Goal: Communication & Community: Answer question/provide support

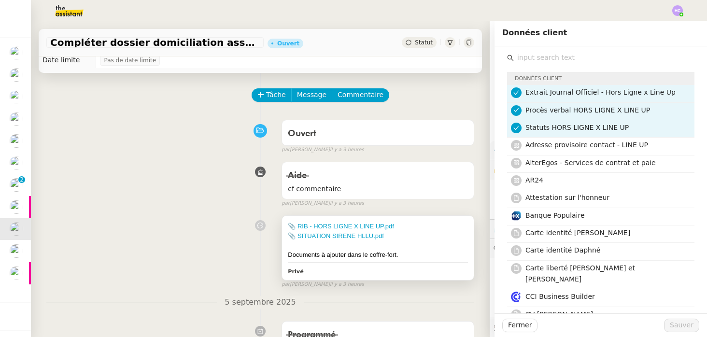
scroll to position [21, 0]
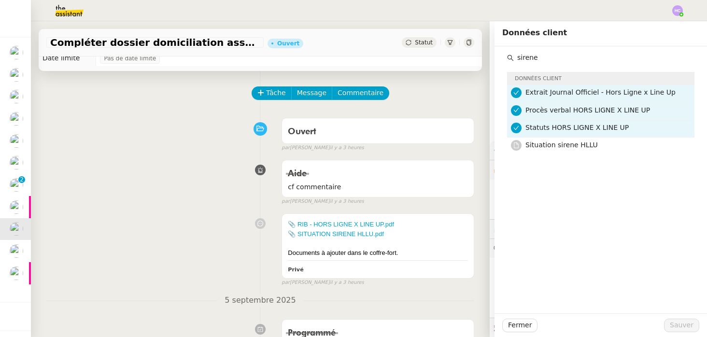
drag, startPoint x: 549, startPoint y: 57, endPoint x: 497, endPoint y: 50, distance: 52.2
click at [497, 50] on div "sirene Données client Extrait Journal Officiel - Hors Ligne x Line Up Procès ve…" at bounding box center [600, 100] width 212 height 109
drag, startPoint x: 540, startPoint y: 55, endPoint x: 506, endPoint y: 53, distance: 33.8
click at [506, 53] on div "RIB Données client Extrait Journal Officiel - Hors Ligne x Line Up Procès verba…" at bounding box center [600, 109] width 197 height 126
click at [520, 145] on nz-avatar at bounding box center [516, 145] width 11 height 11
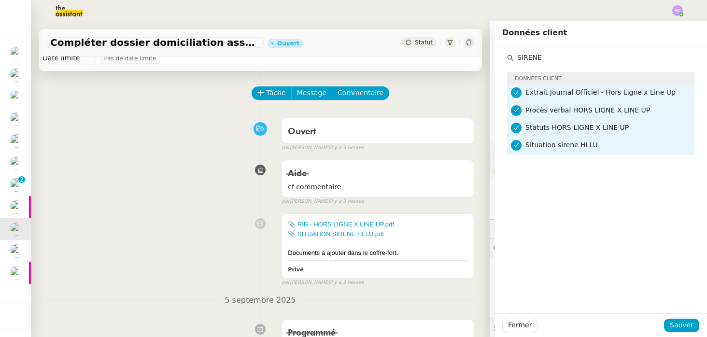
drag, startPoint x: 546, startPoint y: 56, endPoint x: 499, endPoint y: 56, distance: 46.8
click at [499, 56] on div "SIRENE Données client Extrait Journal Officiel - Hors Ligne x Line Up Procès ve…" at bounding box center [600, 100] width 212 height 109
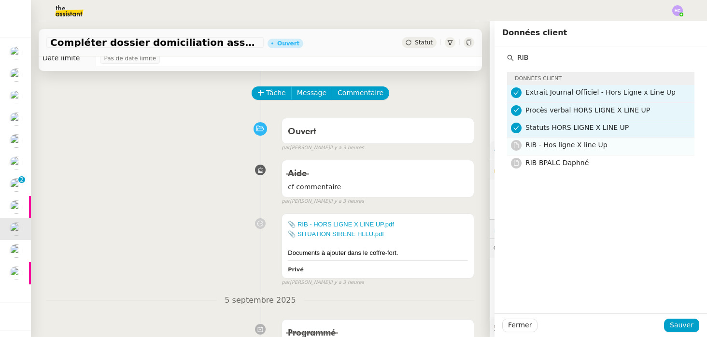
type input "RIB"
click at [516, 146] on icon at bounding box center [516, 145] width 6 height 6
click at [680, 324] on span "Sauver" at bounding box center [682, 325] width 24 height 11
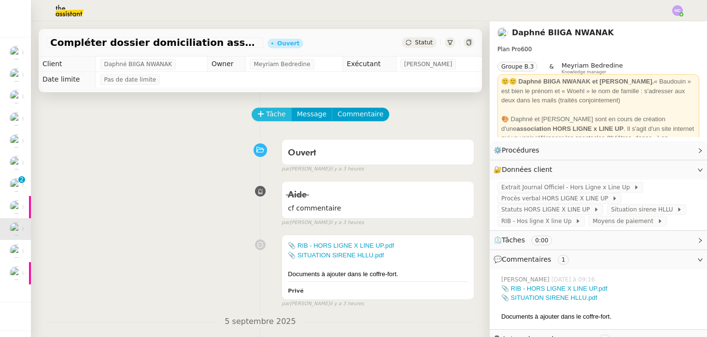
click at [276, 112] on span "Tâche" at bounding box center [276, 114] width 20 height 11
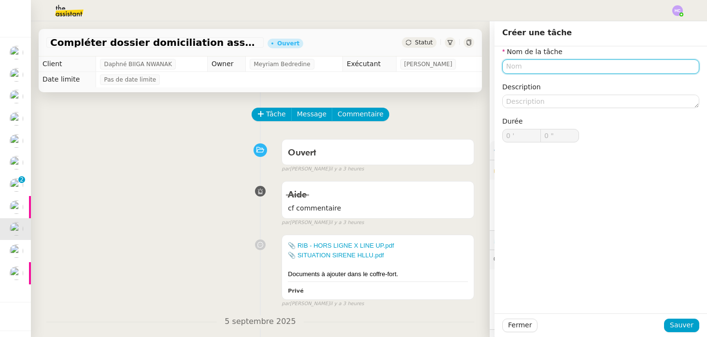
click at [529, 69] on input "text" at bounding box center [600, 66] width 197 height 14
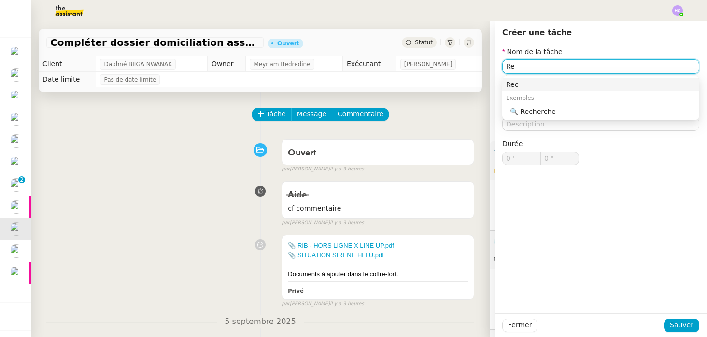
type input "R"
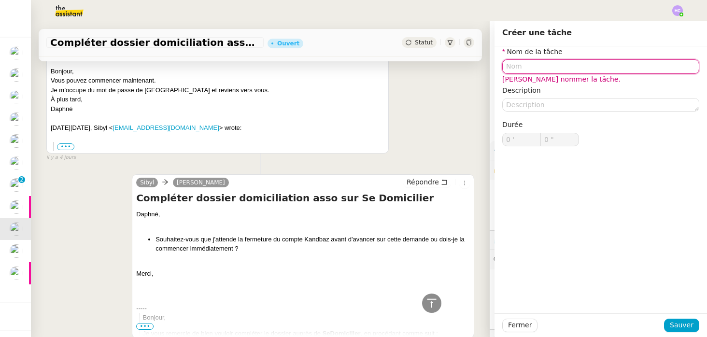
scroll to position [144, 0]
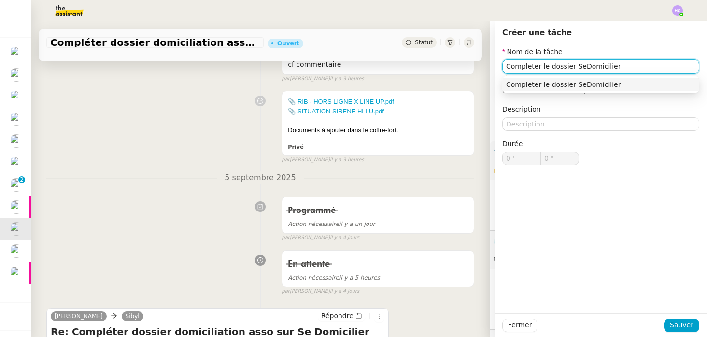
click at [590, 84] on div "Completer le dossier SeDomicilier" at bounding box center [600, 84] width 189 height 9
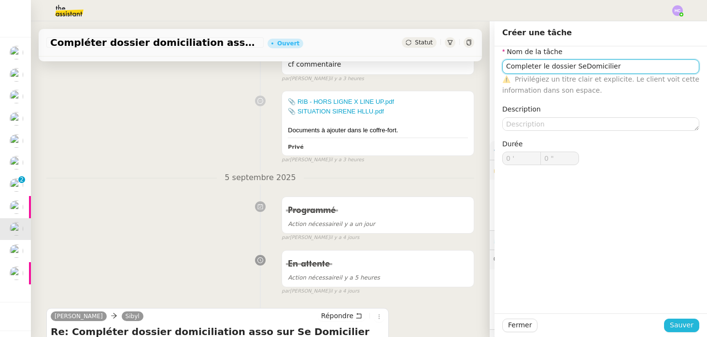
type input "Completer le dossier SeDomicilier"
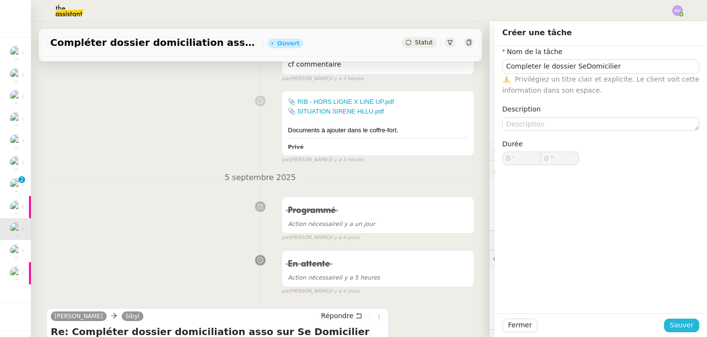
click at [682, 323] on span "Sauver" at bounding box center [682, 325] width 24 height 11
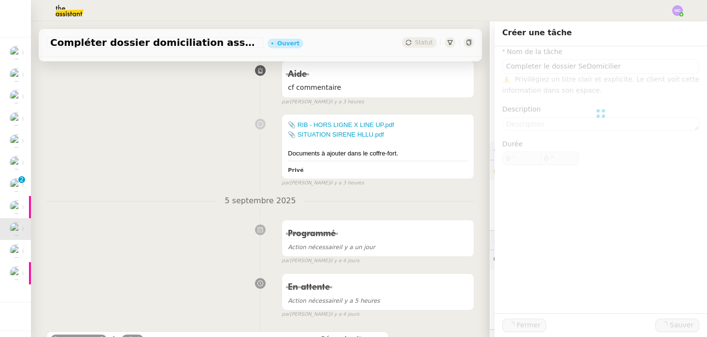
scroll to position [167, 0]
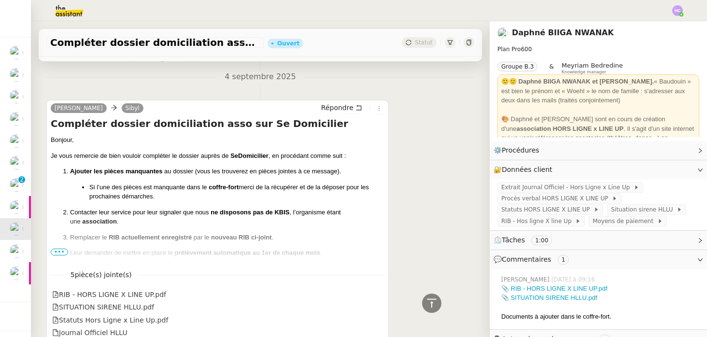
scroll to position [734, 0]
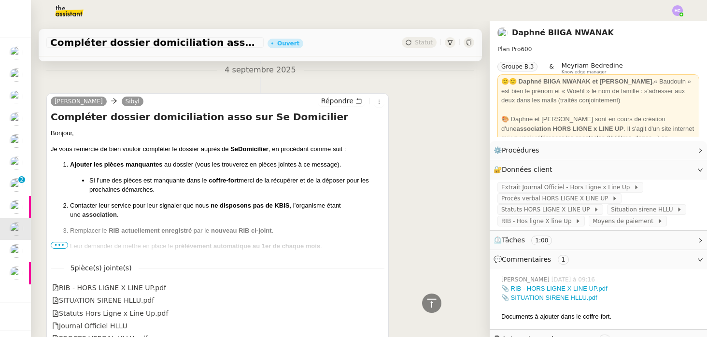
click at [56, 245] on span "•••" at bounding box center [59, 245] width 17 height 7
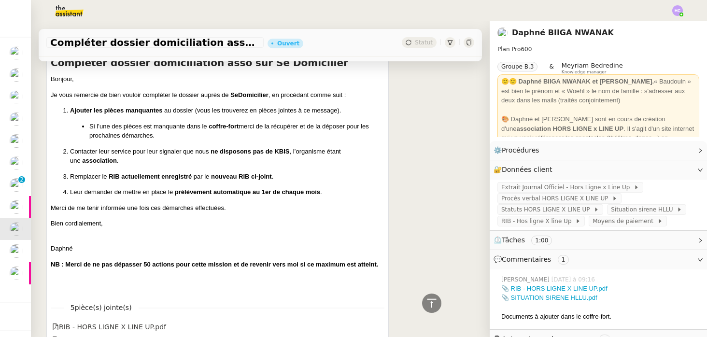
scroll to position [697, 0]
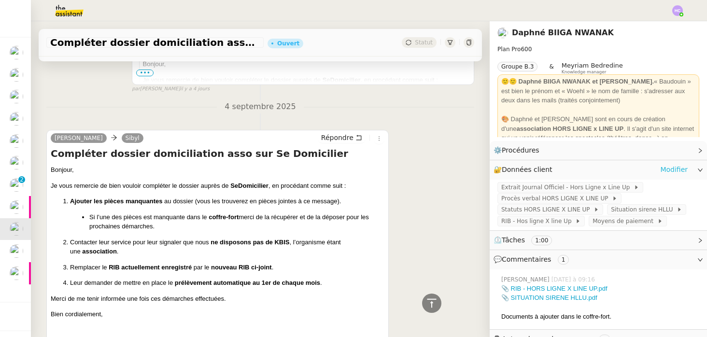
click at [676, 170] on link "Modifier" at bounding box center [674, 169] width 28 height 11
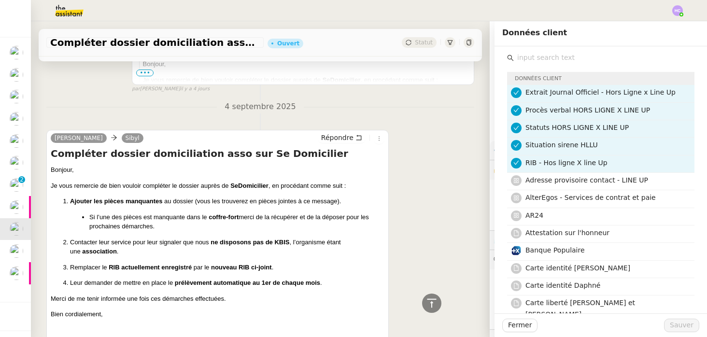
click at [530, 57] on input "text" at bounding box center [604, 57] width 181 height 13
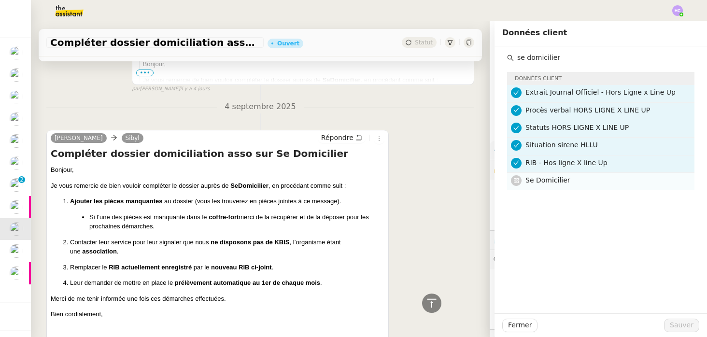
type input "se domicilier"
click at [532, 181] on span "Se Domicilier" at bounding box center [547, 180] width 45 height 8
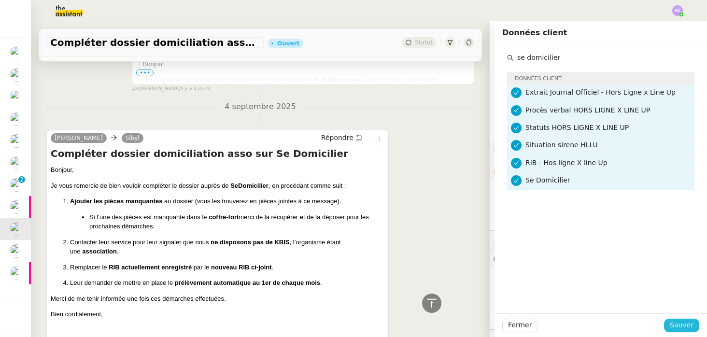
click at [681, 321] on span "Sauver" at bounding box center [682, 325] width 24 height 11
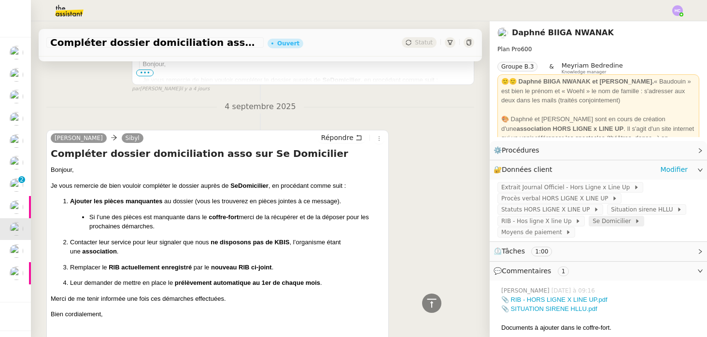
click at [600, 222] on span "Se Domicilier" at bounding box center [613, 221] width 42 height 10
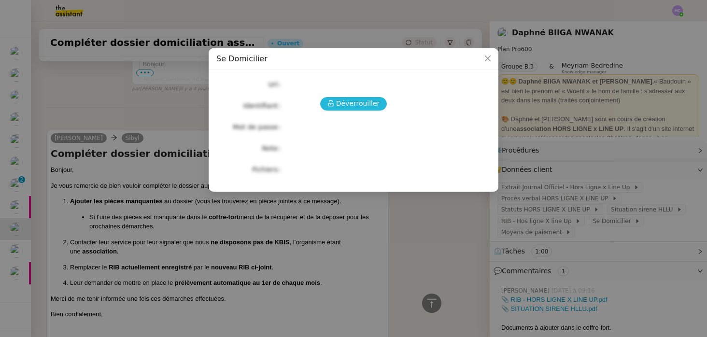
click at [348, 103] on span "Déverrouiller" at bounding box center [358, 103] width 44 height 11
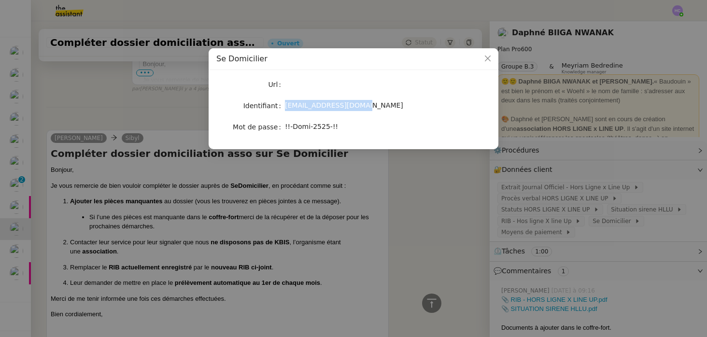
drag, startPoint x: 363, startPoint y: 106, endPoint x: 280, endPoint y: 105, distance: 82.5
click at [280, 105] on nz-form-item "Identifiant admin@wearelineup.com" at bounding box center [353, 106] width 274 height 14
copy nz-form-item "[EMAIL_ADDRESS][DOMAIN_NAME]"
click at [300, 124] on span "!!-Domi-2525-!!" at bounding box center [311, 127] width 53 height 8
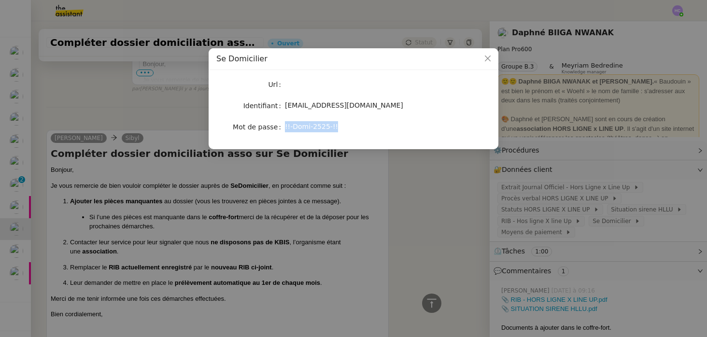
click at [300, 124] on span "!!-Domi-2525-!!" at bounding box center [311, 127] width 53 height 8
copy span "!!-Domi-2525-!!"
click at [405, 177] on nz-modal-container "Se Domicilier Url Identifiant admin@wearelineup.com Mot de passe !!-Domi-2525-!!" at bounding box center [353, 168] width 707 height 337
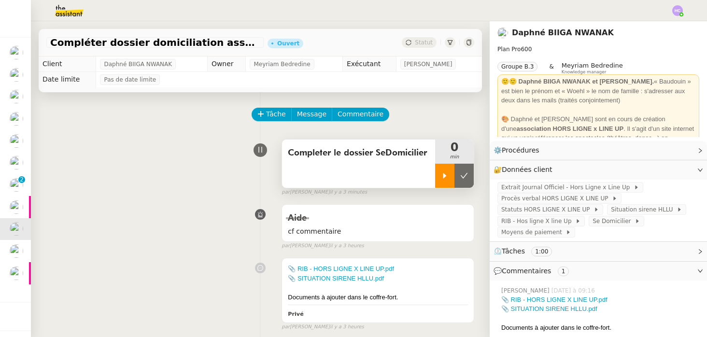
click at [447, 174] on icon at bounding box center [445, 176] width 8 height 8
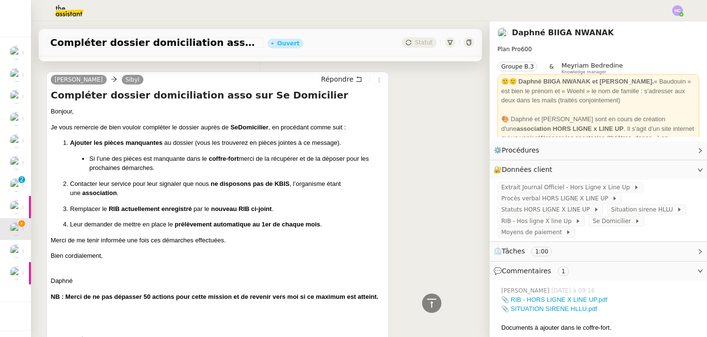
scroll to position [739, 0]
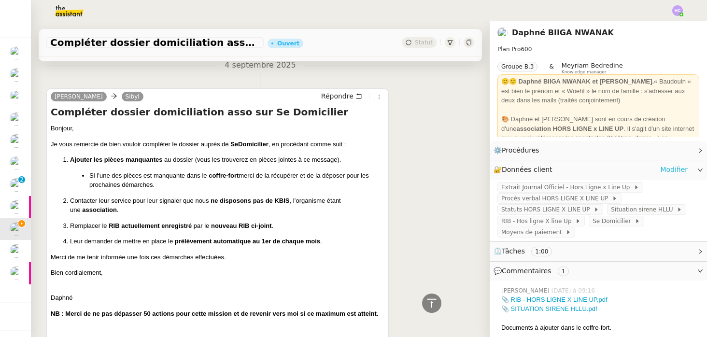
click at [667, 170] on link "Modifier" at bounding box center [674, 169] width 28 height 11
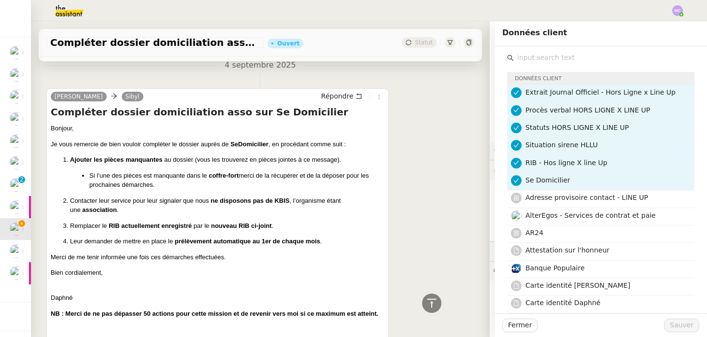
click at [582, 60] on input "text" at bounding box center [604, 57] width 181 height 13
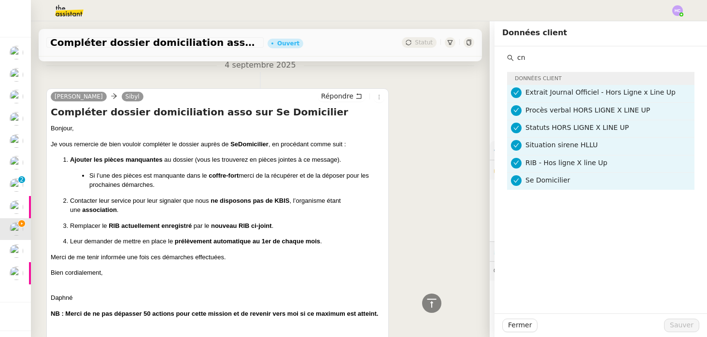
type input "c"
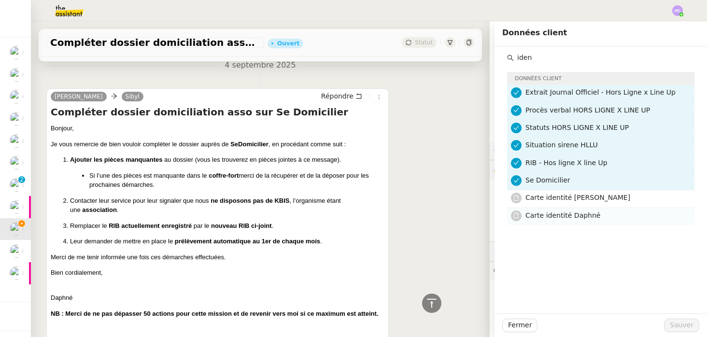
type input "iden"
click at [575, 213] on span "Carte identité Daphné" at bounding box center [562, 215] width 75 height 8
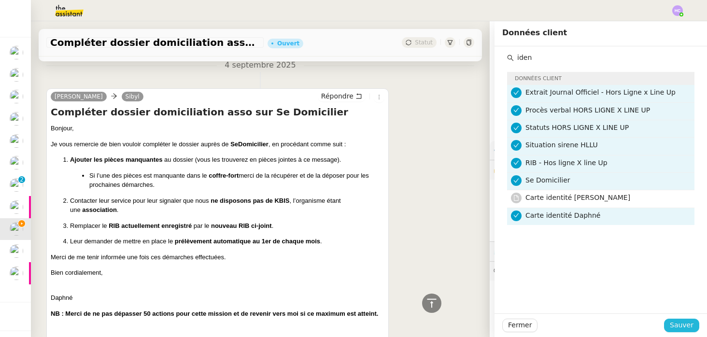
click at [673, 323] on span "Sauver" at bounding box center [682, 325] width 24 height 11
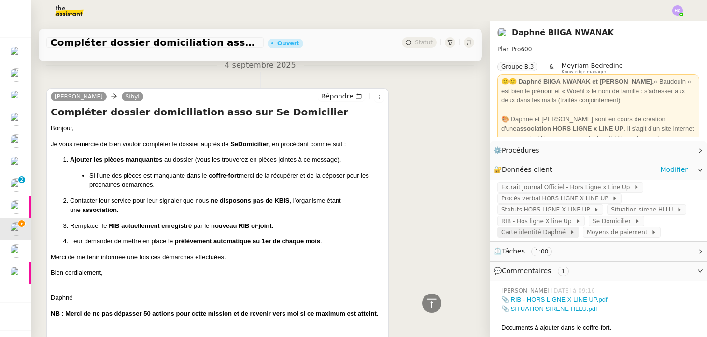
click at [523, 234] on span "Carte identité Daphné" at bounding box center [535, 232] width 68 height 10
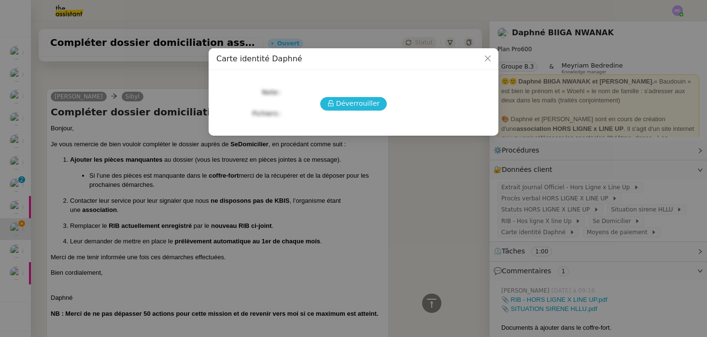
click at [358, 107] on span "Déverrouiller" at bounding box center [358, 103] width 44 height 11
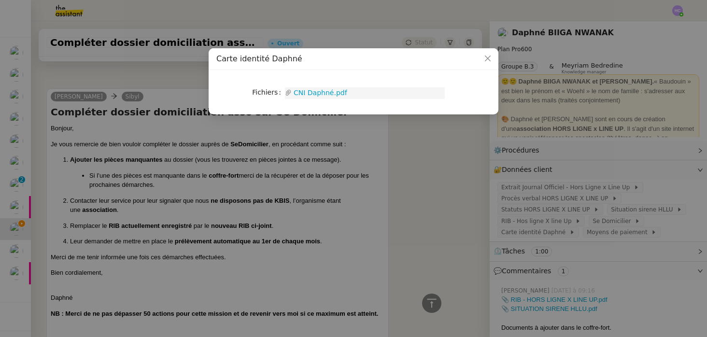
click at [336, 91] on link "CNI Daphné.pdf" at bounding box center [368, 92] width 153 height 11
click at [487, 58] on icon "Close" at bounding box center [488, 59] width 8 height 8
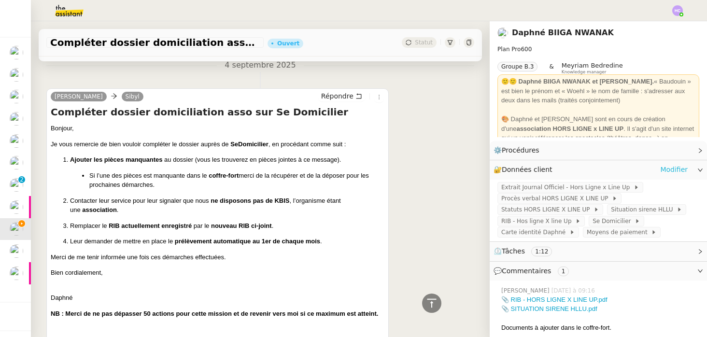
click at [671, 168] on link "Modifier" at bounding box center [674, 169] width 28 height 11
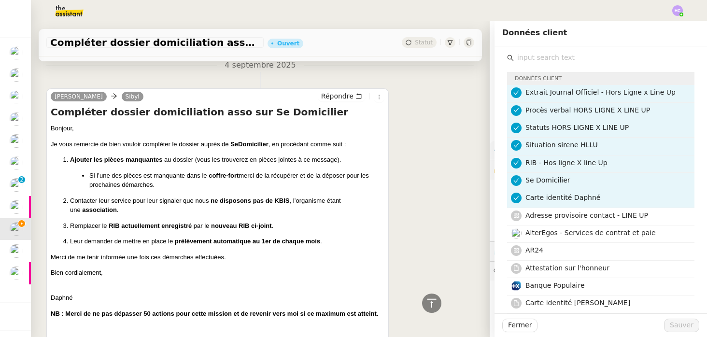
click at [555, 57] on input "text" at bounding box center [604, 57] width 181 height 13
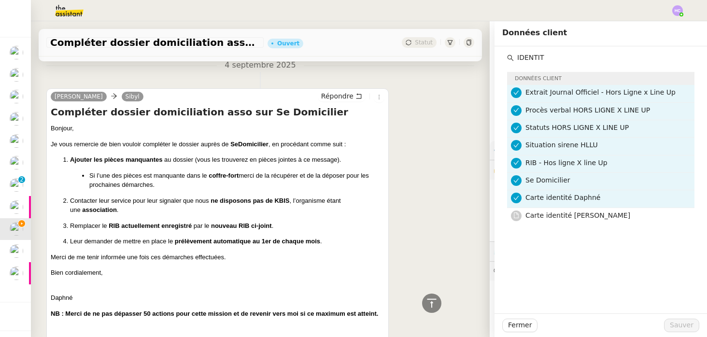
type input "IDENTIT"
click at [579, 218] on span "Carte identité [PERSON_NAME]" at bounding box center [577, 215] width 105 height 8
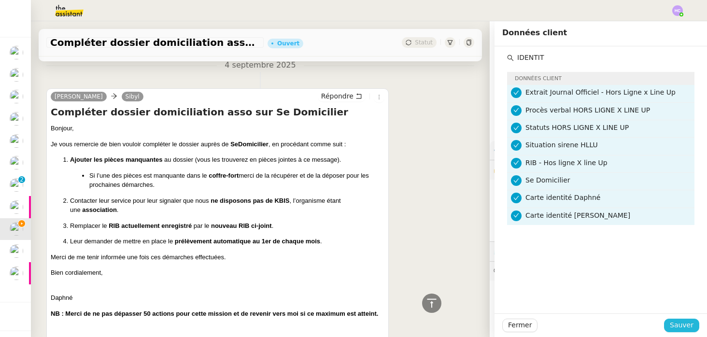
click at [685, 326] on span "Sauver" at bounding box center [682, 325] width 24 height 11
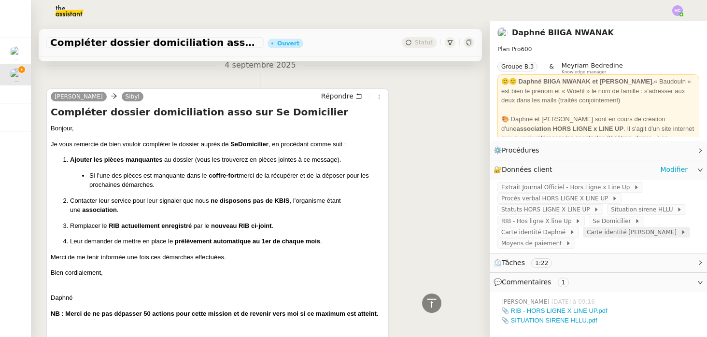
click at [608, 231] on span "Carte identité [PERSON_NAME]" at bounding box center [633, 232] width 94 height 10
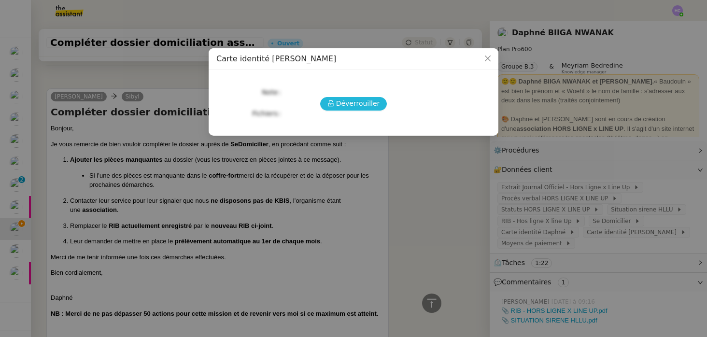
click at [343, 102] on span "Déverrouiller" at bounding box center [358, 103] width 44 height 11
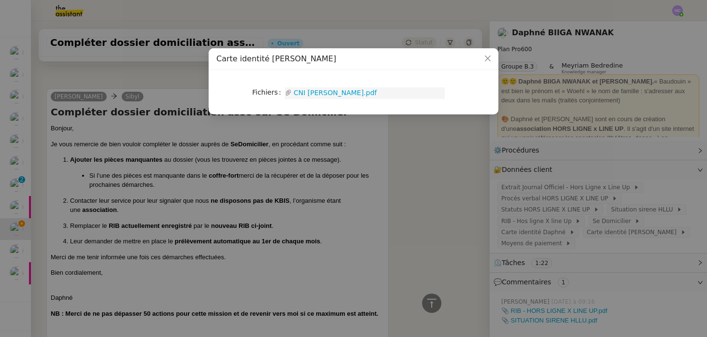
click at [343, 90] on link "CNI Baudouin woehl.pdf" at bounding box center [368, 92] width 153 height 11
click at [488, 56] on icon "Close" at bounding box center [488, 59] width 8 height 8
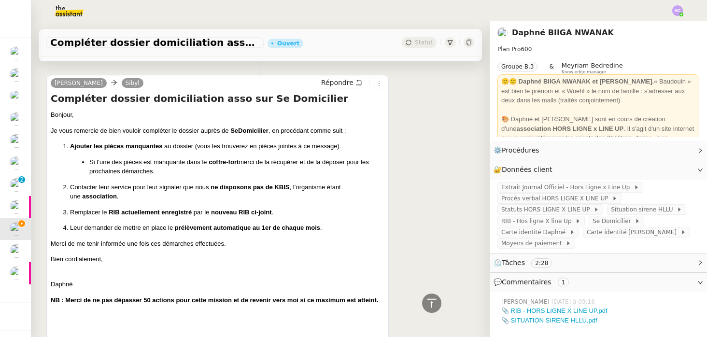
scroll to position [757, 0]
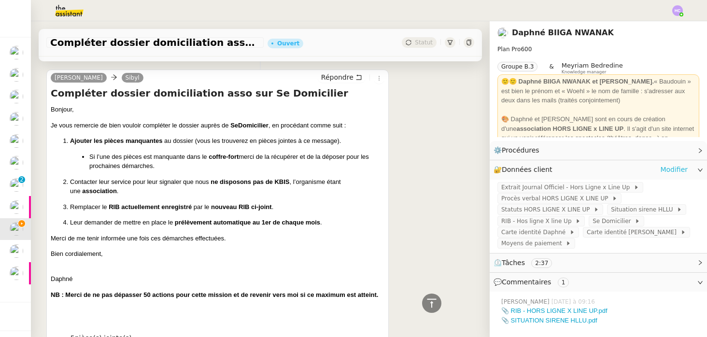
click at [676, 169] on link "Modifier" at bounding box center [674, 169] width 28 height 11
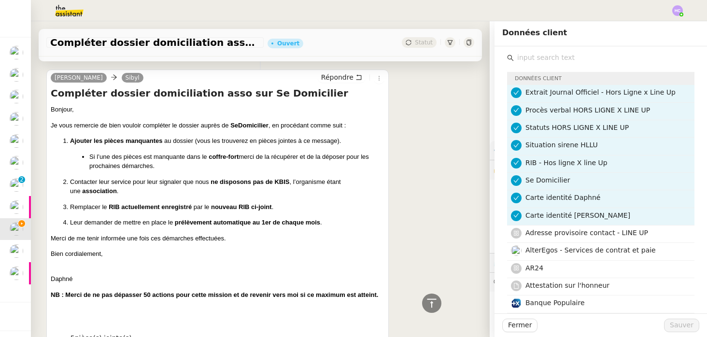
click at [547, 60] on input "text" at bounding box center [604, 57] width 181 height 13
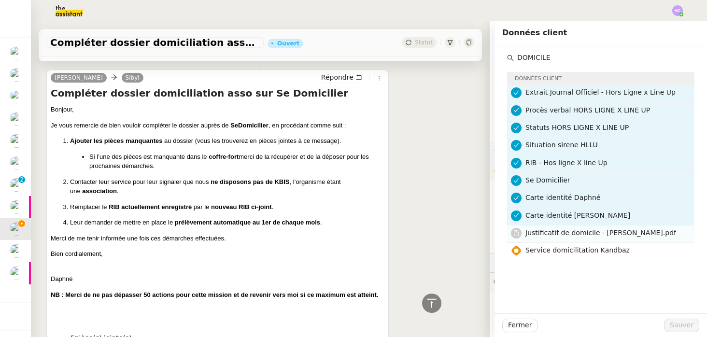
type input "DOMICILE"
click at [566, 231] on span "Justificatif de domicile - [PERSON_NAME].pdf" at bounding box center [600, 233] width 151 height 8
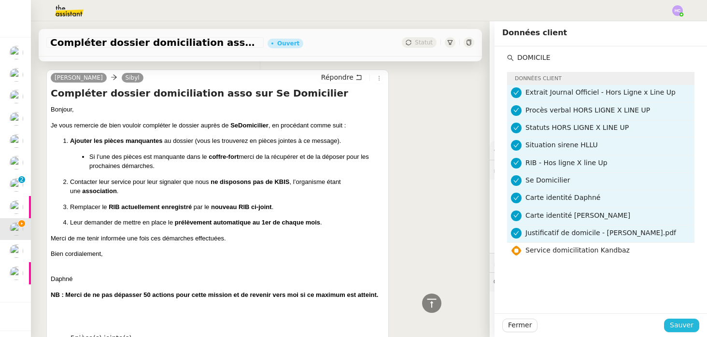
click at [679, 323] on span "Sauver" at bounding box center [682, 325] width 24 height 11
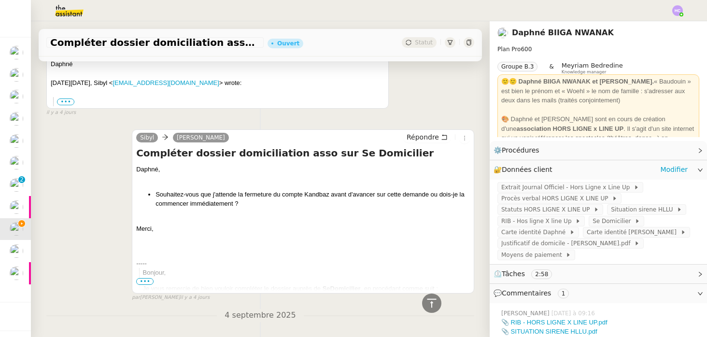
scroll to position [542, 0]
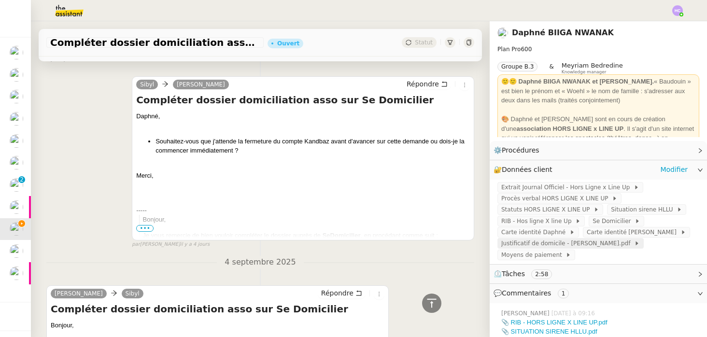
click at [589, 244] on span "Justificatif de domicile - [PERSON_NAME].pdf" at bounding box center [567, 243] width 133 height 10
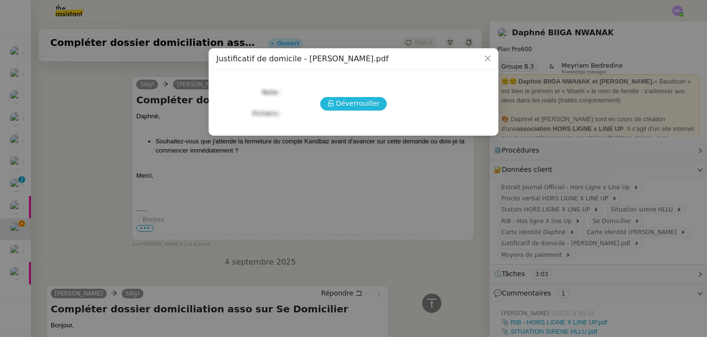
click at [357, 104] on span "Déverrouiller" at bounding box center [358, 103] width 44 height 11
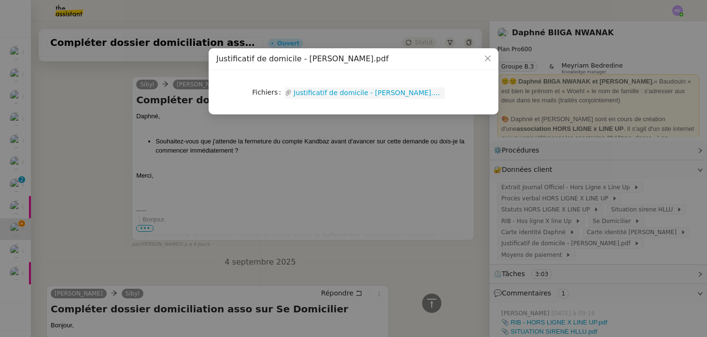
click at [355, 95] on link "Justificatif de domicile - [PERSON_NAME].pdf" at bounding box center [368, 92] width 153 height 11
click at [486, 58] on icon "Close" at bounding box center [488, 59] width 8 height 8
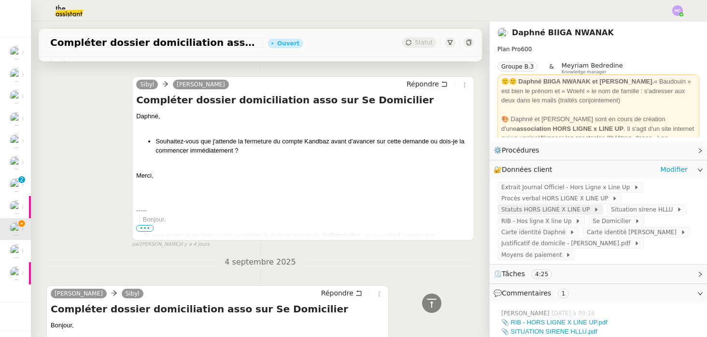
click at [573, 208] on span "Statuts HORS LIGNE X LINE UP" at bounding box center [547, 210] width 92 height 10
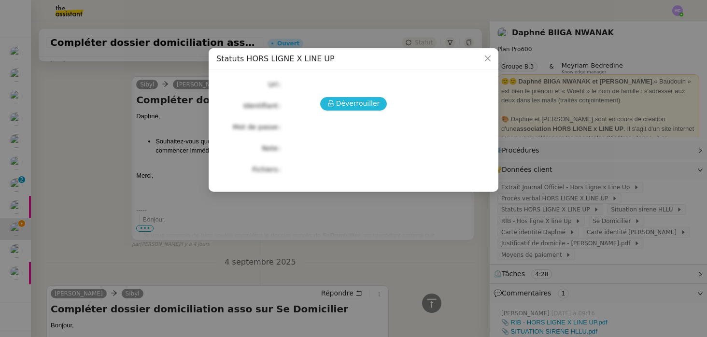
click at [363, 104] on span "Déverrouiller" at bounding box center [358, 103] width 44 height 11
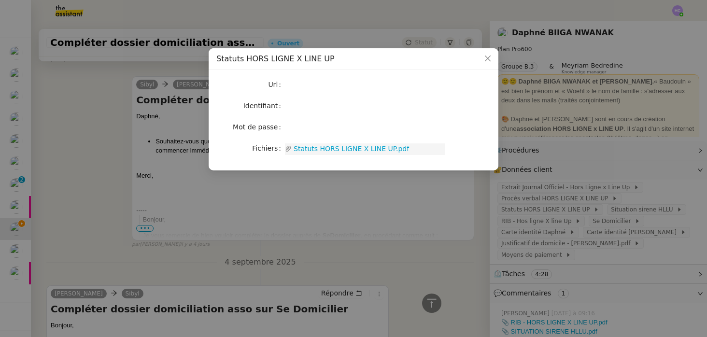
click at [342, 146] on link "Statuts HORS LIGNE X LINE UP.pdf" at bounding box center [368, 148] width 153 height 11
click at [488, 57] on icon "Close" at bounding box center [488, 59] width 8 height 8
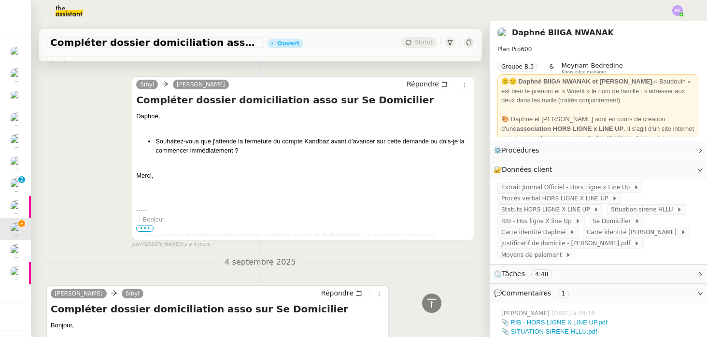
scroll to position [0, 0]
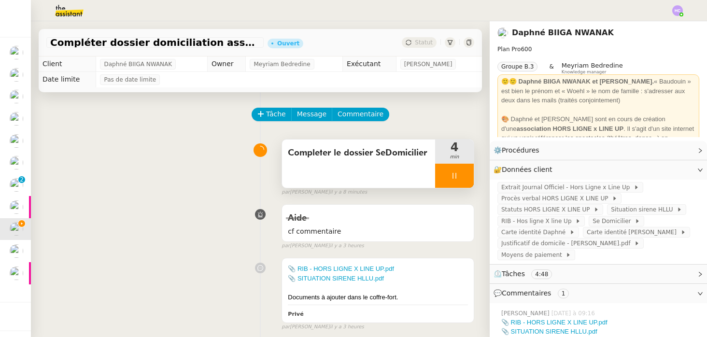
click at [454, 172] on icon at bounding box center [454, 176] width 8 height 8
click at [439, 178] on div at bounding box center [444, 176] width 19 height 24
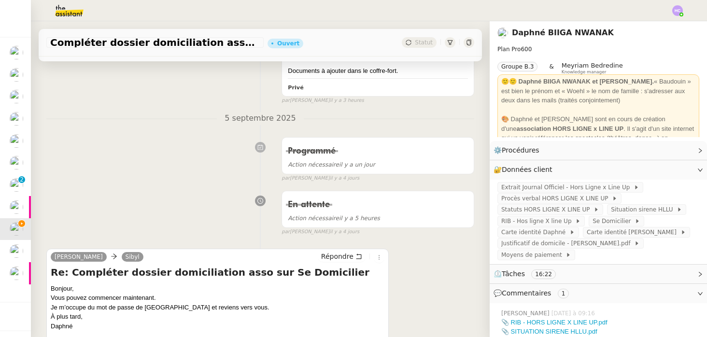
scroll to position [279, 0]
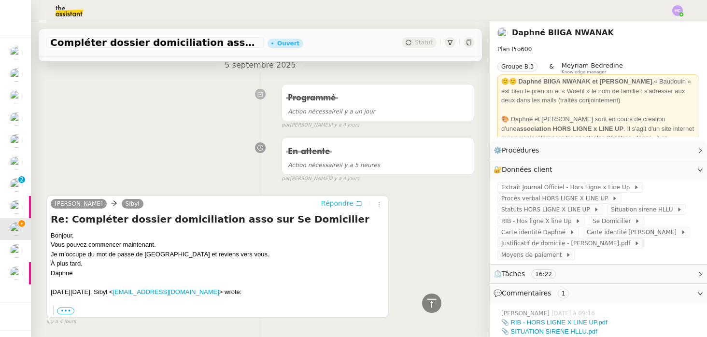
click at [347, 204] on span "Répondre" at bounding box center [337, 203] width 32 height 10
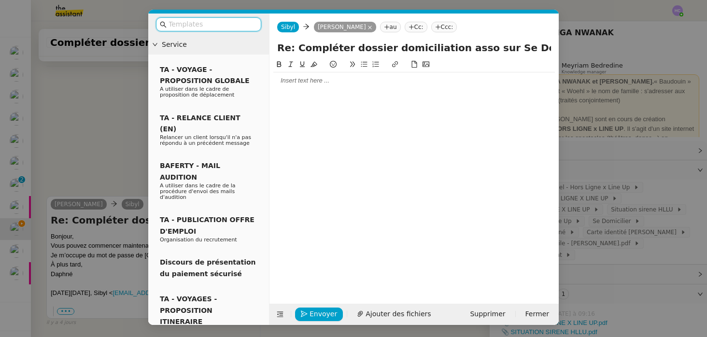
click at [320, 80] on div at bounding box center [413, 80] width 281 height 9
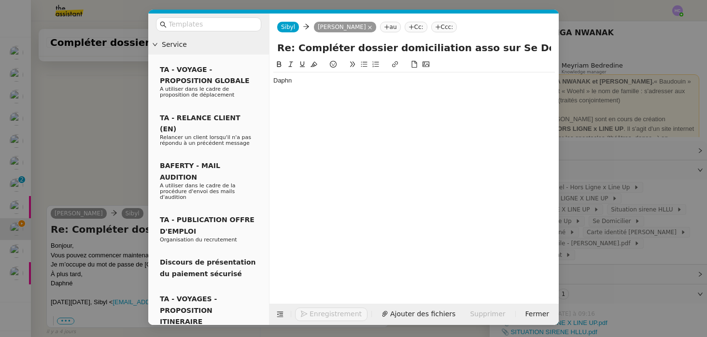
scroll to position [363, 0]
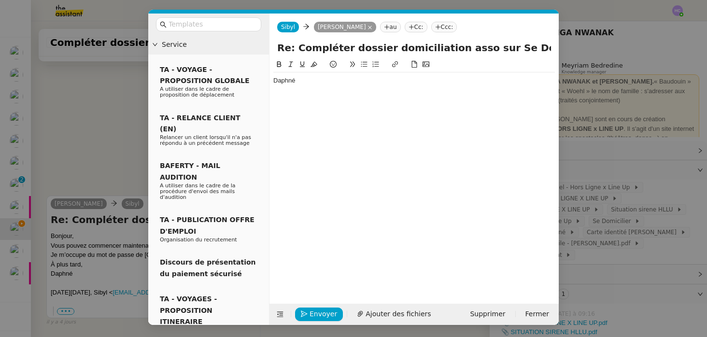
click at [107, 110] on nz-modal-container "Service TA - VOYAGE - PROPOSITION GLOBALE A utiliser dans le cadre de propositi…" at bounding box center [353, 168] width 707 height 337
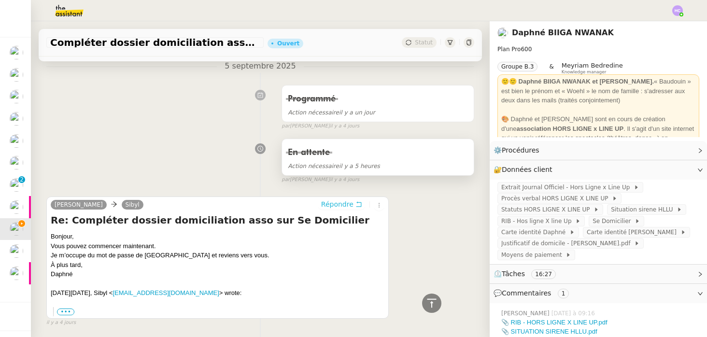
scroll to position [0, 0]
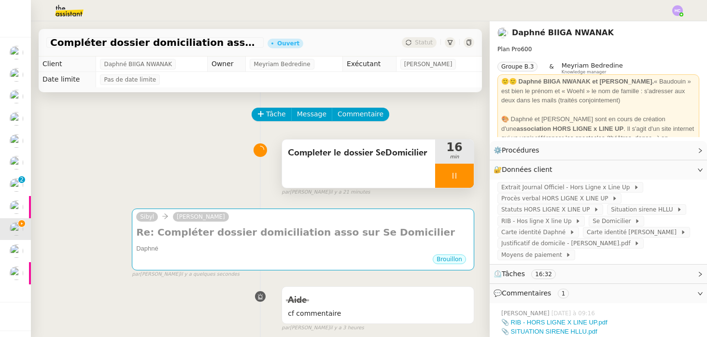
click at [451, 174] on icon at bounding box center [454, 176] width 8 height 8
click at [458, 176] on button at bounding box center [463, 176] width 19 height 24
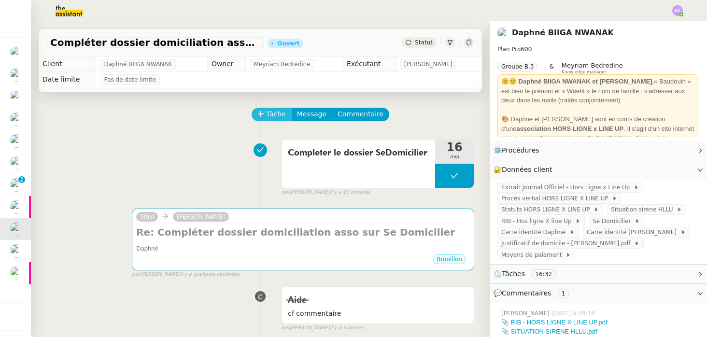
click at [279, 112] on span "Tâche" at bounding box center [276, 114] width 20 height 11
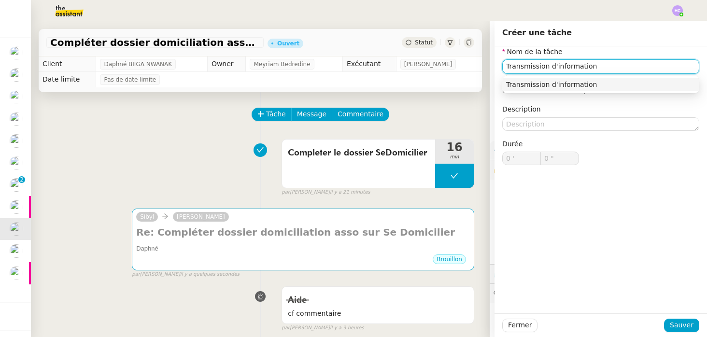
click at [547, 81] on div "Transmission d'information" at bounding box center [600, 84] width 189 height 9
type input "Transmission d'information"
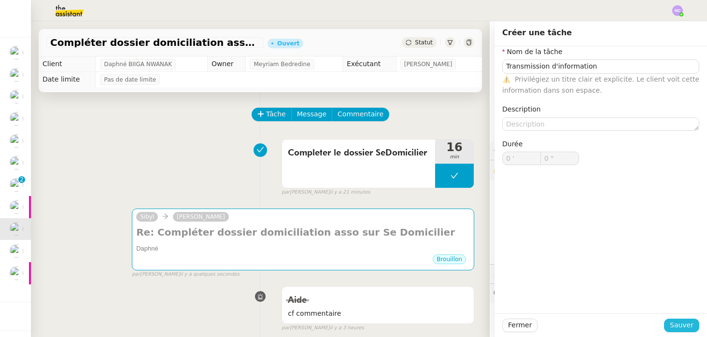
click at [685, 331] on span "Sauver" at bounding box center [682, 325] width 24 height 11
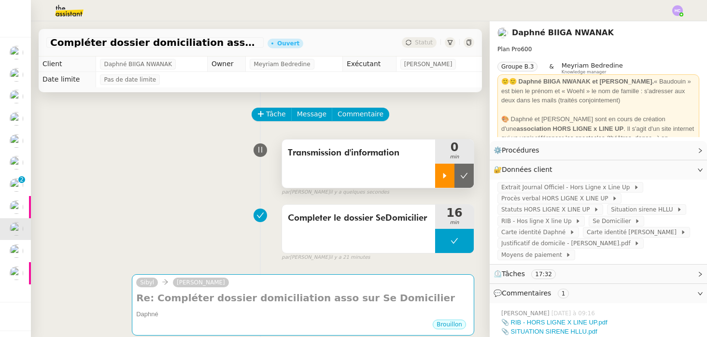
click at [446, 175] on icon at bounding box center [444, 175] width 3 height 5
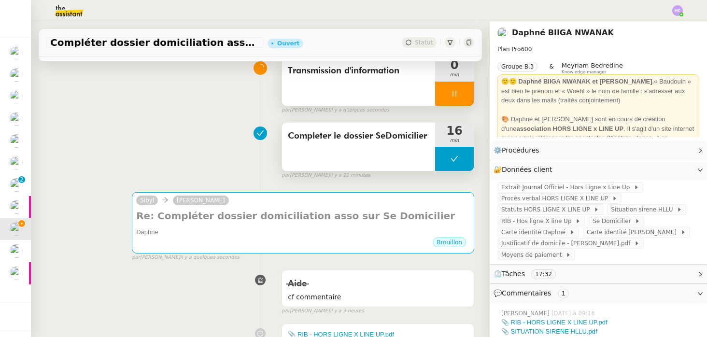
scroll to position [84, 0]
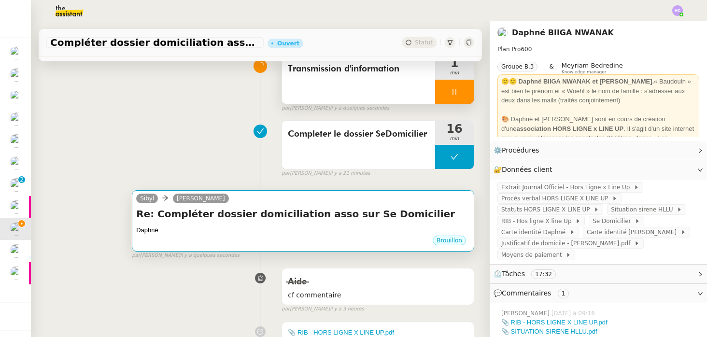
click at [326, 211] on h4 "Re: Compléter dossier domiciliation asso sur Se Domicilier" at bounding box center [303, 214] width 334 height 14
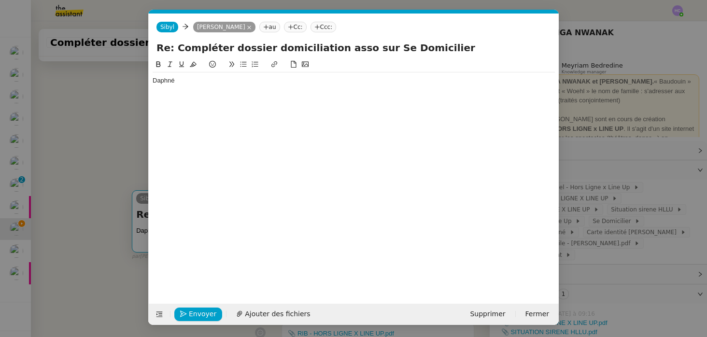
scroll to position [0, 20]
click at [194, 81] on div "Daphné" at bounding box center [354, 80] width 402 height 9
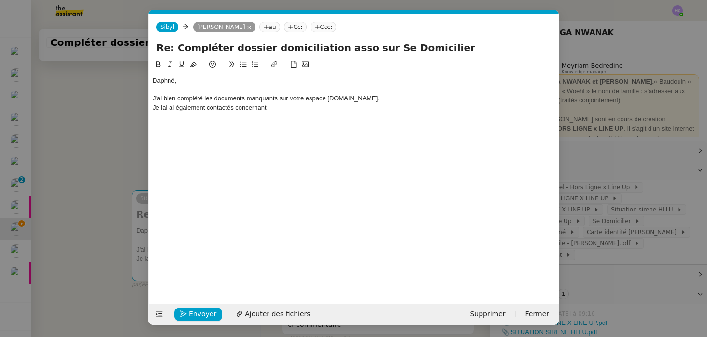
click at [166, 109] on div "Je lai ai également contactés concernant" at bounding box center [354, 107] width 402 height 9
click at [227, 111] on div "Je les ai également contactés concernant" at bounding box center [354, 107] width 402 height 9
click at [233, 176] on div "Daphné, J'ai bien complété les documents manquants sur votre espace sedomicilie…" at bounding box center [354, 174] width 402 height 230
click at [277, 108] on div "Je les ai également contactés concernant" at bounding box center [354, 107] width 402 height 9
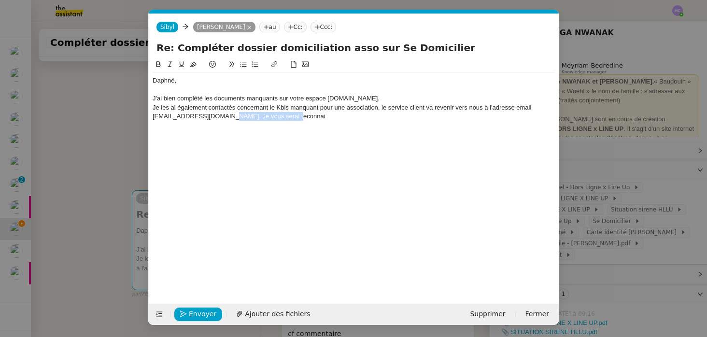
drag, startPoint x: 296, startPoint y: 118, endPoint x: 226, endPoint y: 119, distance: 70.0
click at [226, 119] on div "Je les ai également contactés concernant le Kbis manquant pour une association,…" at bounding box center [354, 112] width 402 height 18
click at [374, 97] on div "J'ai bien complété les documents manquants sur votre espace [DOMAIN_NAME]." at bounding box center [354, 98] width 402 height 9
click at [376, 98] on div "J'ai bien complété les documents manquants sur votre espace [DOMAIN_NAME]." at bounding box center [354, 98] width 402 height 9
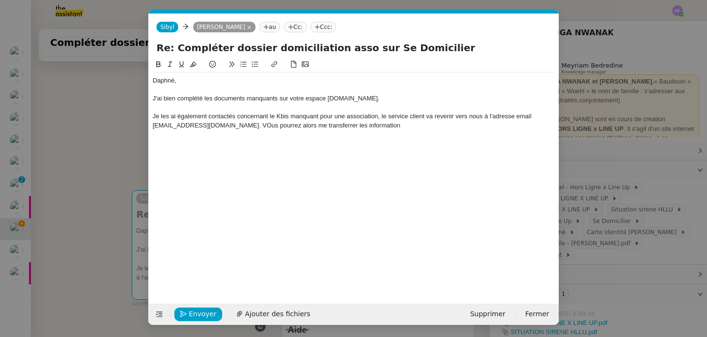
click at [174, 99] on div "J'ai bien complété les documents manquants sur votre espace [DOMAIN_NAME]." at bounding box center [354, 98] width 402 height 9
click at [378, 98] on div "J'ai bien complété les documents manquants sur votre espace [DOMAIN_NAME]." at bounding box center [354, 98] width 402 height 9
click at [236, 126] on div "Je les ai également contactés concernant le Kbis manquant pour une association,…" at bounding box center [354, 121] width 402 height 18
click at [0, 0] on lt-span "Vous" at bounding box center [0, 0] width 0 height 0
click at [333, 126] on div "Je les ai également contactés concernant le Kbis manquant pour une association,…" at bounding box center [354, 121] width 402 height 18
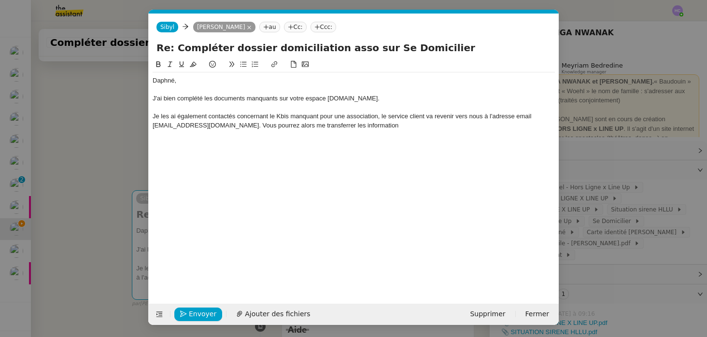
click at [0, 0] on lt-span "les information s" at bounding box center [0, 0] width 0 height 0
click at [310, 124] on div "Je les ai également contactés concernant le Kbis manquant pour une association,…" at bounding box center [354, 121] width 402 height 18
click at [0, 0] on lt-span "transférer" at bounding box center [0, 0] width 0 height 0
click at [370, 122] on div "Je les ai également contactés concernant le Kbis manquant pour une association,…" at bounding box center [354, 121] width 402 height 18
click at [430, 129] on div "Je les ai également contactés concernant le Kbis manquant pour une association,…" at bounding box center [354, 121] width 402 height 18
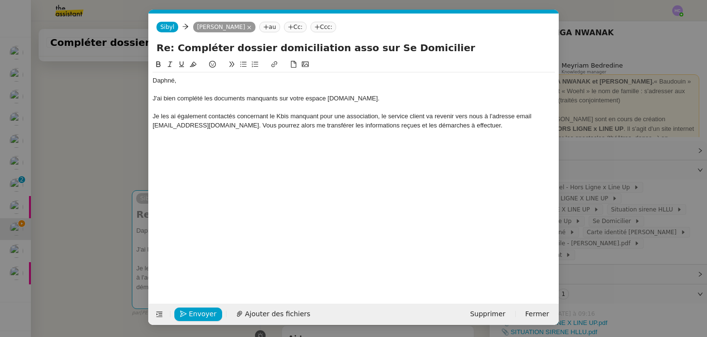
click at [475, 126] on div "Je les ai également contactés concernant le Kbis manquant pour une association,…" at bounding box center [354, 121] width 402 height 18
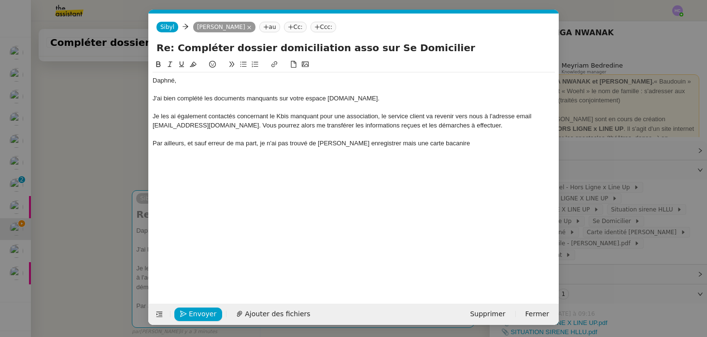
click at [359, 142] on div "Par ailleurs, et sauf erreur de ma part, je n'ai pas trouvé de RIB enregistrer …" at bounding box center [354, 143] width 402 height 9
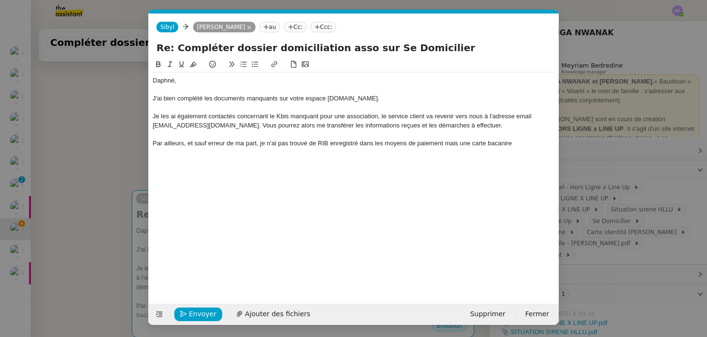
click at [503, 143] on div "Par ailleurs, et sauf erreur de ma part, je n'ai pas trouvé de RIB enregistré d…" at bounding box center [354, 143] width 402 height 9
click at [0, 0] on lt-span "bancaire" at bounding box center [0, 0] width 0 height 0
click at [180, 153] on div "Par ailleurs, et sauf erreur de ma part, je n'ai pas trouvé de RIB enregistré d…" at bounding box center [354, 148] width 402 height 18
click at [207, 150] on div "Par ailleurs, et sauf erreur de ma part, je n'ai pas trouvé de RIB enregistré d…" at bounding box center [354, 148] width 402 height 18
click at [189, 101] on div "J'ai bien complété les documents manquants sur votre espace [DOMAIN_NAME]." at bounding box center [354, 98] width 402 height 9
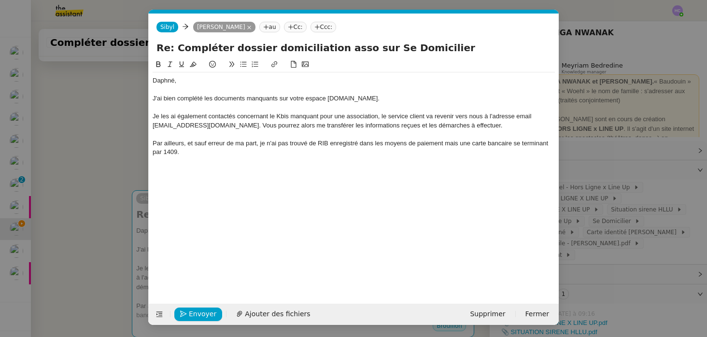
click at [194, 84] on div "Daphné," at bounding box center [354, 80] width 402 height 9
click at [375, 98] on div "J'ai bien complété les documents manquants sur votre espace [DOMAIN_NAME]." at bounding box center [354, 98] width 402 height 9
click at [283, 122] on div "Je les ai également contactés concernant le Kbis manquant pour une association,…" at bounding box center [354, 121] width 402 height 18
click at [337, 122] on div "Je les ai également contactés concernant le Kbis manquant pour une association,…" at bounding box center [354, 121] width 402 height 18
click at [228, 126] on div "Je les ai également contactés concernant le Kbis manquant pour une association,…" at bounding box center [354, 121] width 402 height 18
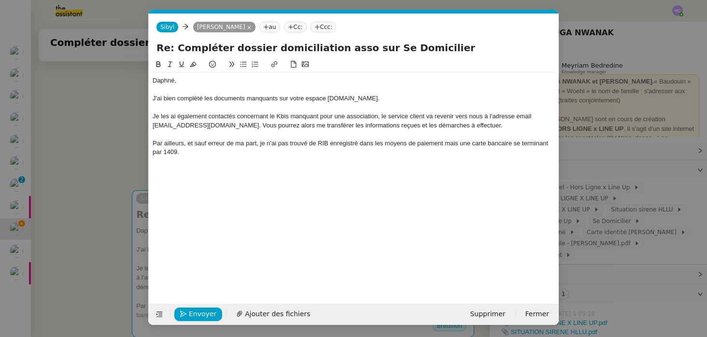
click at [471, 127] on div "Je les ai également contactés concernant le Kbis manquant pour une association,…" at bounding box center [354, 121] width 402 height 18
click at [442, 144] on div "Par ailleurs, et sauf erreur de ma part, je n'ai pas trouvé de RIB enregistré d…" at bounding box center [354, 148] width 402 height 18
click at [189, 156] on div "Par ailleurs, et sauf erreur de ma part, je n'ai pas trouvé de RIB enregistré d…" at bounding box center [354, 148] width 402 height 18
click at [237, 160] on li "Souhaitez-vous la conserver en l'état ou changer" at bounding box center [358, 160] width 393 height 9
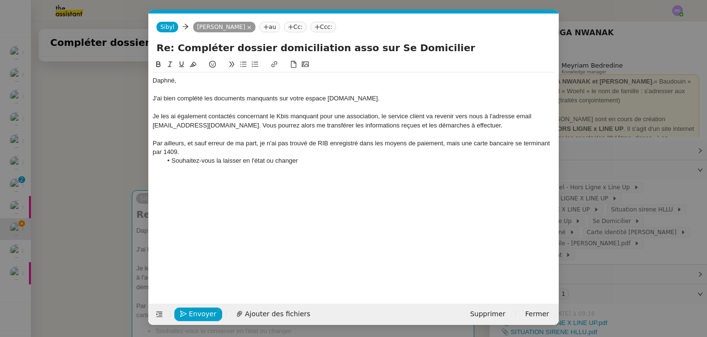
click at [316, 163] on li "Souhaitez-vous la laisser en l'état ou changer" at bounding box center [358, 160] width 393 height 9
click at [276, 160] on li "Souhaitez-vous la laisser en l'état ou changer de cr" at bounding box center [358, 160] width 393 height 9
drag, startPoint x: 325, startPoint y: 159, endPoint x: 307, endPoint y: 158, distance: 17.4
click at [307, 158] on li "Souhaitez-vous la laisser en l'état ou la changer de cr" at bounding box center [358, 160] width 393 height 9
click at [363, 163] on li "Souhaitez-vous la laisser en l'état ou la changer pour une autre carte?" at bounding box center [358, 160] width 393 height 9
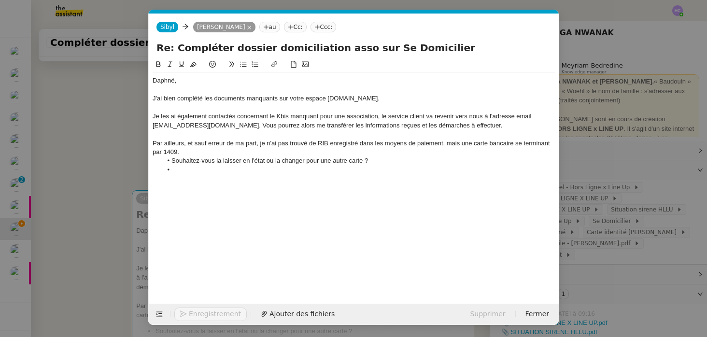
click at [221, 169] on li at bounding box center [358, 170] width 393 height 9
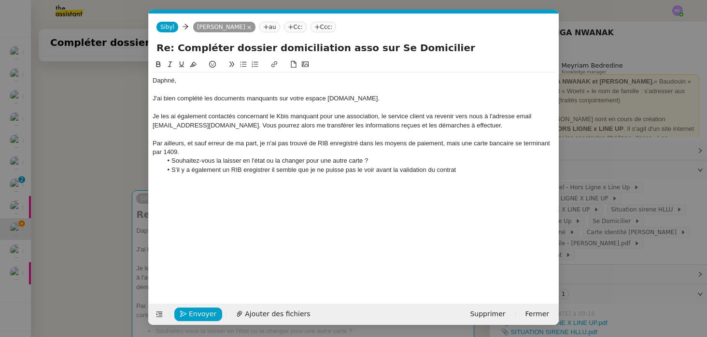
drag, startPoint x: 466, startPoint y: 173, endPoint x: 155, endPoint y: 167, distance: 310.9
click at [155, 167] on ul "Souhaitez-vous la laisser en l'état ou la changer pour une autre carte ? S'il y…" at bounding box center [354, 165] width 402 height 18
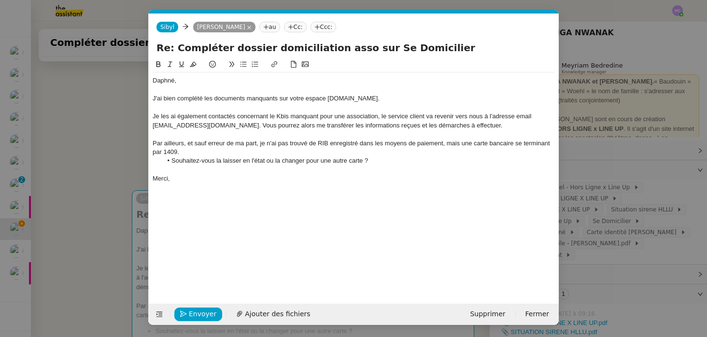
click at [191, 77] on div "Daphné," at bounding box center [354, 80] width 402 height 9
click at [158, 91] on div at bounding box center [354, 89] width 402 height 9
click at [172, 106] on div at bounding box center [354, 107] width 402 height 9
click at [374, 100] on div "J'ai bien complété les documents manquants sur votre espace [DOMAIN_NAME]." at bounding box center [354, 98] width 402 height 9
click at [380, 118] on div "Je les ai également contactés concernant le Kbis manquant pour une association,…" at bounding box center [354, 121] width 402 height 18
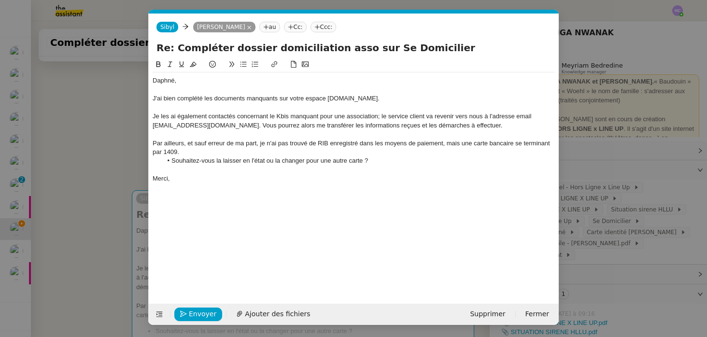
click at [226, 126] on div "Je les ai également contactés concernant le Kbis manquant pour une association;…" at bounding box center [354, 121] width 402 height 18
click at [473, 124] on div "Je les ai également contactés concernant le Kbis manquant pour une association;…" at bounding box center [354, 121] width 402 height 18
click at [199, 149] on div "Par ailleurs, et sauf erreur de ma part, je n'ai pas trouvé de RIB enregistré d…" at bounding box center [354, 148] width 402 height 18
click at [377, 162] on li "Souhaitez-vous la laisser en l'état ou la changer pour une autre carte ?" at bounding box center [358, 160] width 393 height 9
click at [215, 175] on div "Merci," at bounding box center [354, 178] width 402 height 9
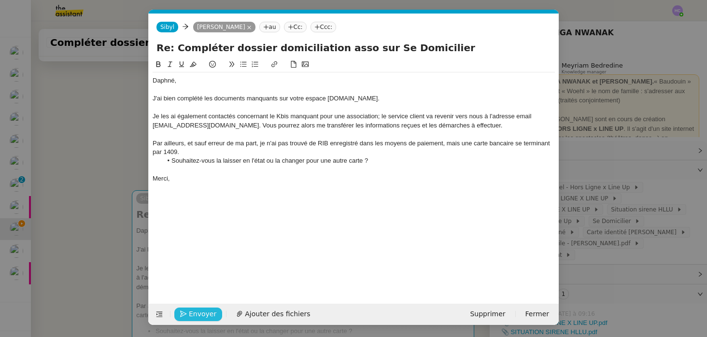
click at [191, 313] on span "Envoyer" at bounding box center [203, 313] width 28 height 11
click at [107, 151] on nz-modal-container "Service TA - VOYAGE - PROPOSITION GLOBALE A utiliser dans le cadre de propositi…" at bounding box center [353, 168] width 707 height 337
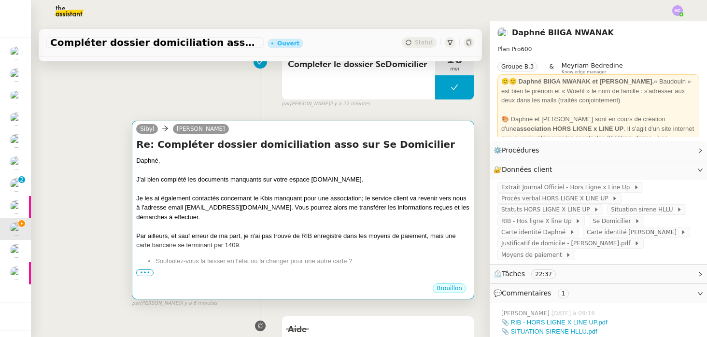
scroll to position [163, 0]
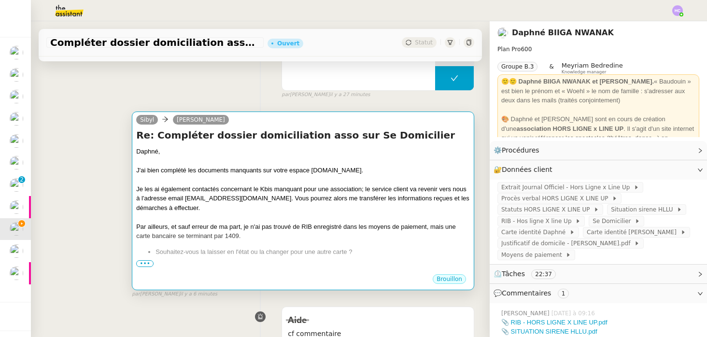
click at [282, 191] on div "Je les ai également contactés concernant le Kbis manquant pour une association;…" at bounding box center [303, 198] width 334 height 28
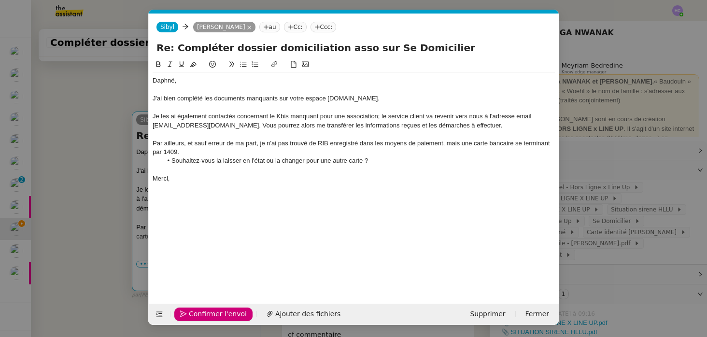
scroll to position [0, 20]
click at [381, 161] on li "Souhaitez-vous la laisser en l'état ou la changer pour une autre carte ?" at bounding box center [358, 160] width 393 height 9
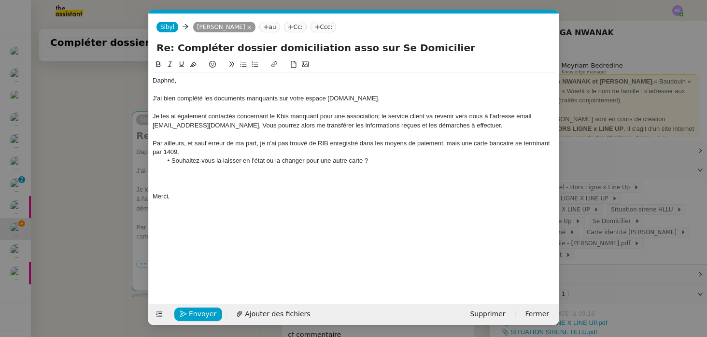
click at [360, 116] on div "Je les ai également contactés concernant le Kbis manquant pour une association;…" at bounding box center [354, 121] width 402 height 18
click at [0, 0] on lt-em "association ;" at bounding box center [0, 0] width 0 height 0
click at [181, 177] on div at bounding box center [354, 178] width 402 height 9
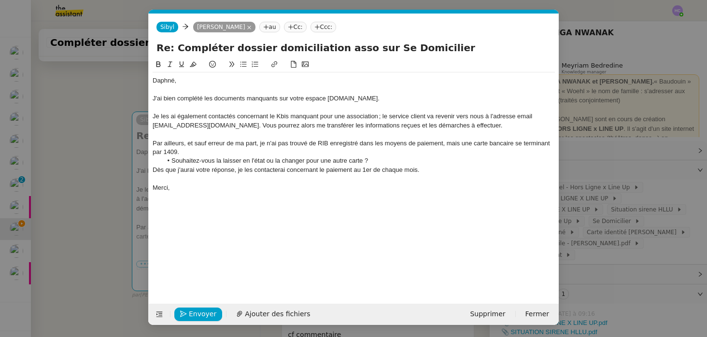
click at [154, 168] on div "Dès que j'aurai votre réponse, je les contacterai concernant le paiement au 1er…" at bounding box center [354, 170] width 402 height 9
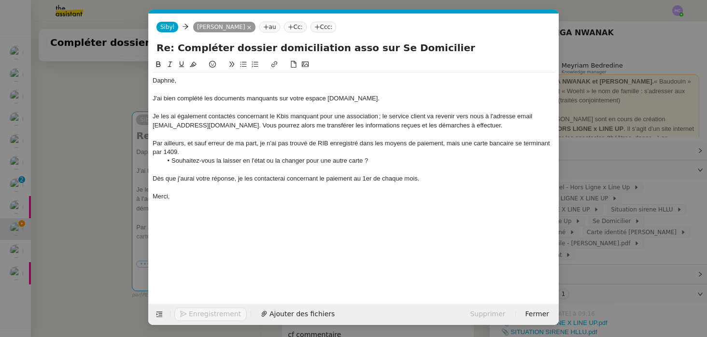
click at [233, 179] on div "Dès que j'aurai votre réponse, je les contacterai concernant le paiement au 1er…" at bounding box center [354, 178] width 402 height 9
click at [315, 181] on div "Dès que j'aurai votre réponse à ce sujet, je les contacterai concernant le paie…" at bounding box center [354, 178] width 402 height 9
click at [264, 180] on div "Dès que j'aurai votre réponse à ce sujet, je les contacterai à nouveau concerna…" at bounding box center [354, 178] width 402 height 9
click at [426, 181] on div "Dès que j'aurai votre réponse à ce sujet, je les contacterai à nouveau concerna…" at bounding box center [354, 178] width 402 height 9
click at [0, 0] on lt-em "1ᵉʳ" at bounding box center [0, 0] width 0 height 0
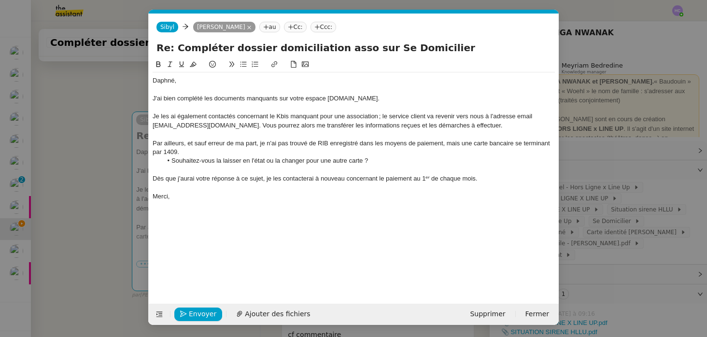
click at [482, 182] on div "Dès que j'aurai votre réponse à ce sujet, je les contacterai à nouveau concerna…" at bounding box center [354, 178] width 402 height 9
drag, startPoint x: 245, startPoint y: 127, endPoint x: 227, endPoint y: 128, distance: 18.3
click at [227, 128] on div "Je les ai également contactés concernant le Kbis manquant pour une association …" at bounding box center [354, 121] width 402 height 18
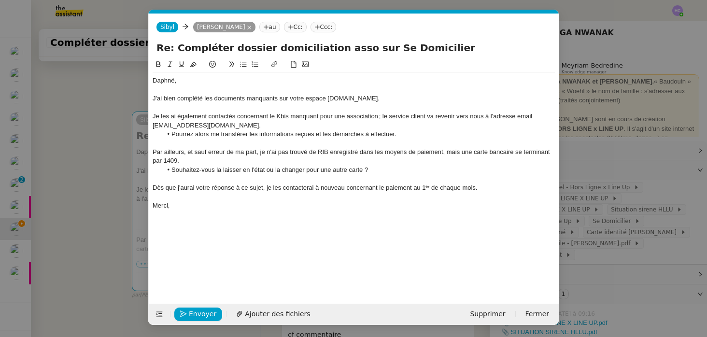
click at [194, 133] on li "Pourrez alors me transférer les informations reçues et les démarches à effectue…" at bounding box center [358, 134] width 393 height 9
click at [249, 133] on li "Pourrez-vous alors me transférer les informations reçues et les démarches à eff…" at bounding box center [358, 134] width 393 height 9
click at [422, 133] on li "Pourrez-vous alors me transmettre les informations reçues et les démarches à ef…" at bounding box center [358, 134] width 393 height 9
click at [255, 127] on div "Je les ai également contactés concernant le Kbis manquant pour une association …" at bounding box center [354, 121] width 402 height 18
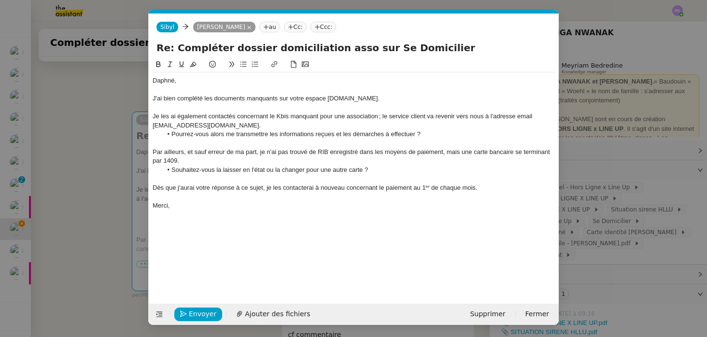
click at [215, 162] on div "Par ailleurs, et sauf erreur de ma part, je n'ai pas trouvé de RIB enregistré d…" at bounding box center [354, 157] width 402 height 18
click at [377, 171] on li "Souhaitez-vous la laisser en l'état ou la changer pour une autre carte ?" at bounding box center [358, 170] width 393 height 9
click at [212, 180] on div at bounding box center [354, 178] width 402 height 9
click at [319, 188] on div "Dès que j'aurai votre réponse à ce sujet, je les contacterai à nouveau concerna…" at bounding box center [354, 187] width 402 height 9
click at [201, 311] on span "Envoyer" at bounding box center [203, 313] width 28 height 11
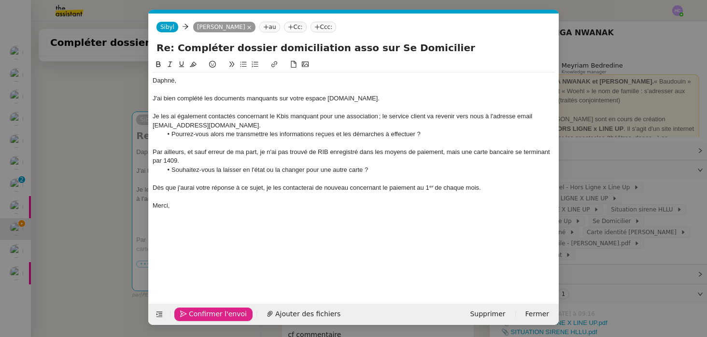
click at [201, 311] on span "Confirmer l'envoi" at bounding box center [218, 313] width 58 height 11
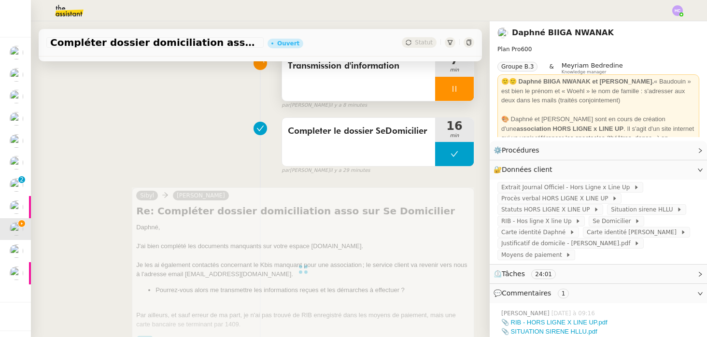
scroll to position [0, 0]
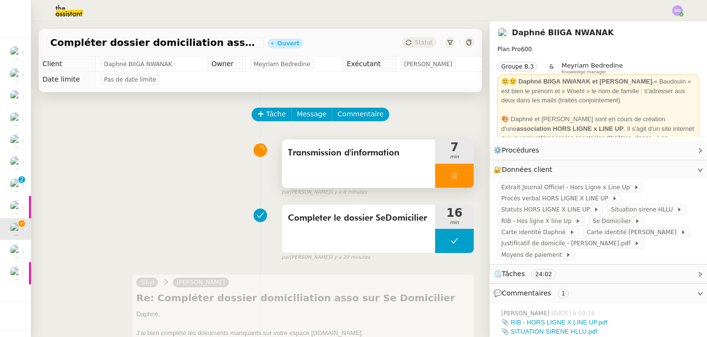
click at [457, 169] on div at bounding box center [454, 176] width 39 height 24
click at [461, 172] on icon at bounding box center [464, 176] width 8 height 8
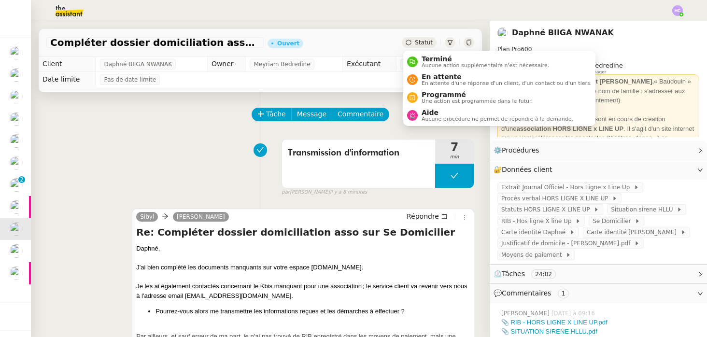
click at [422, 41] on span "Statut" at bounding box center [424, 42] width 18 height 7
click at [419, 77] on div "En attente En attente d'une réponse d'un client, d'un contact ou d'un tiers." at bounding box center [505, 79] width 174 height 13
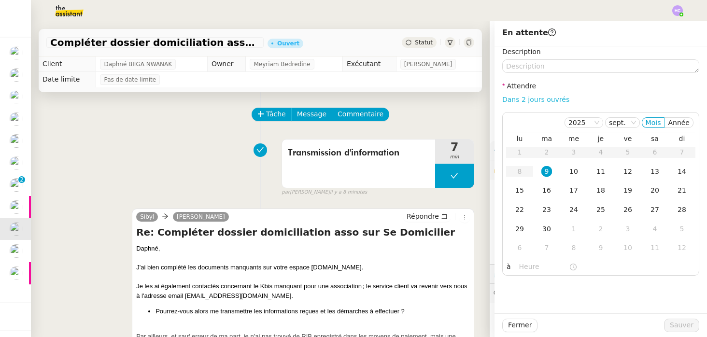
click at [534, 100] on link "Dans 2 jours ouvrés" at bounding box center [535, 100] width 67 height 8
type input "07:00"
click at [686, 324] on span "Sauver" at bounding box center [682, 325] width 24 height 11
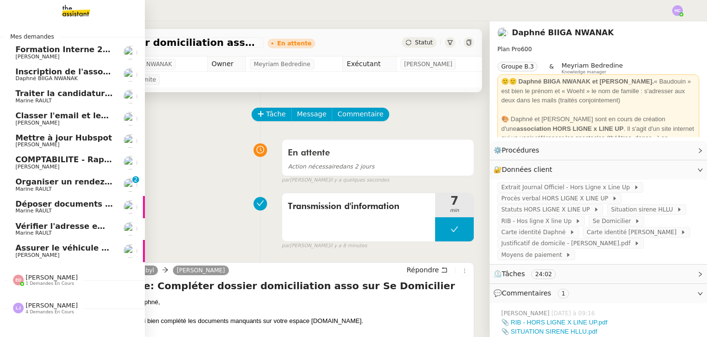
click at [23, 70] on span "Inscription de l'association à la [GEOGRAPHIC_DATA]" at bounding box center [129, 71] width 229 height 9
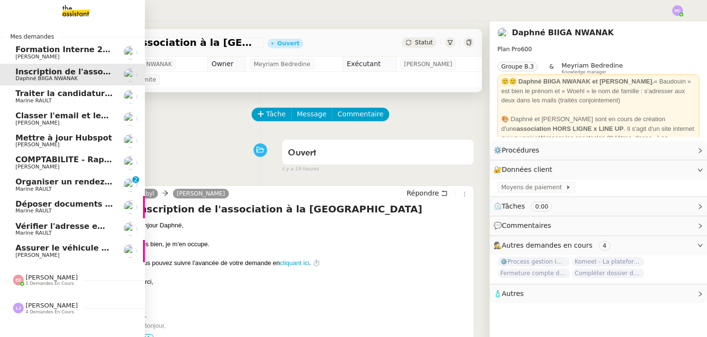
click at [79, 96] on span "Traiter la candidature de stage" at bounding box center [82, 93] width 135 height 9
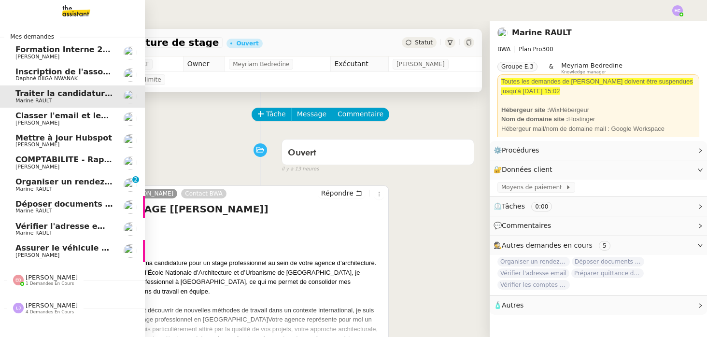
click at [85, 69] on span "Inscription de l'association à la [GEOGRAPHIC_DATA]" at bounding box center [129, 71] width 229 height 9
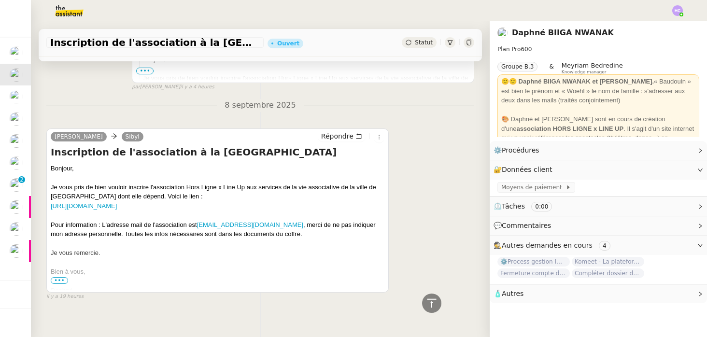
scroll to position [276, 0]
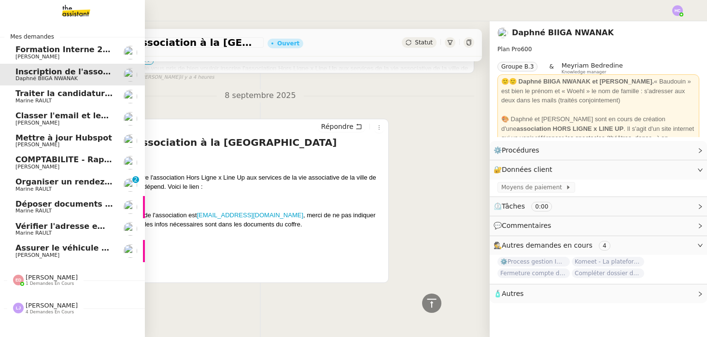
click at [48, 94] on span "Traiter la candidature de stage" at bounding box center [82, 93] width 135 height 9
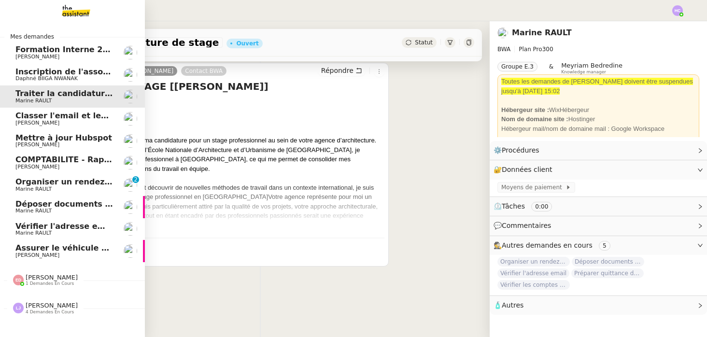
click at [66, 118] on span "Classer l'email et les fichiers" at bounding box center [77, 115] width 125 height 9
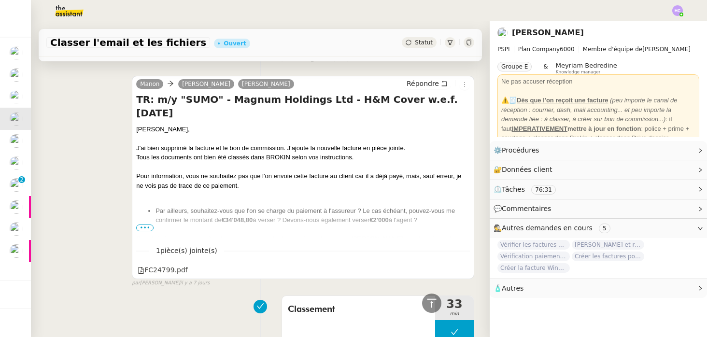
scroll to position [254, 0]
click at [145, 224] on span "•••" at bounding box center [144, 226] width 17 height 7
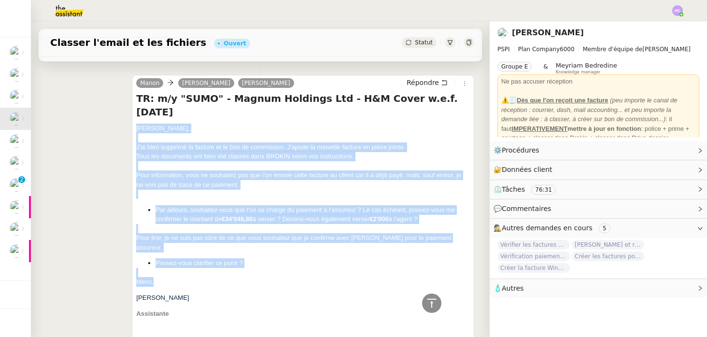
drag, startPoint x: 157, startPoint y: 261, endPoint x: 131, endPoint y: 108, distance: 155.1
copy div "Sophie, J'ai bien supprimé la facture et le bon de commission. J'ajoute la nouv…"
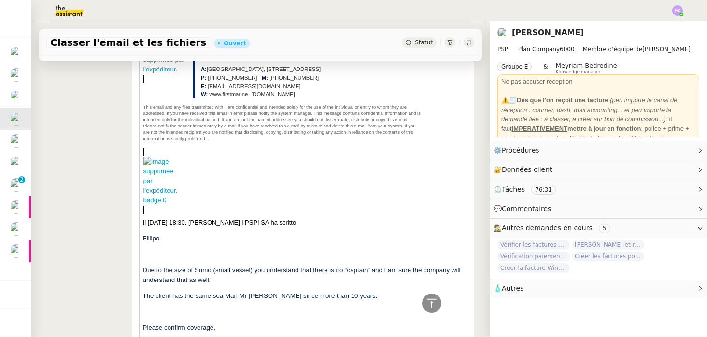
scroll to position [2500, 0]
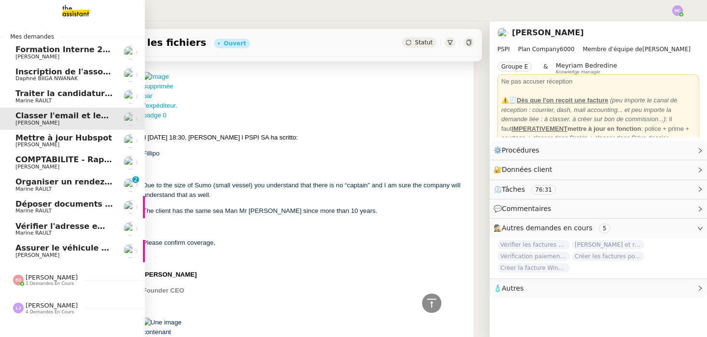
click at [38, 137] on span "Mettre à jour Hubspot" at bounding box center [63, 137] width 97 height 9
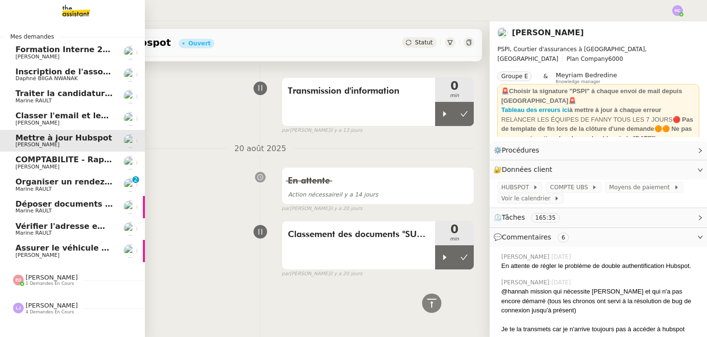
scroll to position [1150, 0]
click at [41, 115] on span "Classer l'email et les fichiers" at bounding box center [77, 115] width 125 height 9
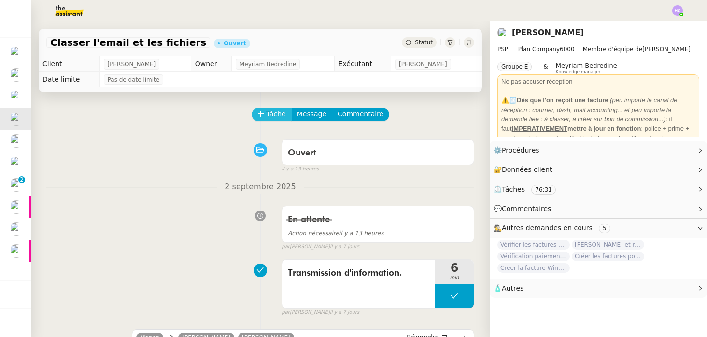
click at [275, 114] on span "Tâche" at bounding box center [276, 114] width 20 height 11
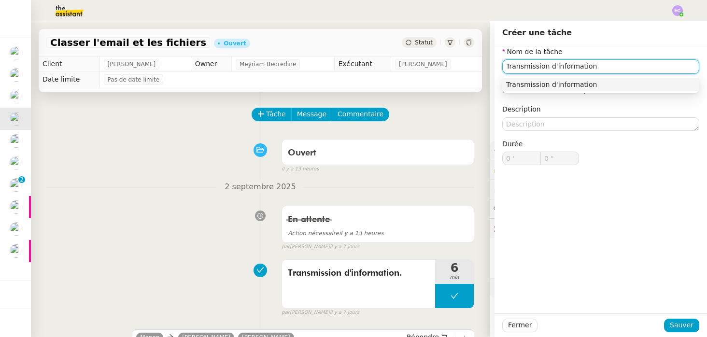
click at [590, 82] on div "Transmission d'information" at bounding box center [600, 84] width 189 height 9
type input "Transmission d'information"
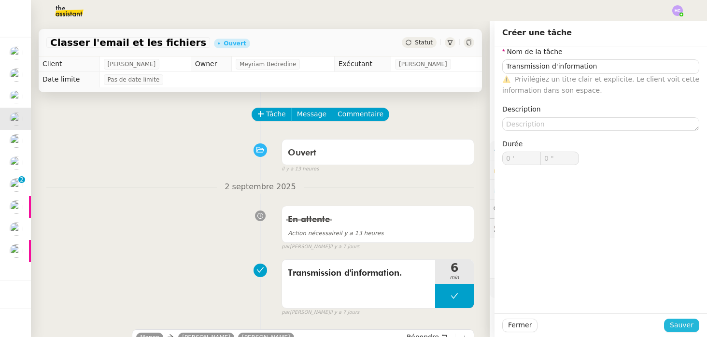
click at [684, 328] on span "Sauver" at bounding box center [682, 325] width 24 height 11
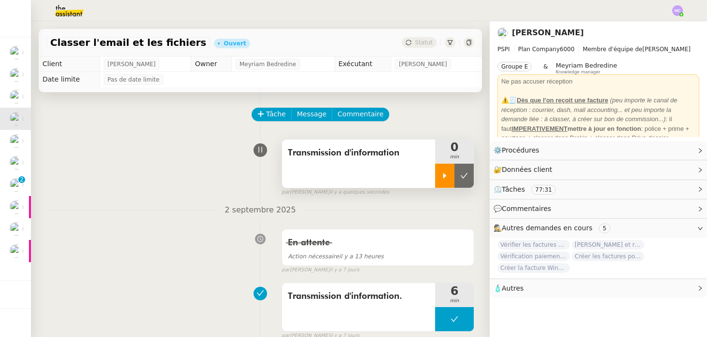
click at [447, 179] on icon at bounding box center [445, 176] width 8 height 8
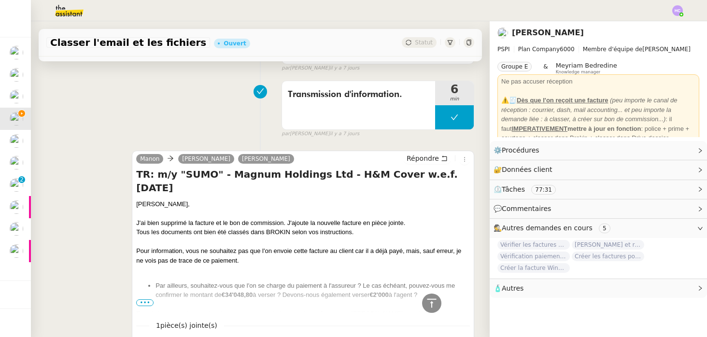
scroll to position [208, 0]
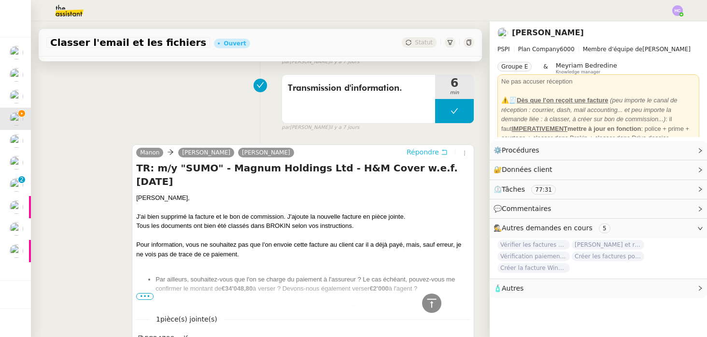
click at [415, 152] on span "Répondre" at bounding box center [422, 152] width 32 height 10
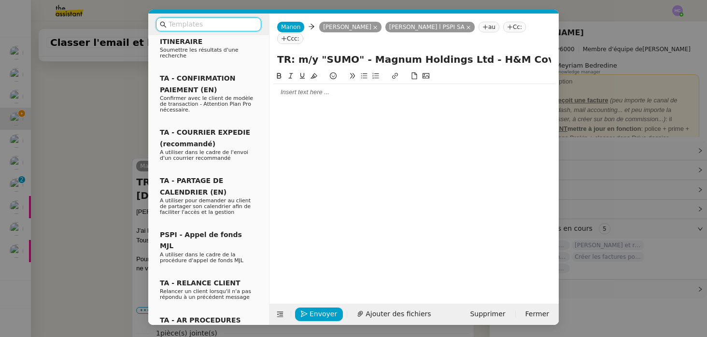
scroll to position [296, 0]
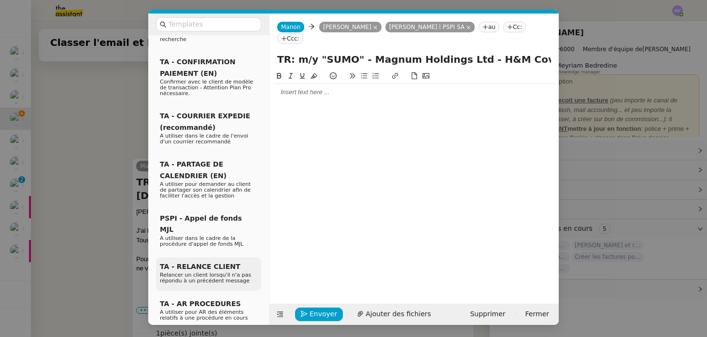
click at [204, 272] on span "Relancer un client lorsqu'il n'a pas répondu à un précédent message" at bounding box center [205, 278] width 91 height 12
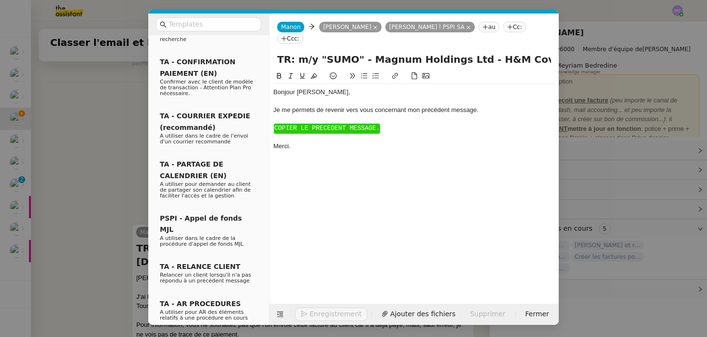
scroll to position [348, 0]
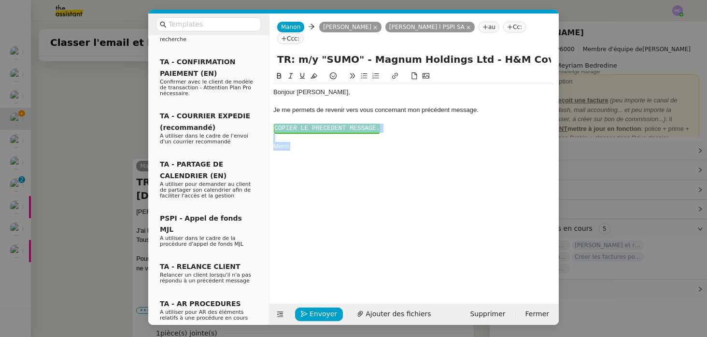
drag, startPoint x: 305, startPoint y: 146, endPoint x: 269, endPoint y: 116, distance: 46.7
click at [269, 116] on form "Manon Manon Sophie Mouraire Fanny Eyraud l PSPI SA au Cc: Ccc: TR: m/y "SUMO" -…" at bounding box center [414, 169] width 290 height 311
paste div
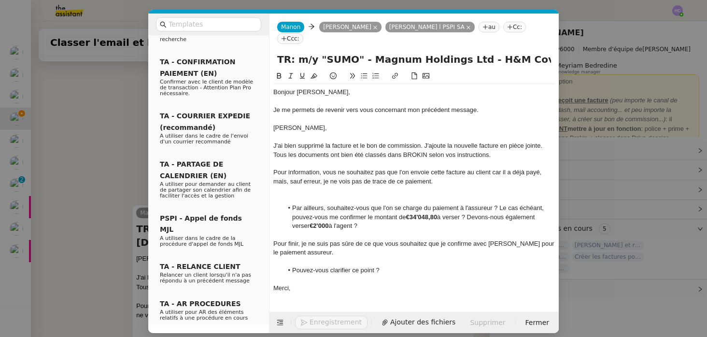
scroll to position [408, 0]
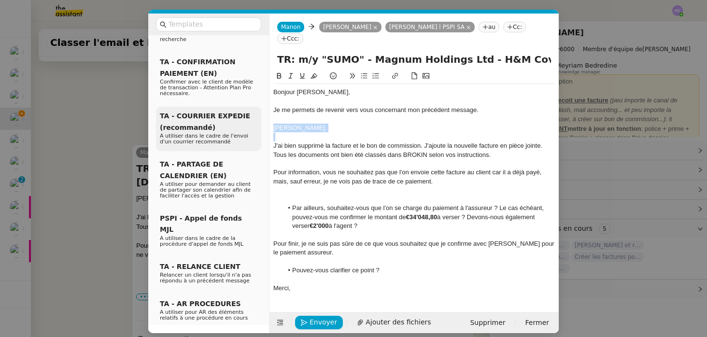
drag, startPoint x: 330, startPoint y: 122, endPoint x: 257, endPoint y: 112, distance: 73.5
click at [257, 112] on nz-layout "Service TA - VOYAGE - PROPOSITION GLOBALE A utiliser dans le cadre de propositi…" at bounding box center [353, 174] width 410 height 320
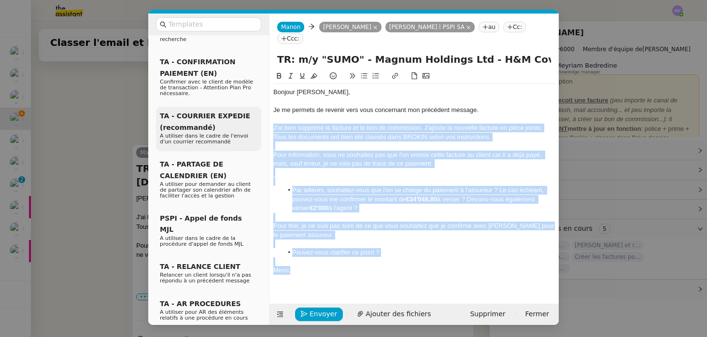
drag, startPoint x: 299, startPoint y: 260, endPoint x: 257, endPoint y: 116, distance: 150.2
click at [257, 116] on nz-layout "Service TA - VOYAGE - PROPOSITION GLOBALE A utiliser dans le cadre de propositi…" at bounding box center [353, 169] width 410 height 311
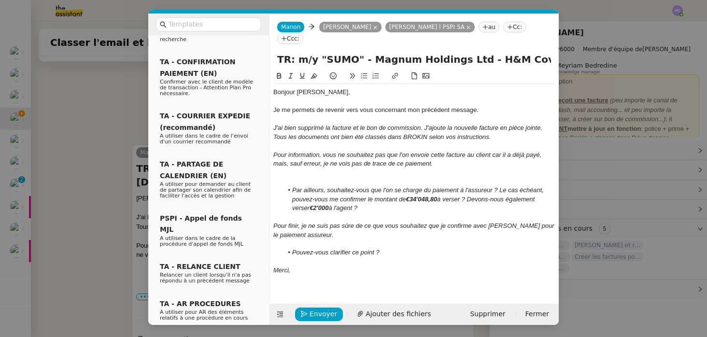
click at [336, 280] on div "Bonjour ﻿Sophie﻿, Je me permets de revenir vers vous concernant mon précédent m…" at bounding box center [413, 179] width 281 height 218
click at [309, 315] on span "Envoyer" at bounding box center [323, 313] width 28 height 11
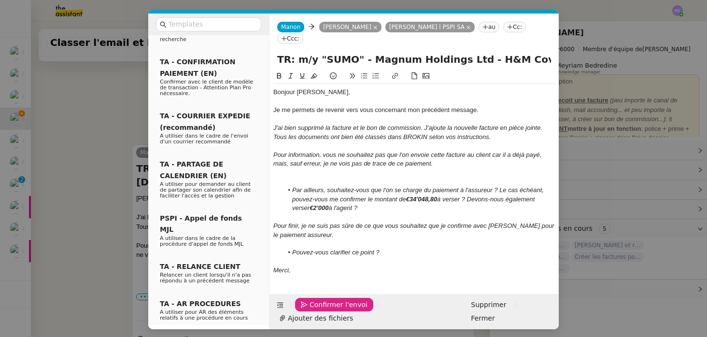
click at [309, 310] on span "Confirmer l'envoi" at bounding box center [338, 304] width 58 height 11
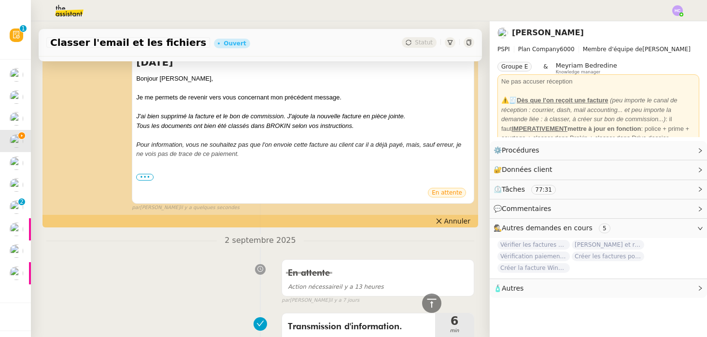
scroll to position [184, 0]
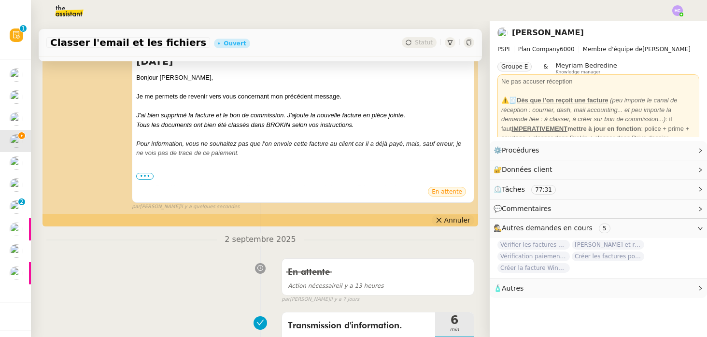
click at [442, 222] on icon at bounding box center [438, 220] width 7 height 7
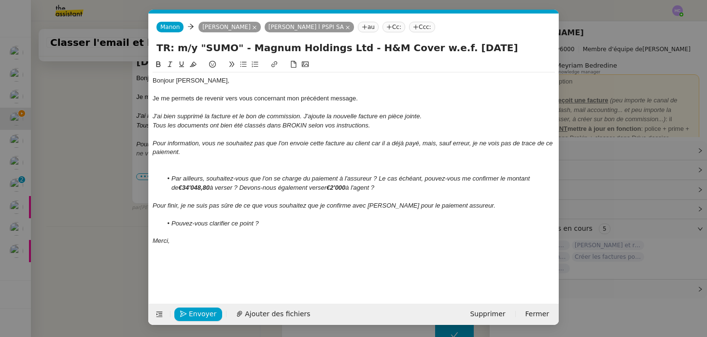
scroll to position [0, 20]
click at [129, 202] on nz-modal-container "Service TA - VOYAGE - PROPOSITION GLOBALE A utiliser dans le cadre de propositi…" at bounding box center [353, 168] width 707 height 337
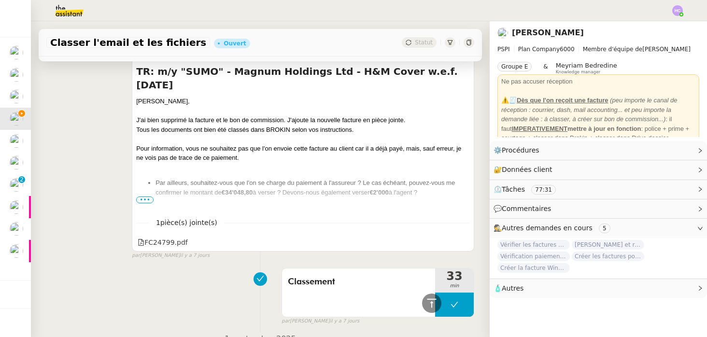
scroll to position [543, 0]
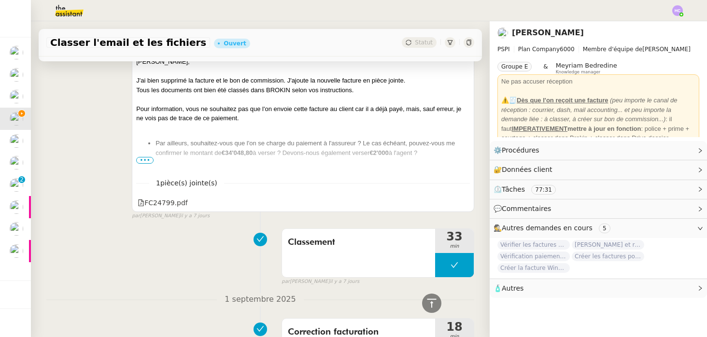
click at [141, 158] on span "•••" at bounding box center [144, 160] width 17 height 7
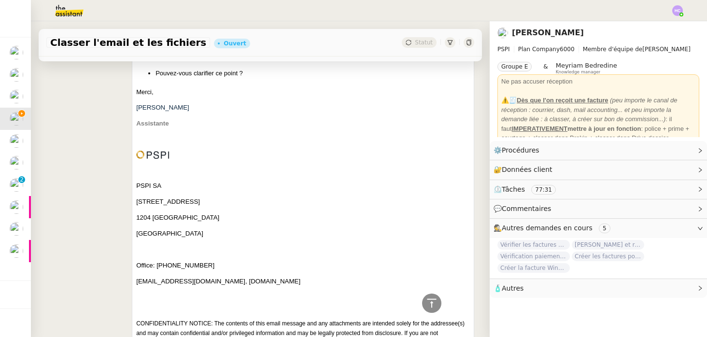
scroll to position [670, 0]
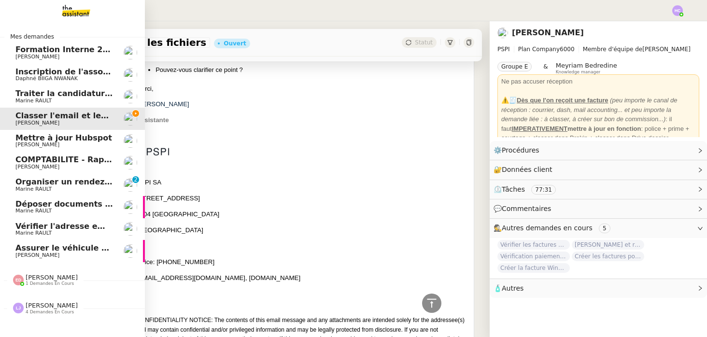
click at [43, 139] on span "Mettre à jour Hubspot" at bounding box center [63, 137] width 97 height 9
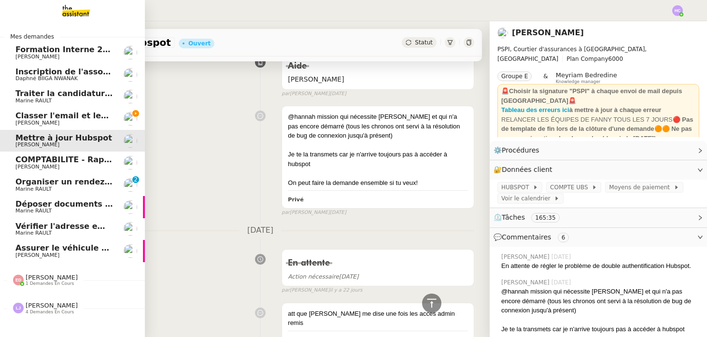
scroll to position [471, 0]
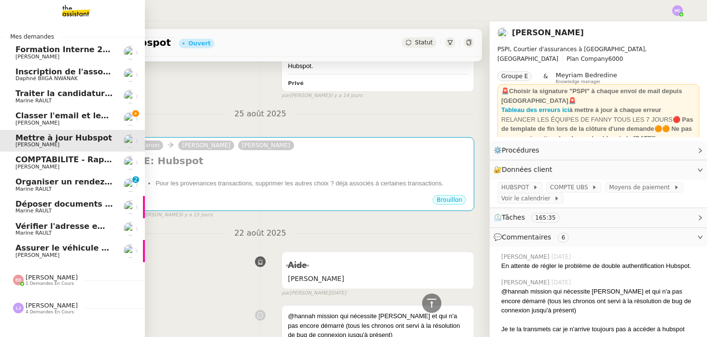
click at [48, 119] on span "Classer l'email et les fichiers" at bounding box center [77, 115] width 125 height 9
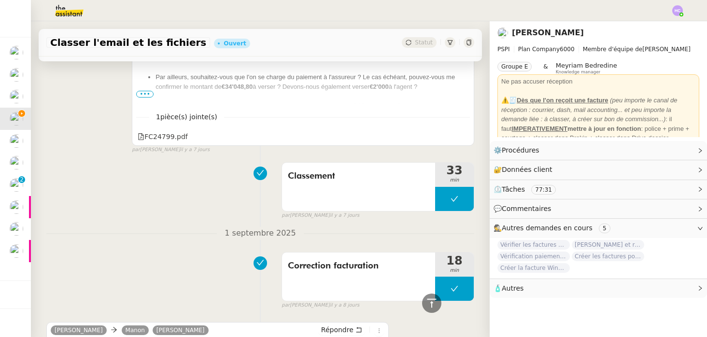
scroll to position [629, 0]
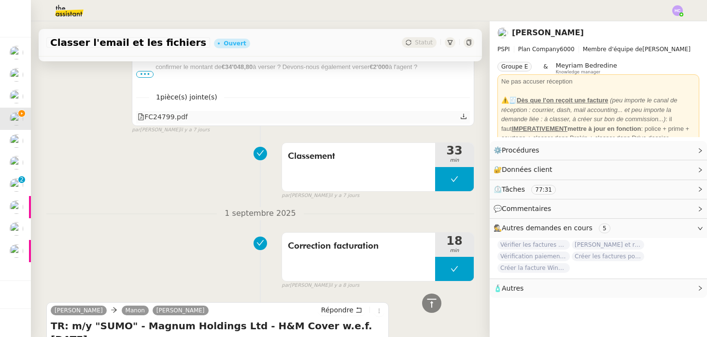
click at [466, 119] on icon at bounding box center [463, 116] width 7 height 7
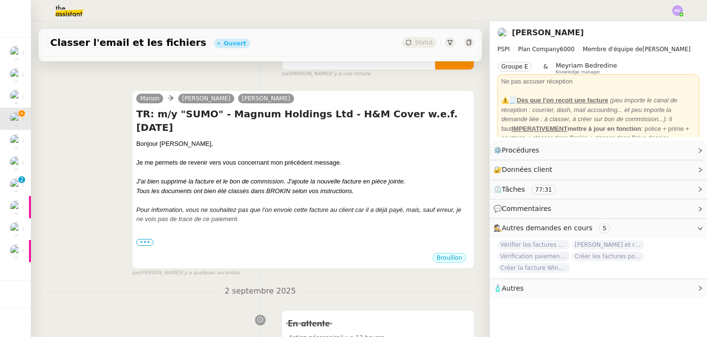
scroll to position [105, 0]
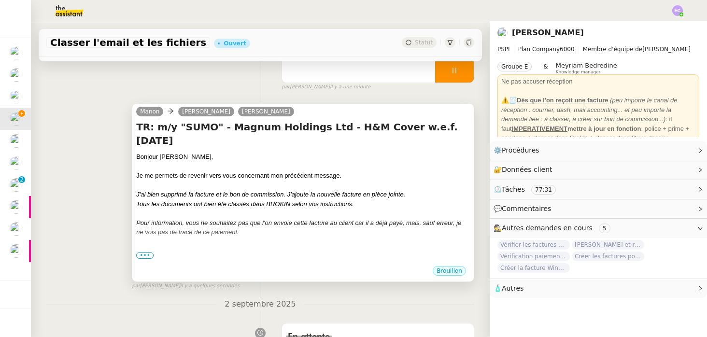
click at [377, 199] on div "Tous les documents ont bien été classés dans BROKIN selon vos instructions." at bounding box center [303, 204] width 334 height 10
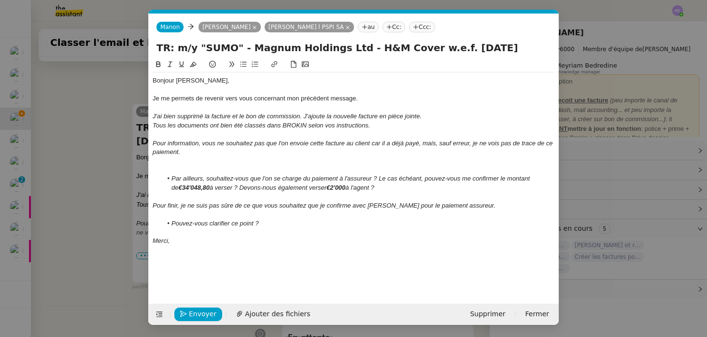
scroll to position [0, 20]
click at [246, 311] on span "Ajouter des fichiers" at bounding box center [277, 313] width 65 height 11
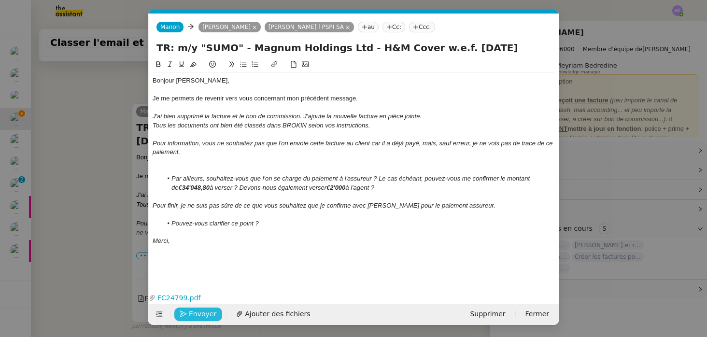
click at [189, 313] on span "Envoyer" at bounding box center [203, 313] width 28 height 11
click at [189, 313] on span "Confirmer l'envoi" at bounding box center [218, 313] width 58 height 11
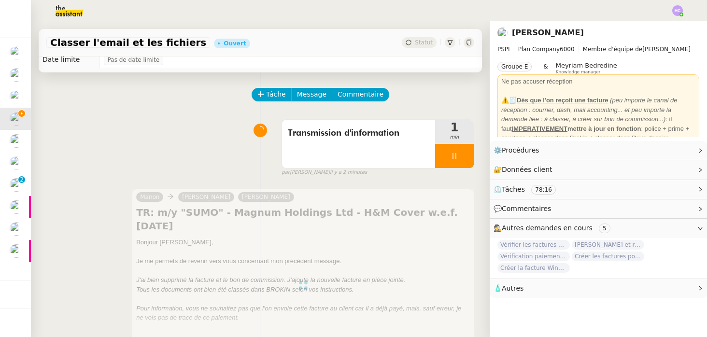
scroll to position [0, 0]
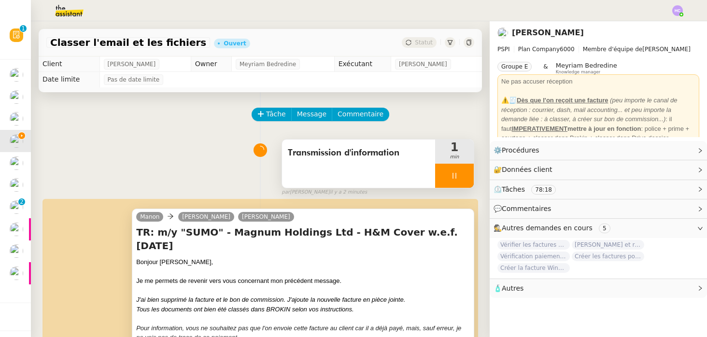
click at [447, 178] on div at bounding box center [454, 176] width 39 height 24
click at [458, 177] on button at bounding box center [463, 176] width 19 height 24
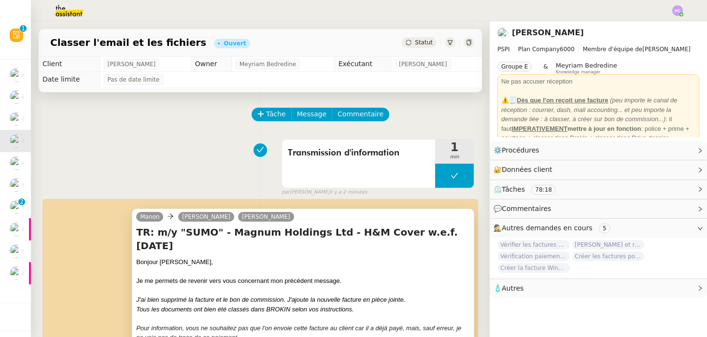
click at [411, 41] on icon at bounding box center [408, 43] width 6 height 6
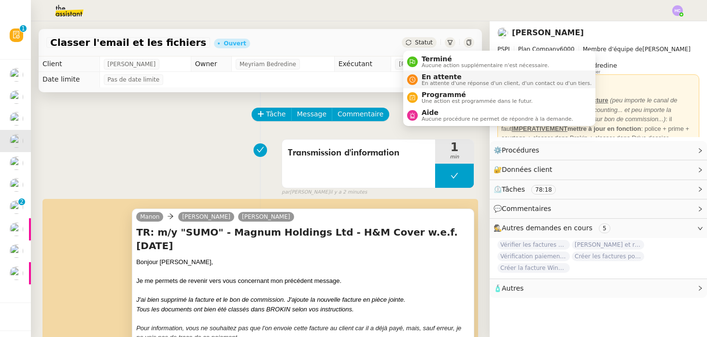
click at [429, 77] on span "En attente" at bounding box center [506, 77] width 170 height 8
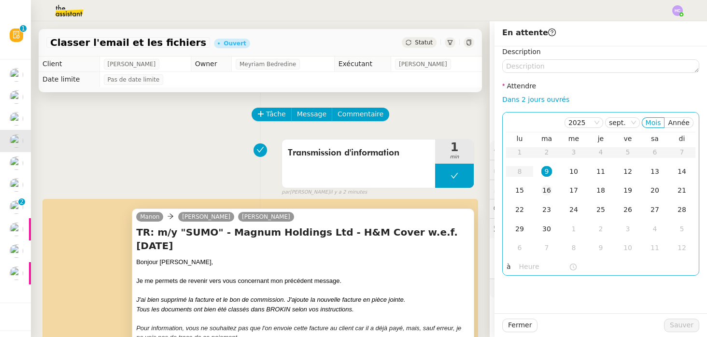
click at [549, 188] on div "16" at bounding box center [546, 190] width 11 height 11
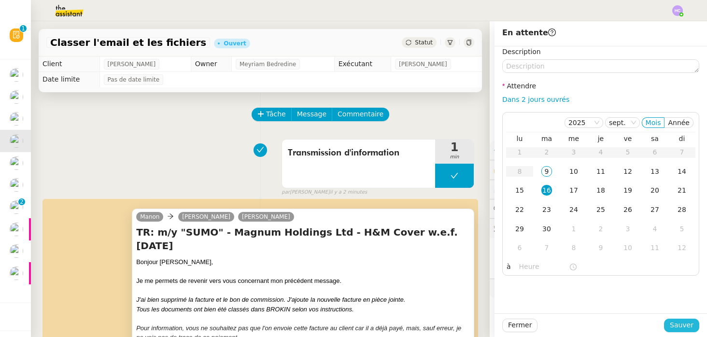
click at [689, 326] on span "Sauver" at bounding box center [682, 325] width 24 height 11
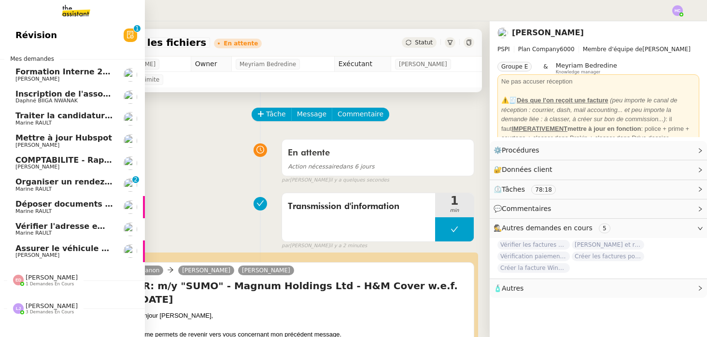
click at [83, 134] on span "Mettre à jour Hubspot" at bounding box center [63, 137] width 97 height 9
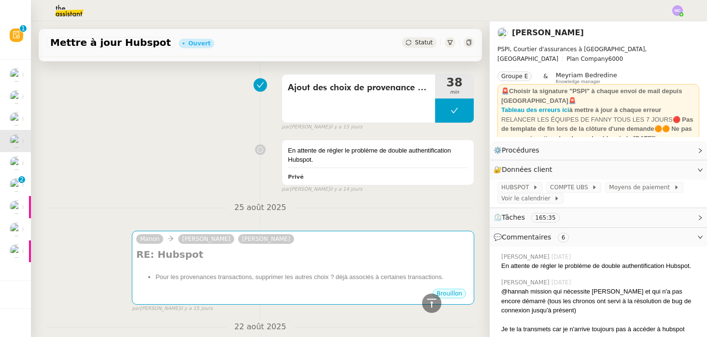
scroll to position [379, 0]
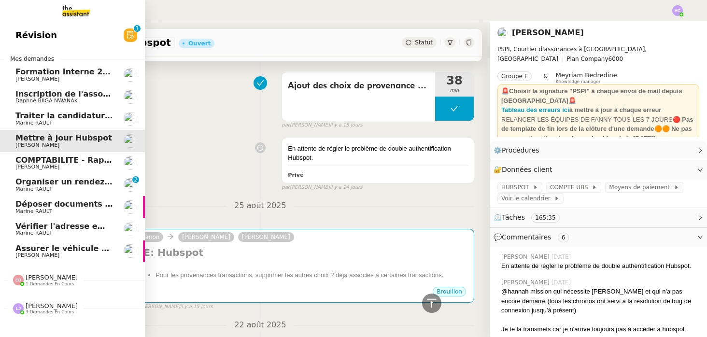
click at [49, 160] on span "COMPTABILITE - Rapprochement bancaire - 1 septembre 2025" at bounding box center [149, 159] width 269 height 9
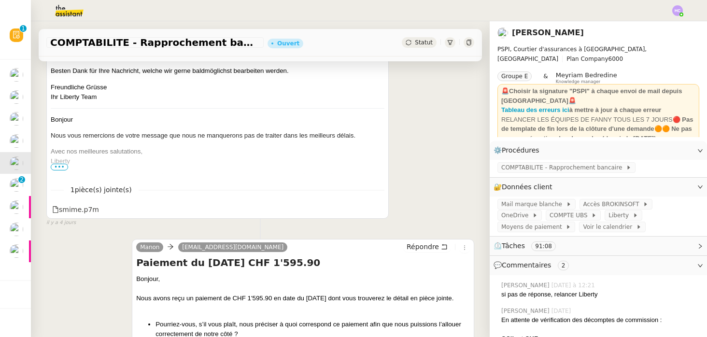
scroll to position [325, 0]
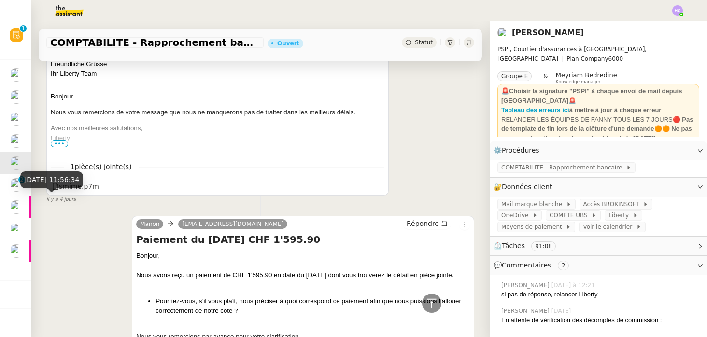
click at [59, 200] on span "il y a 4 jours" at bounding box center [60, 199] width 29 height 8
click at [82, 254] on div "Manon [EMAIL_ADDRESS][DOMAIN_NAME] Répondre Paiement du [DATE] CHF 1'595.90 Bon…" at bounding box center [260, 317] width 428 height 220
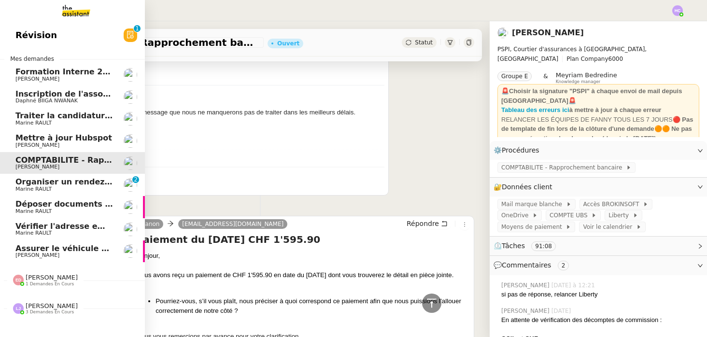
click at [35, 188] on span "Marine RAULT" at bounding box center [33, 189] width 36 height 6
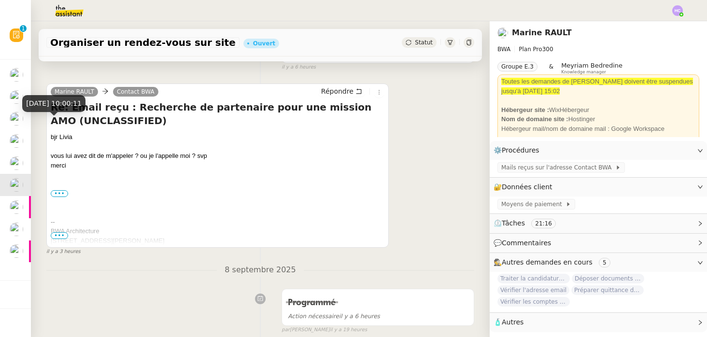
scroll to position [89, 0]
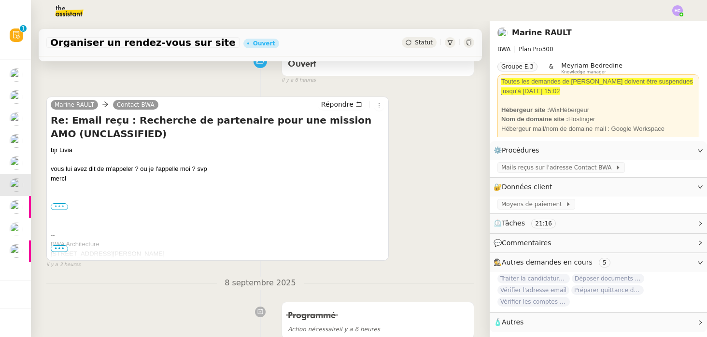
click at [58, 208] on label "•••" at bounding box center [59, 206] width 17 height 7
click at [0, 0] on input "•••" at bounding box center [0, 0] width 0 height 0
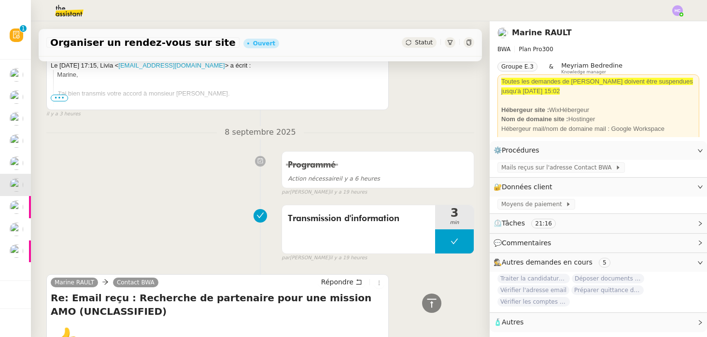
scroll to position [235, 0]
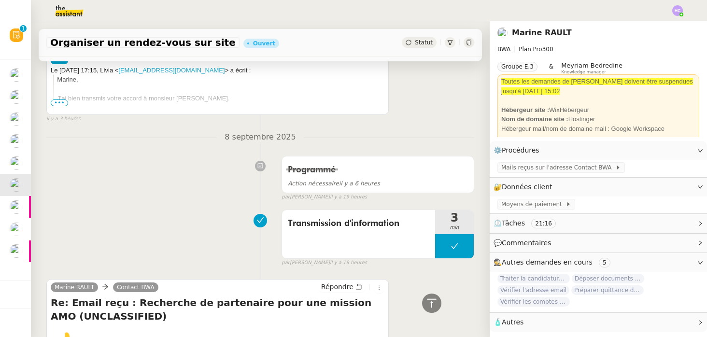
click at [58, 102] on span "•••" at bounding box center [59, 102] width 17 height 7
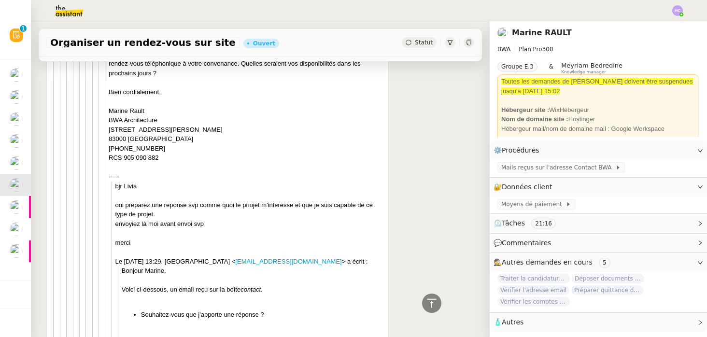
scroll to position [1474, 0]
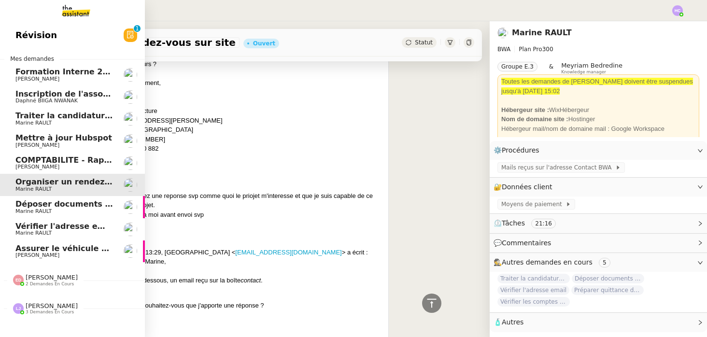
click at [45, 207] on span "Déposer documents sur espace OPCO" at bounding box center [97, 203] width 164 height 9
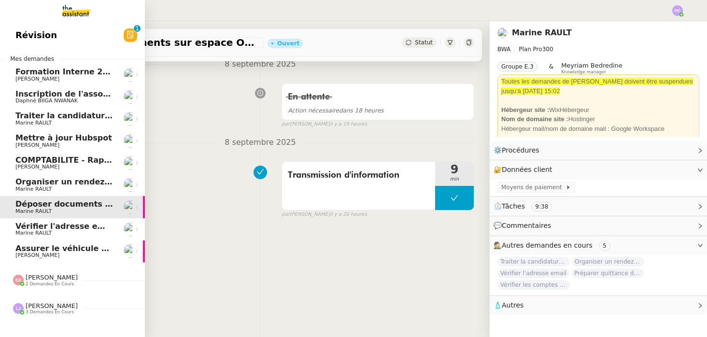
click at [48, 189] on span "Marine RAULT" at bounding box center [33, 189] width 36 height 6
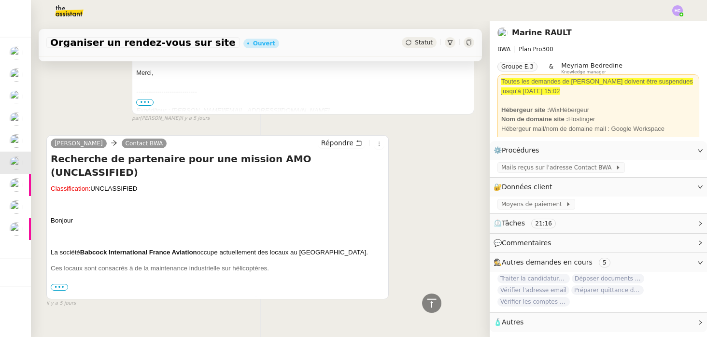
scroll to position [4027, 0]
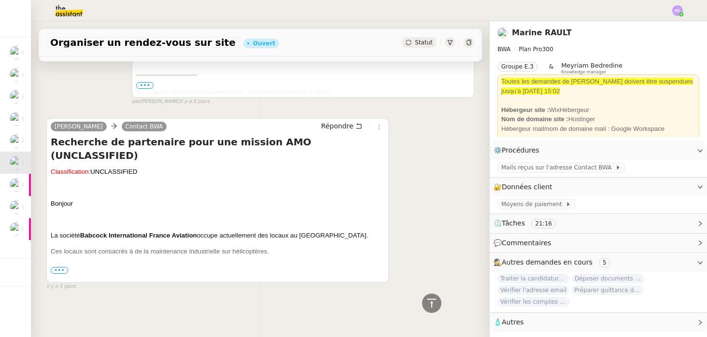
click at [61, 267] on span "•••" at bounding box center [59, 270] width 17 height 7
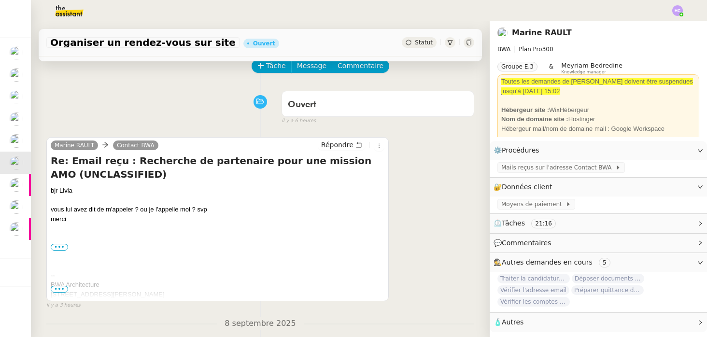
scroll to position [66, 0]
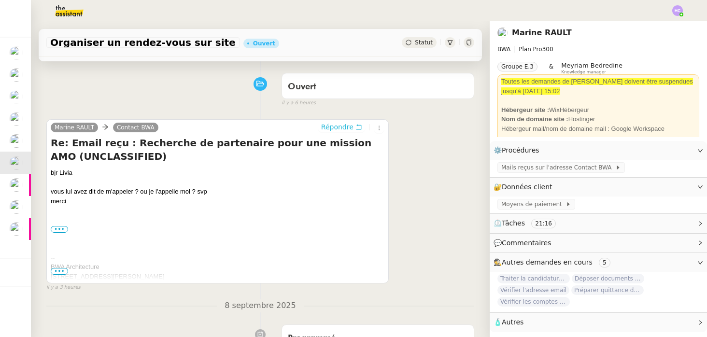
click at [335, 127] on span "Répondre" at bounding box center [337, 127] width 32 height 10
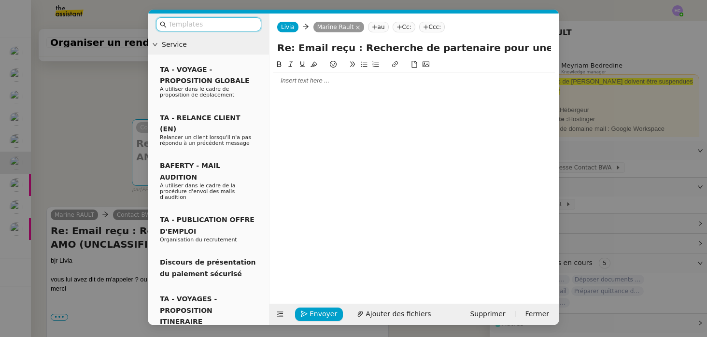
click at [319, 82] on div at bounding box center [413, 80] width 281 height 9
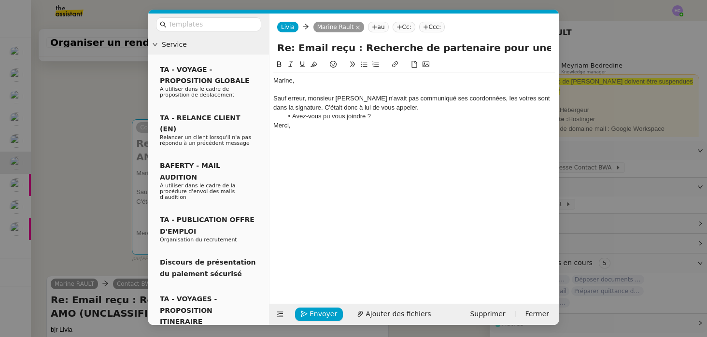
click at [322, 84] on div "Marine," at bounding box center [413, 80] width 281 height 9
click at [84, 112] on nz-modal-container "Service TA - VOYAGE - PROPOSITION GLOBALE A utiliser dans le cadre de propositi…" at bounding box center [353, 168] width 707 height 337
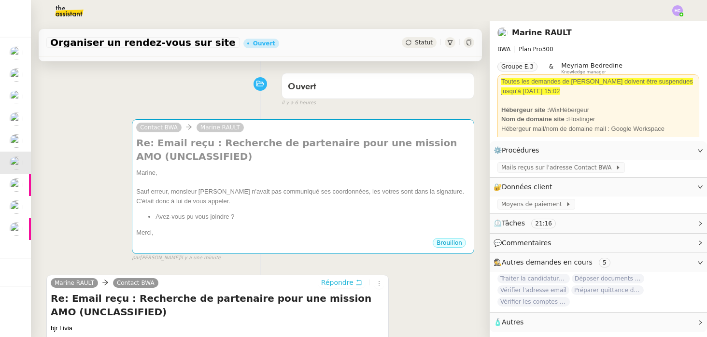
scroll to position [0, 0]
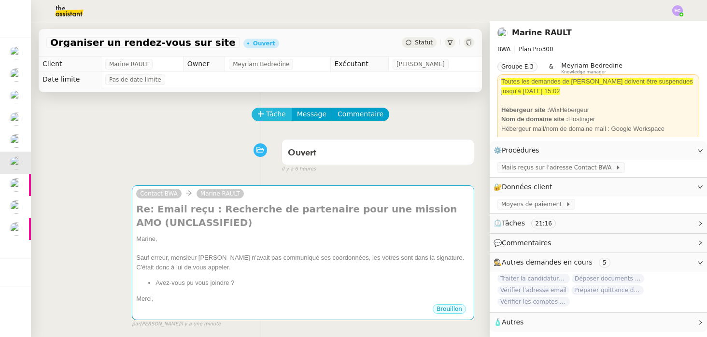
click at [275, 114] on span "Tâche" at bounding box center [276, 114] width 20 height 11
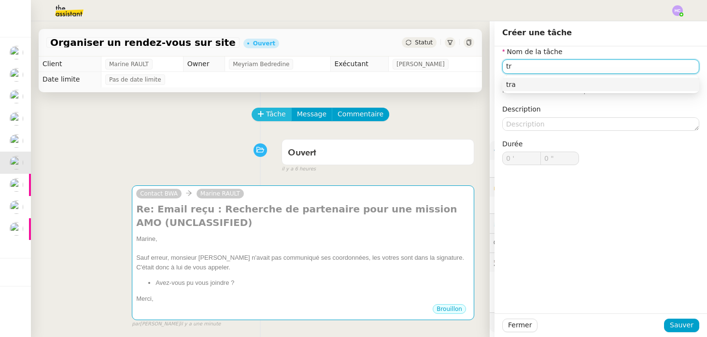
type input "t"
click at [523, 88] on div "Transmission d'information" at bounding box center [600, 84] width 189 height 9
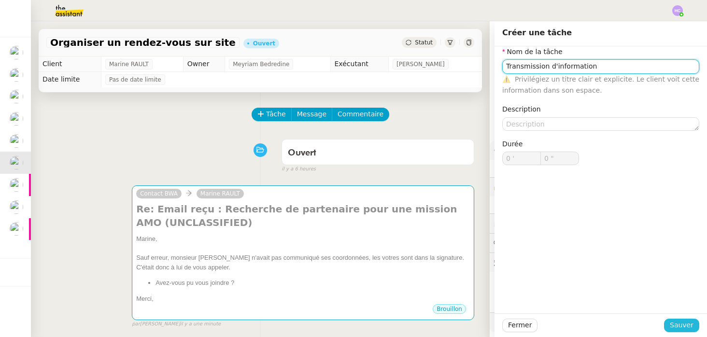
type input "Transmission d'information"
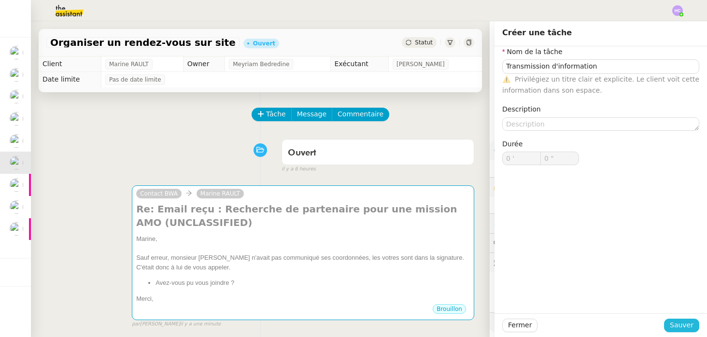
click at [677, 324] on span "Sauver" at bounding box center [682, 325] width 24 height 11
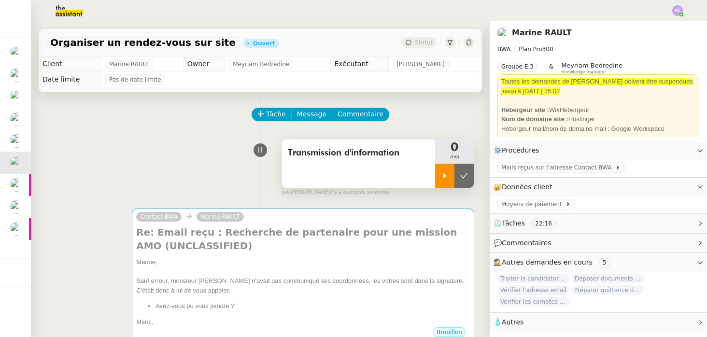
click at [446, 182] on div at bounding box center [444, 176] width 19 height 24
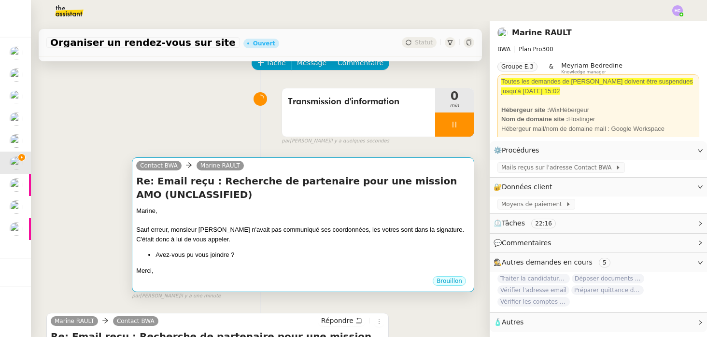
scroll to position [57, 0]
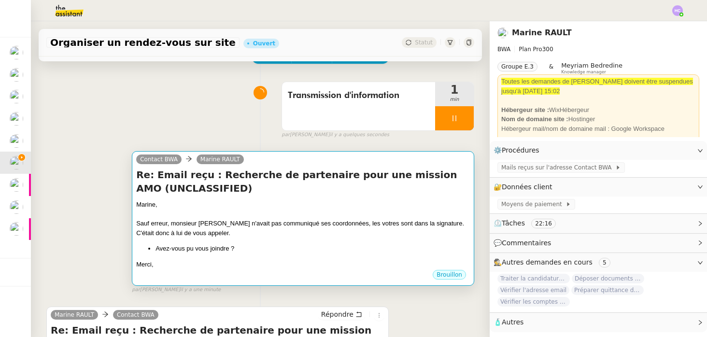
click at [208, 227] on div "Sauf erreur, monsieur [PERSON_NAME] n'avait pas communiqué ses coordonnées, les…" at bounding box center [303, 228] width 334 height 19
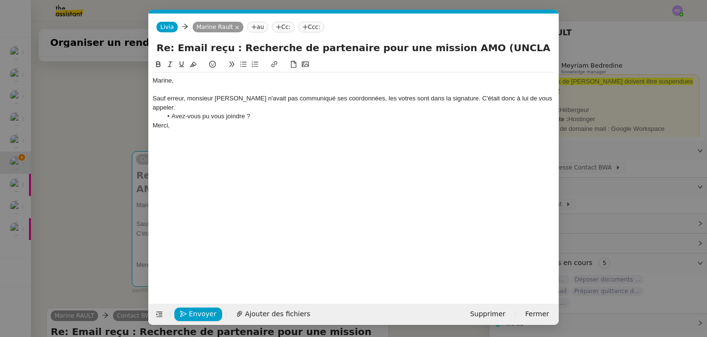
scroll to position [0, 20]
click at [353, 100] on div "Sauf erreur, monsieur [PERSON_NAME] n'avait pas communiqué ses coordonnées, les…" at bounding box center [354, 103] width 402 height 18
click at [419, 101] on div "Sauf erreur, monsieur [PERSON_NAME] n'avait pas communiqué ses coordonnées télé…" at bounding box center [354, 103] width 402 height 18
click at [0, 0] on lt-span "v ô tres" at bounding box center [0, 0] width 0 height 0
click at [496, 100] on div "Sauf erreur, monsieur [PERSON_NAME] n'avait pas communiqué ses coordonnées télé…" at bounding box center [354, 103] width 402 height 18
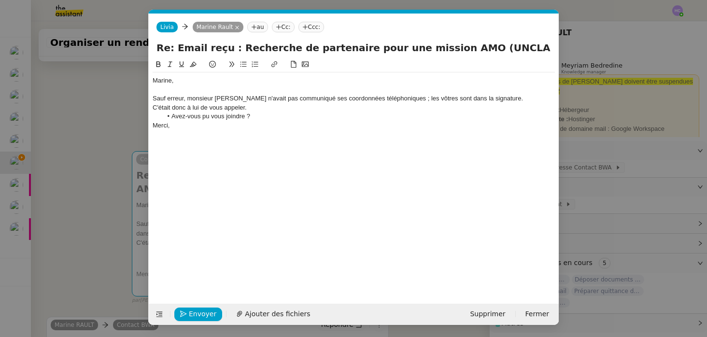
click at [256, 112] on div "C'était donc à lui de vous appeler." at bounding box center [354, 107] width 402 height 9
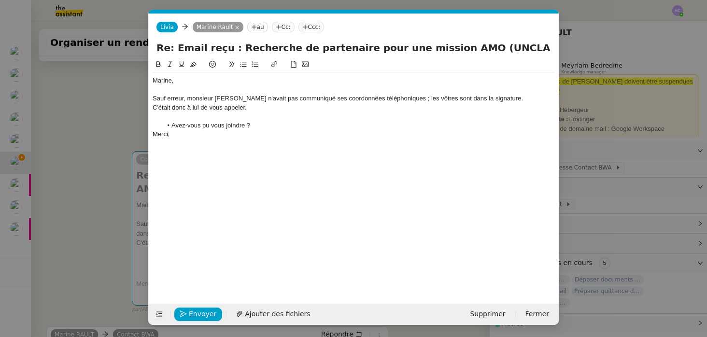
click at [274, 125] on li "Avez-vous pu vous joindre ?" at bounding box center [358, 125] width 393 height 9
click at [198, 312] on span "Envoyer" at bounding box center [203, 313] width 28 height 11
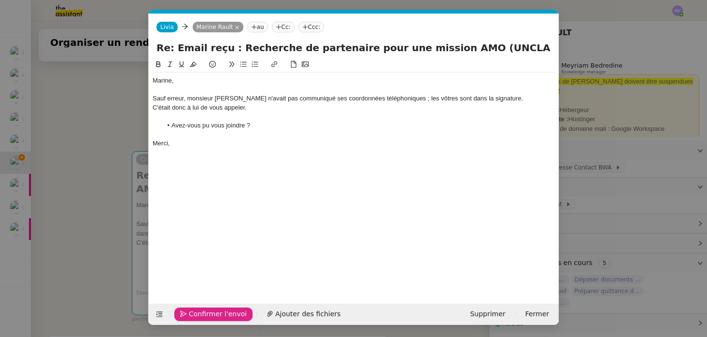
click at [198, 312] on span "Confirmer l'envoi" at bounding box center [218, 313] width 58 height 11
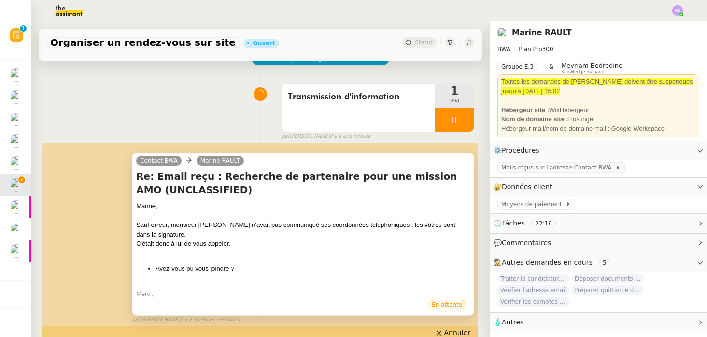
scroll to position [0, 0]
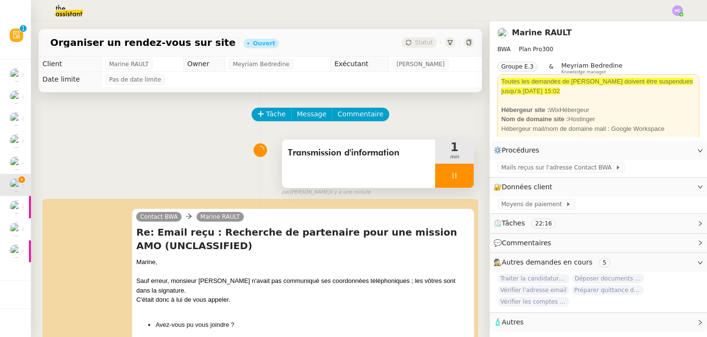
click at [453, 178] on icon at bounding box center [454, 176] width 8 height 8
click at [462, 177] on icon at bounding box center [463, 175] width 7 height 5
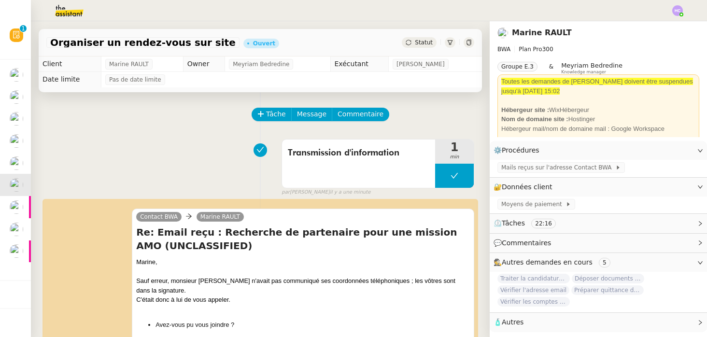
click at [420, 44] on span "Statut" at bounding box center [424, 42] width 18 height 7
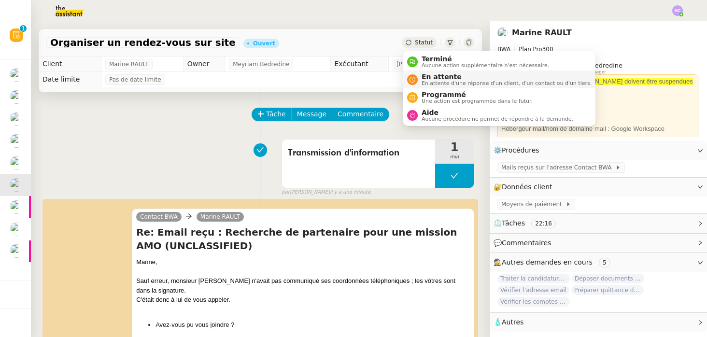
click at [428, 77] on span "En attente" at bounding box center [506, 77] width 170 height 8
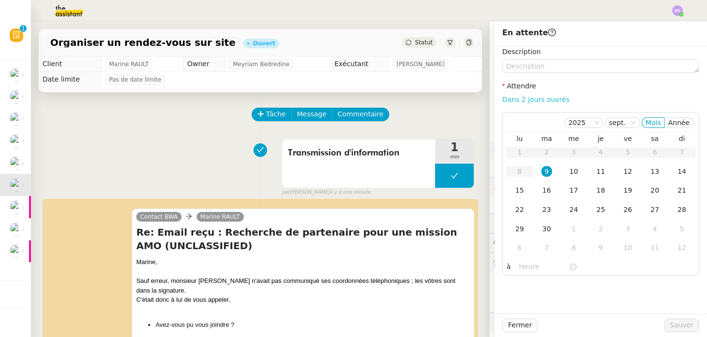
click at [541, 97] on link "Dans 2 jours ouvrés" at bounding box center [535, 100] width 67 height 8
type input "07:00"
click at [682, 323] on span "Sauver" at bounding box center [682, 325] width 24 height 11
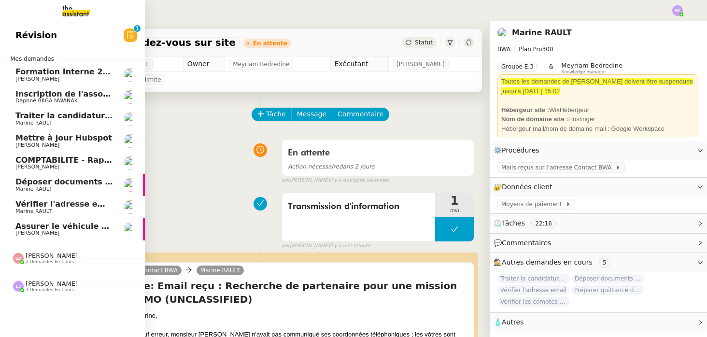
click at [70, 155] on link "COMPTABILITE - Rapprochement bancaire - [DATE] [PERSON_NAME]" at bounding box center [72, 163] width 145 height 22
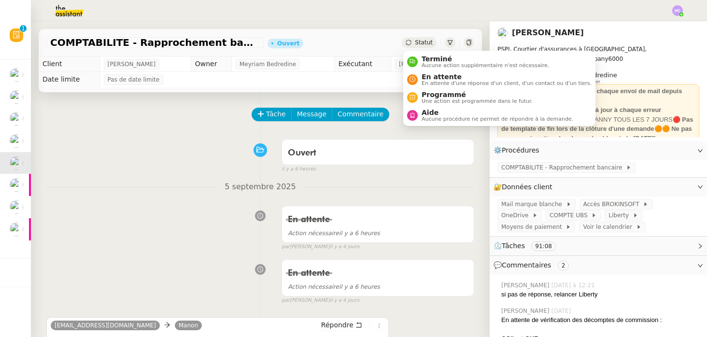
click at [416, 44] on span "Statut" at bounding box center [424, 42] width 18 height 7
click at [429, 79] on span "En attente" at bounding box center [506, 77] width 170 height 8
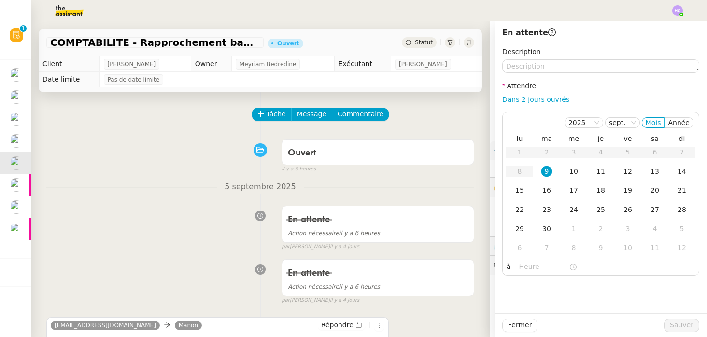
click at [352, 127] on div "Tâche Message Commentaire" at bounding box center [363, 119] width 222 height 23
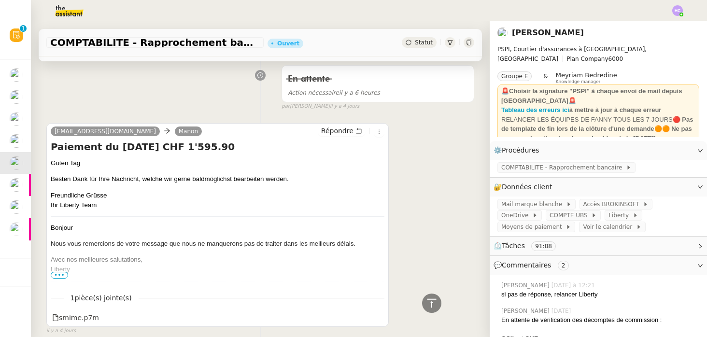
scroll to position [260, 0]
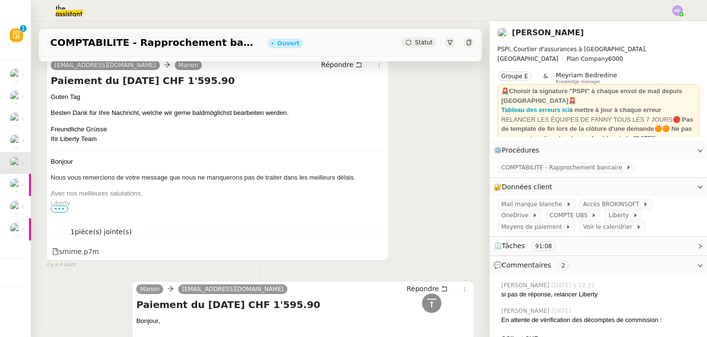
click at [62, 209] on span "•••" at bounding box center [59, 209] width 17 height 7
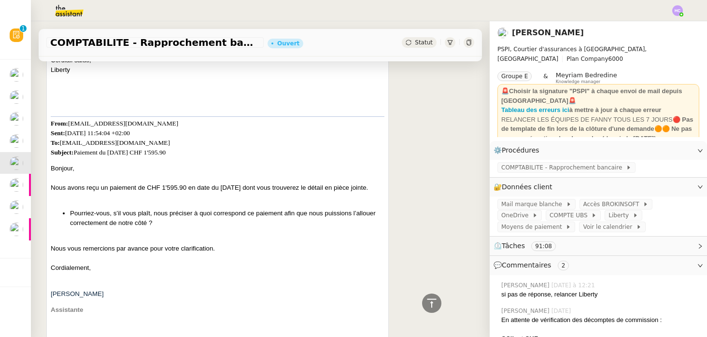
scroll to position [532, 0]
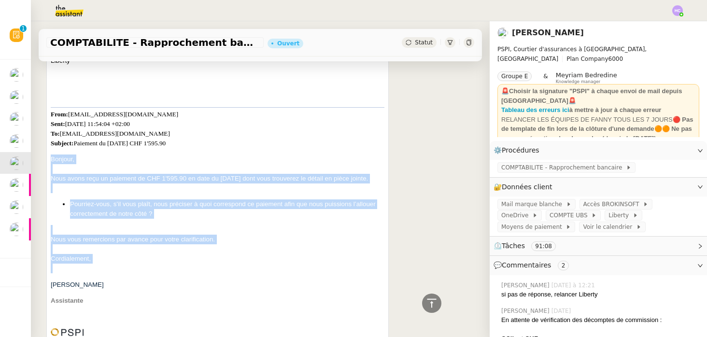
drag, startPoint x: 52, startPoint y: 159, endPoint x: 129, endPoint y: 268, distance: 134.3
click at [129, 268] on div at bounding box center [218, 269] width 334 height 10
drag, startPoint x: 51, startPoint y: 181, endPoint x: 103, endPoint y: 265, distance: 99.4
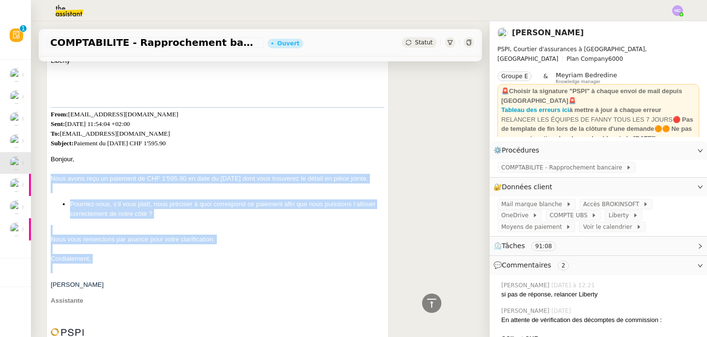
copy span "Nous avons reçu un paiement de CHF 1'595.90 en date du [DATE] dont vous trouver…"
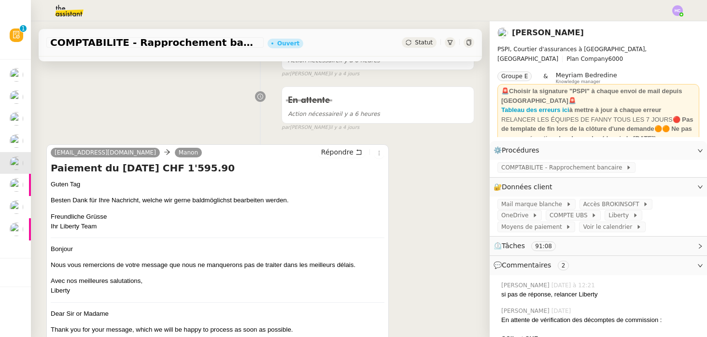
scroll to position [201, 0]
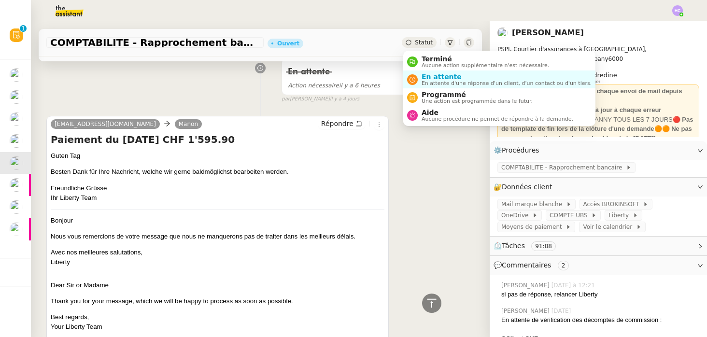
click at [417, 45] on span "Statut" at bounding box center [424, 42] width 18 height 7
click at [429, 76] on span "En attente" at bounding box center [506, 77] width 170 height 8
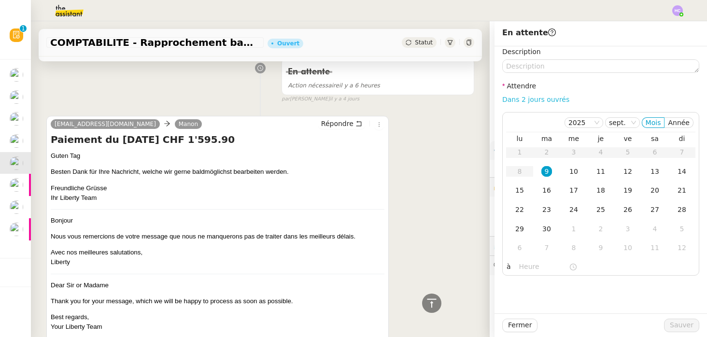
click at [539, 97] on link "Dans 2 jours ouvrés" at bounding box center [535, 100] width 67 height 8
type input "07:00"
click at [681, 323] on span "Sauver" at bounding box center [682, 325] width 24 height 11
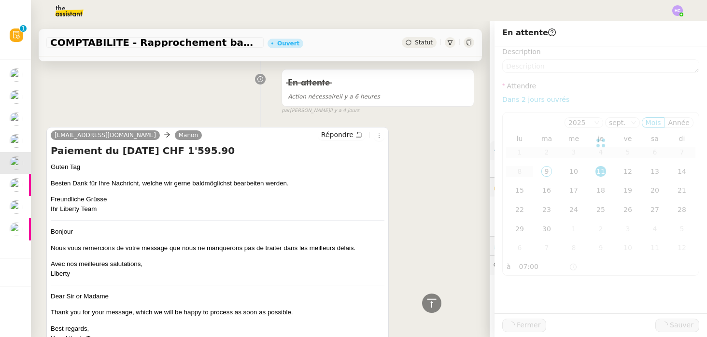
scroll to position [212, 0]
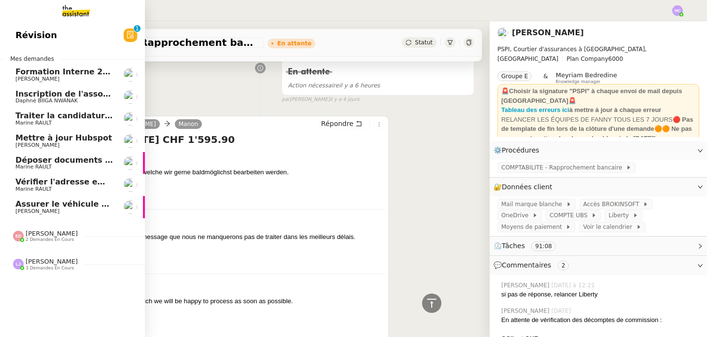
click at [69, 159] on span "Déposer documents sur espace OPCO" at bounding box center [97, 159] width 164 height 9
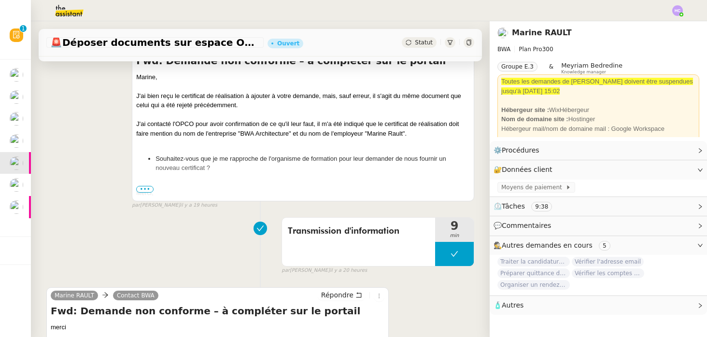
scroll to position [450, 0]
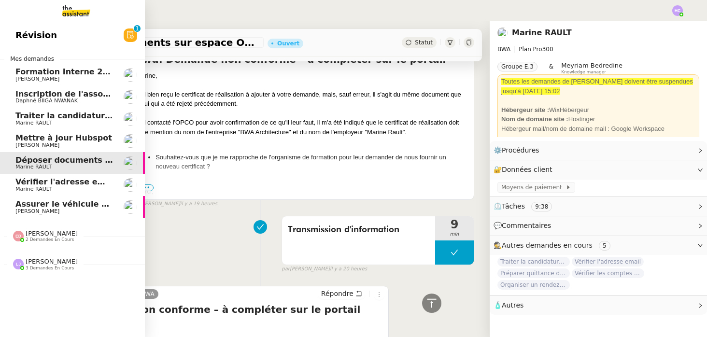
click at [48, 189] on span "Marine RAULT" at bounding box center [33, 189] width 36 height 6
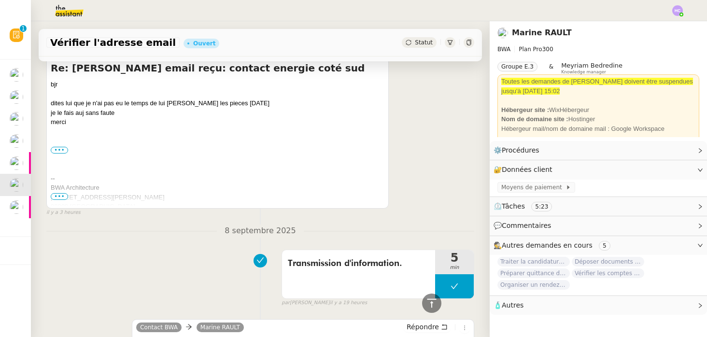
scroll to position [229, 0]
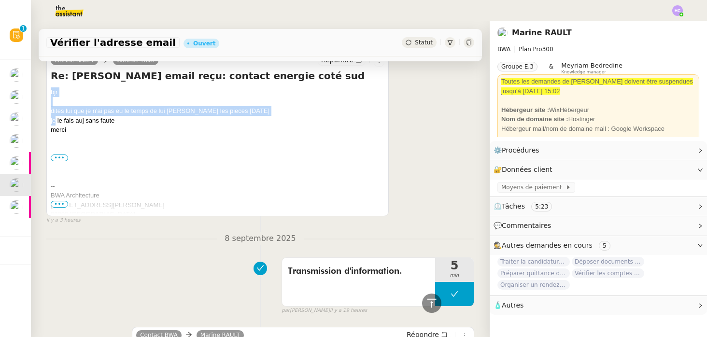
drag, startPoint x: 52, startPoint y: 92, endPoint x: 55, endPoint y: 117, distance: 24.8
click at [55, 117] on div "bjr dites lui que je n'ai pas eu le temps de lui [PERSON_NAME] les pieces [DATE…" at bounding box center [218, 110] width 334 height 47
click at [55, 117] on div "je le fais auj sans faute" at bounding box center [218, 121] width 334 height 10
drag, startPoint x: 51, startPoint y: 111, endPoint x: 70, endPoint y: 129, distance: 25.9
click at [70, 129] on div "bjr dites lui que je n'ai pas eu le temps de lui [PERSON_NAME] les pieces [DATE…" at bounding box center [218, 110] width 334 height 47
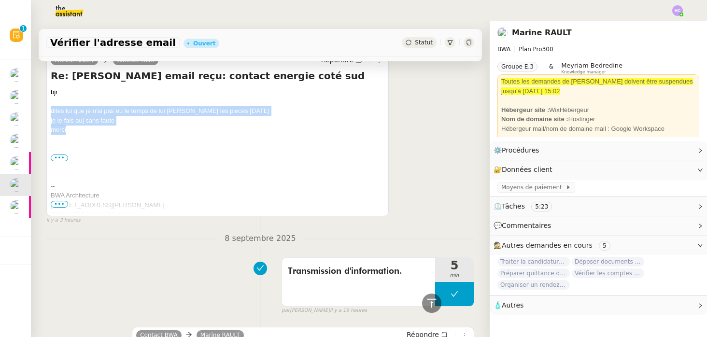
copy div "dites lui que je n'ai pas eu le temps de lui [PERSON_NAME] les pieces [DATE] je…"
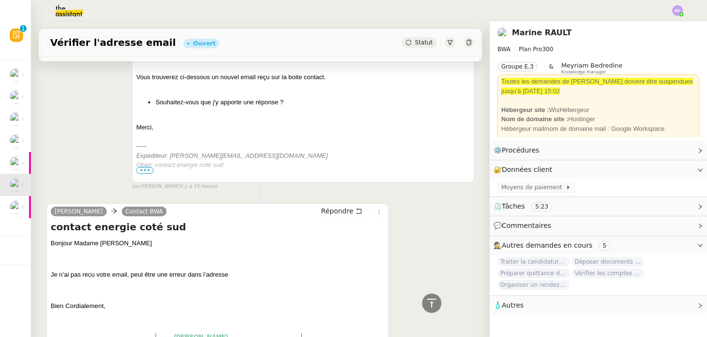
scroll to position [595, 0]
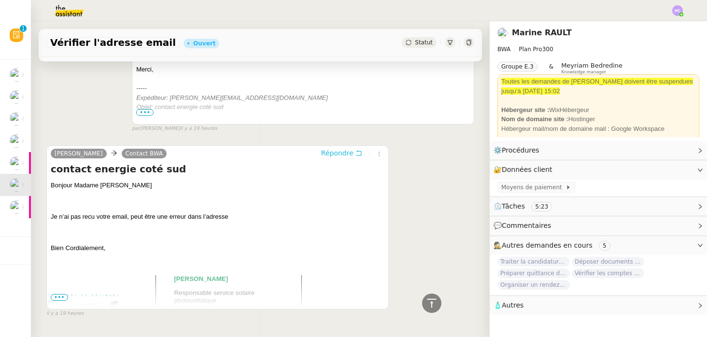
click at [335, 151] on span "Répondre" at bounding box center [337, 153] width 32 height 10
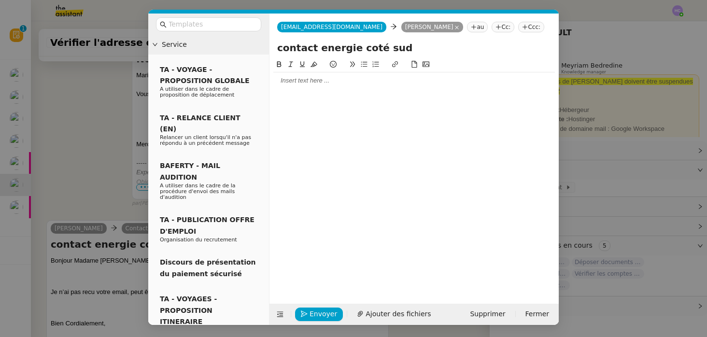
scroll to position [670, 0]
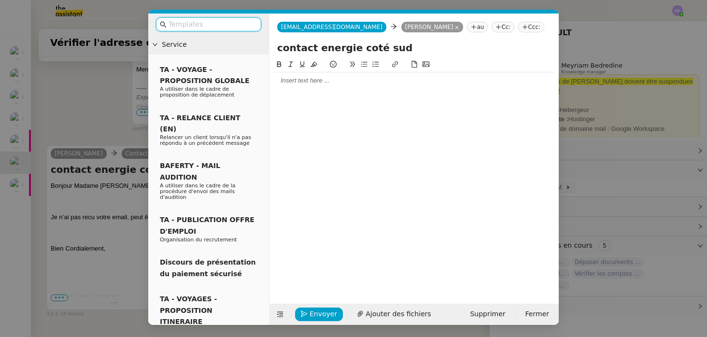
click at [98, 102] on nz-modal-container "Service TA - VOYAGE - PROPOSITION GLOBALE A utiliser dans le cadre de propositi…" at bounding box center [353, 168] width 707 height 337
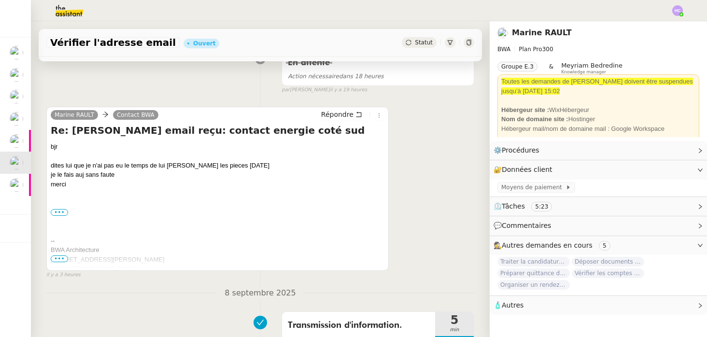
scroll to position [0, 0]
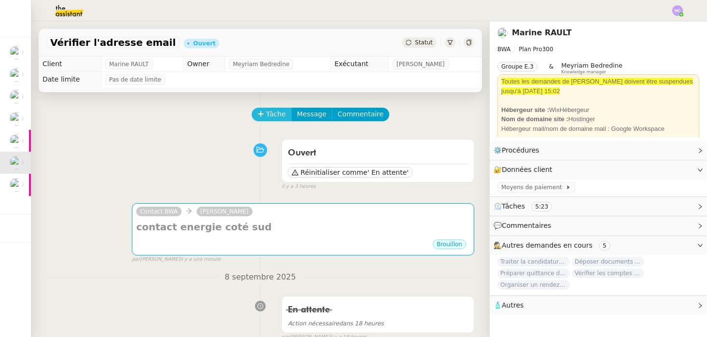
click at [280, 117] on span "Tâche" at bounding box center [276, 114] width 20 height 11
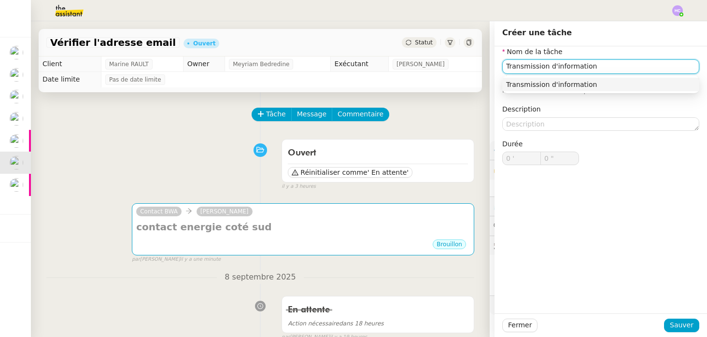
click at [593, 84] on div "Transmission d'information" at bounding box center [600, 84] width 189 height 9
type input "Transmission d'information"
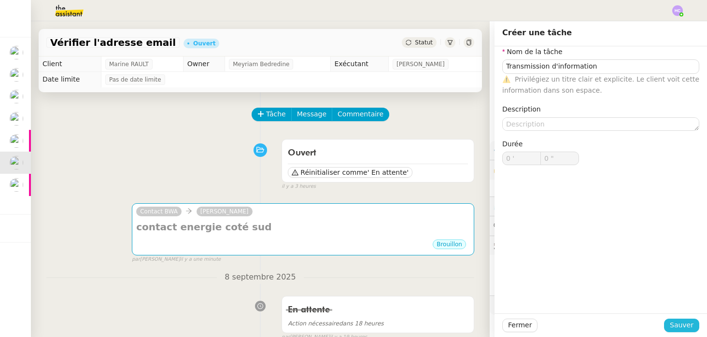
click at [679, 320] on span "Sauver" at bounding box center [682, 325] width 24 height 11
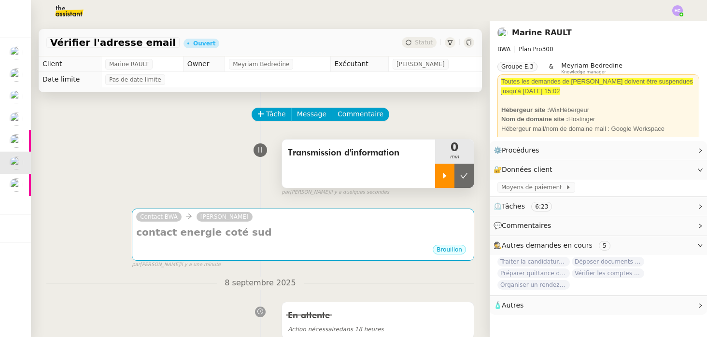
click at [446, 171] on div at bounding box center [444, 176] width 19 height 24
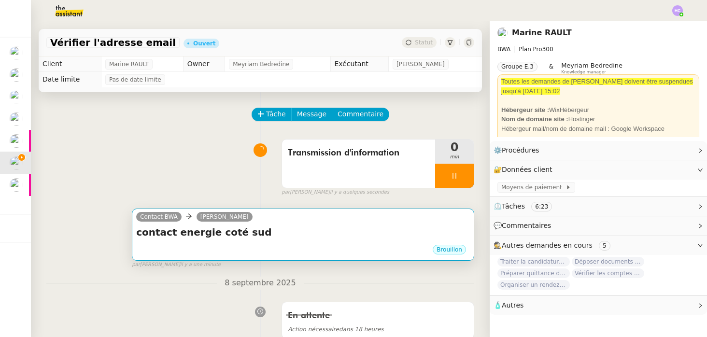
click at [265, 235] on h4 "contact energie coté sud" at bounding box center [303, 232] width 334 height 14
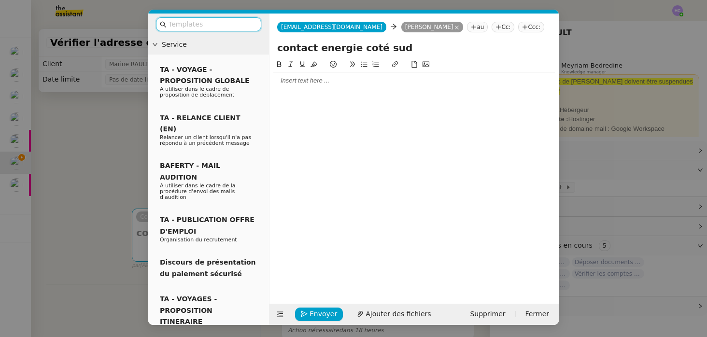
click at [283, 80] on div at bounding box center [413, 80] width 281 height 9
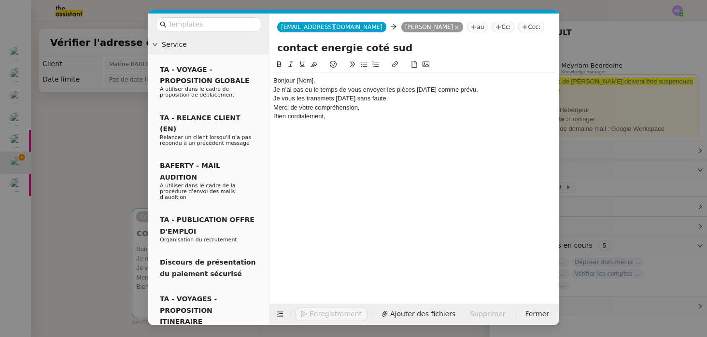
click at [326, 82] on div "Bonjour [Nom]," at bounding box center [413, 80] width 281 height 9
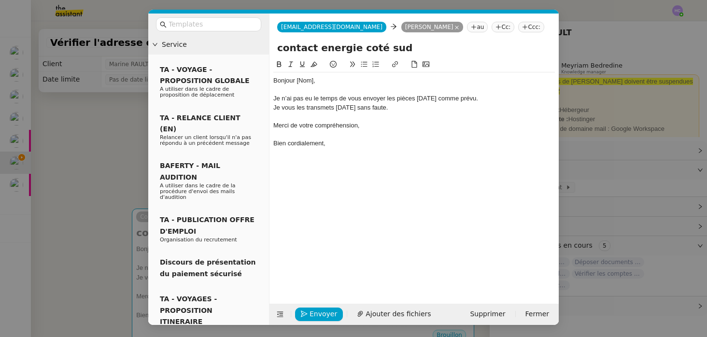
click at [407, 109] on div "Je vous les transmets [DATE] sans faute." at bounding box center [413, 107] width 281 height 9
click at [333, 77] on div "Bonjour [Nom]," at bounding box center [413, 80] width 281 height 9
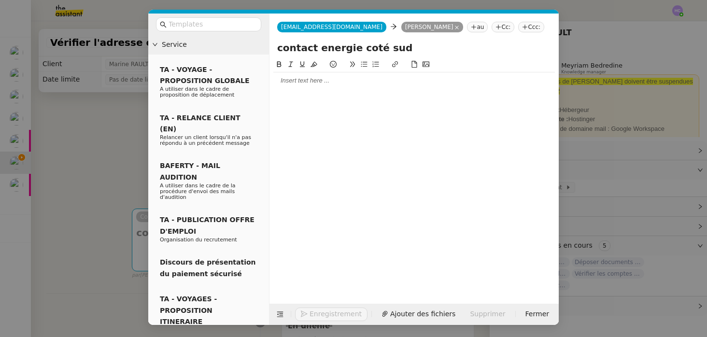
click at [481, 310] on span "Supprimer" at bounding box center [487, 313] width 35 height 11
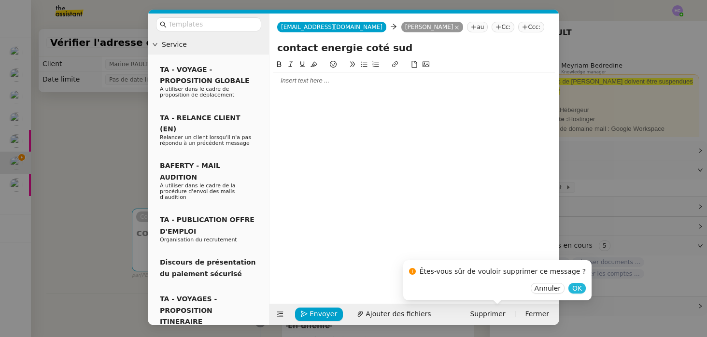
click at [572, 291] on span "OK" at bounding box center [577, 288] width 10 height 10
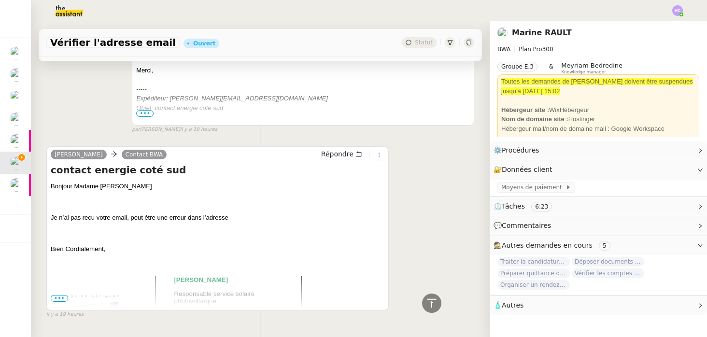
scroll to position [618, 0]
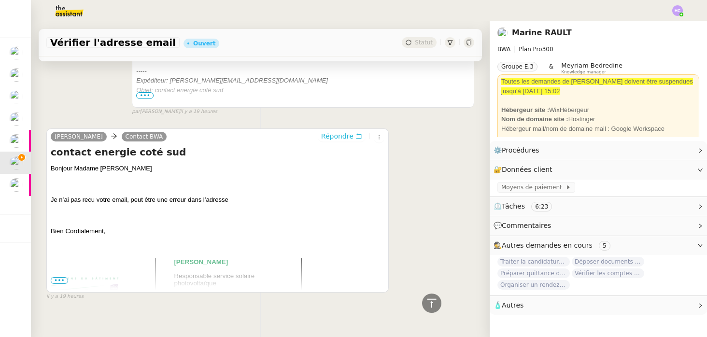
click at [346, 137] on span "Répondre" at bounding box center [337, 136] width 32 height 10
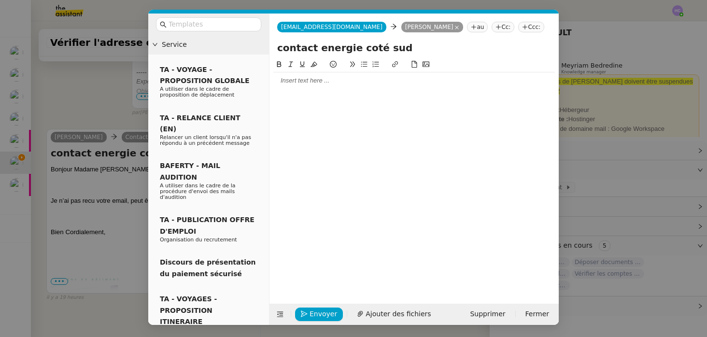
scroll to position [692, 0]
click at [296, 81] on div at bounding box center [413, 80] width 281 height 9
paste div
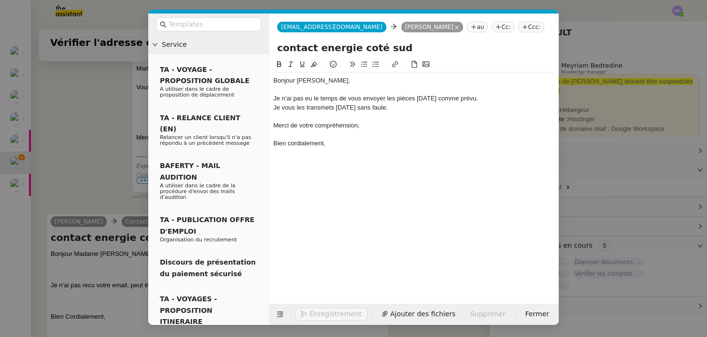
scroll to position [777, 0]
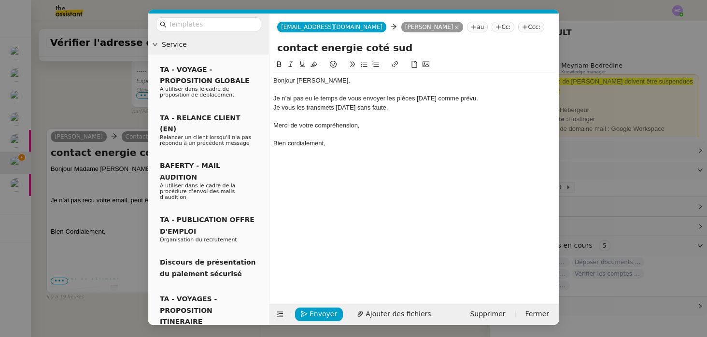
click at [346, 80] on div "Bonjour [PERSON_NAME]," at bounding box center [413, 80] width 281 height 9
click at [405, 109] on div "Je vous les transmets [DATE] sans faute." at bounding box center [413, 107] width 281 height 9
click at [362, 117] on div at bounding box center [413, 116] width 281 height 9
click at [364, 133] on div at bounding box center [413, 134] width 281 height 9
click at [339, 146] on div "Bien cordialement," at bounding box center [413, 143] width 281 height 9
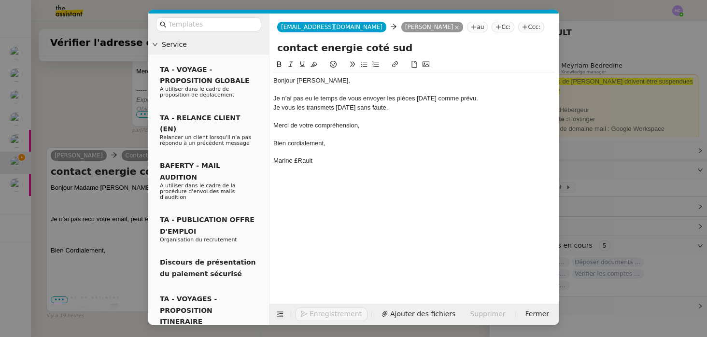
scroll to position [796, 0]
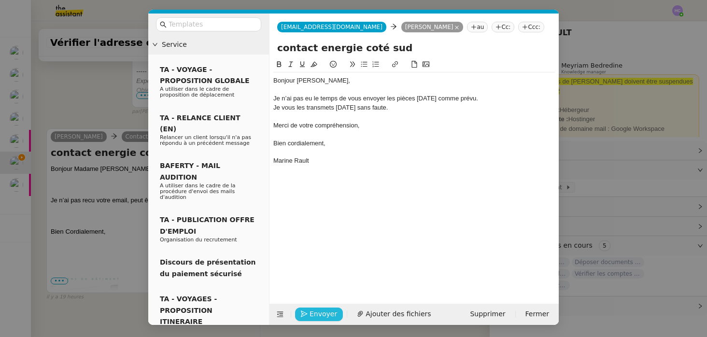
click at [316, 314] on span "Envoyer" at bounding box center [323, 313] width 28 height 11
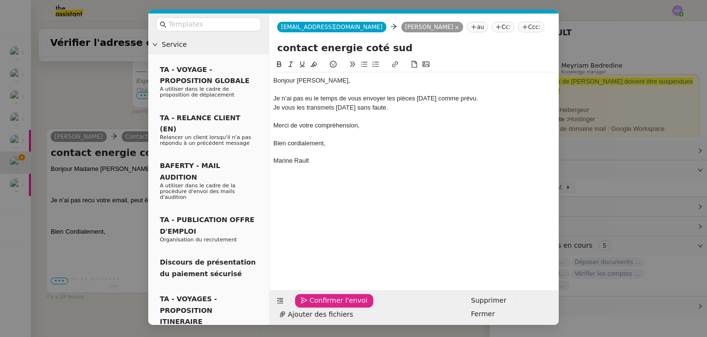
click at [315, 306] on span "Confirmer l'envoi" at bounding box center [338, 300] width 58 height 11
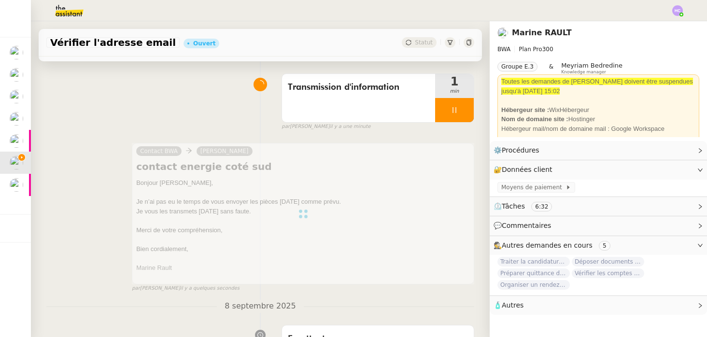
scroll to position [239, 0]
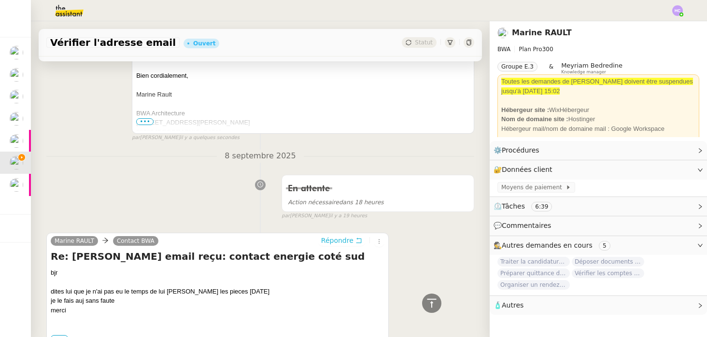
click at [330, 244] on span "Répondre" at bounding box center [337, 241] width 32 height 10
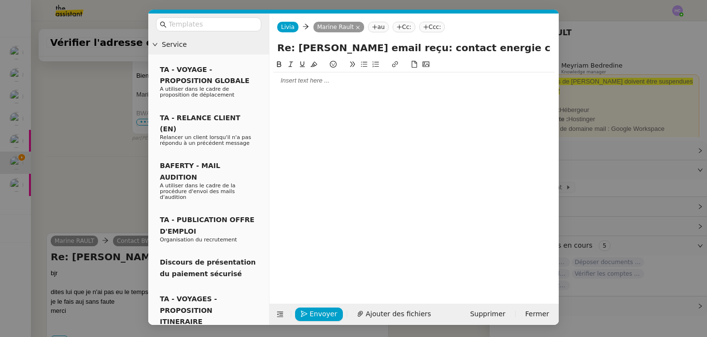
scroll to position [313, 0]
click at [321, 80] on div at bounding box center [413, 80] width 281 height 9
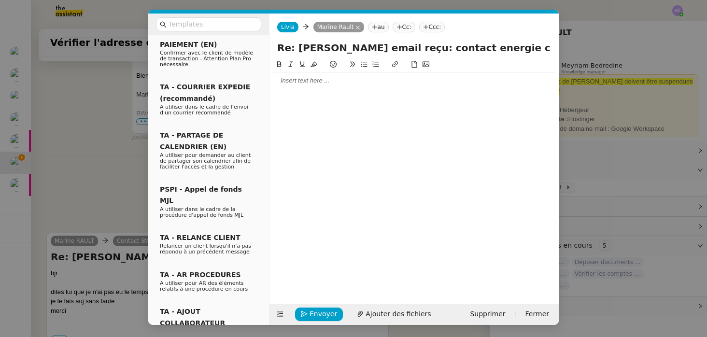
scroll to position [207, 0]
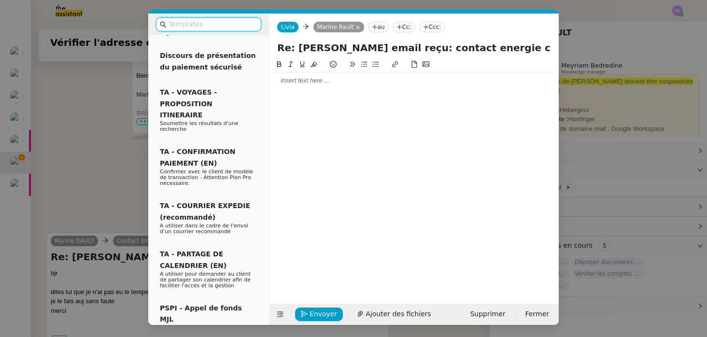
click at [203, 21] on input "text" at bounding box center [211, 24] width 87 height 11
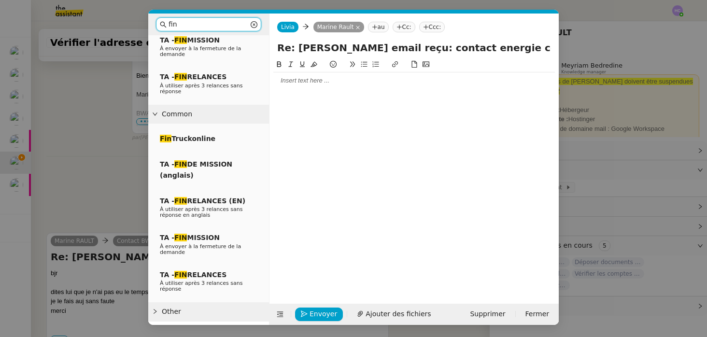
scroll to position [128, 0]
type input "fin"
click at [203, 49] on span "À envoyer à la fermeture de la demande" at bounding box center [200, 51] width 81 height 12
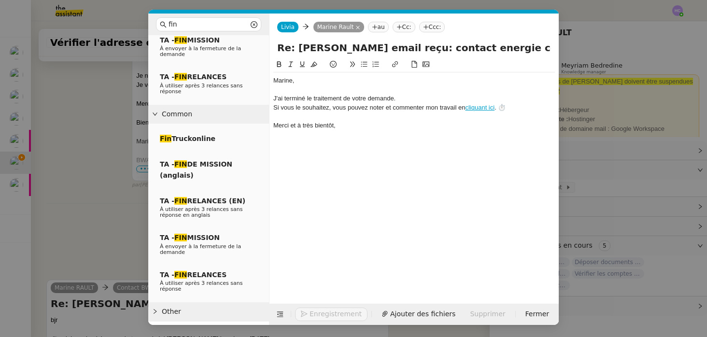
scroll to position [369, 0]
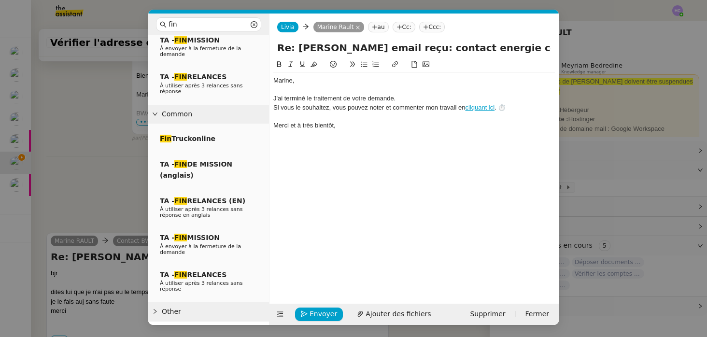
click at [289, 92] on div at bounding box center [413, 89] width 281 height 9
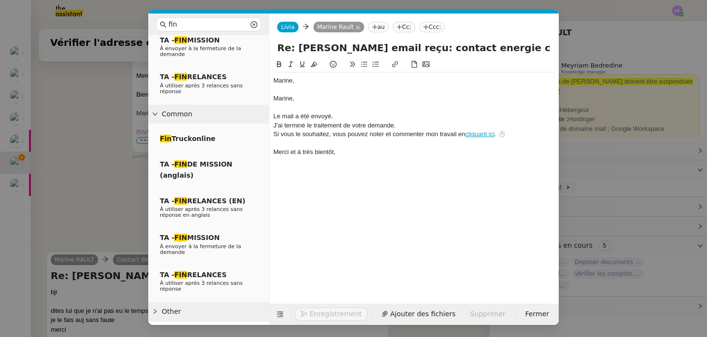
scroll to position [398, 0]
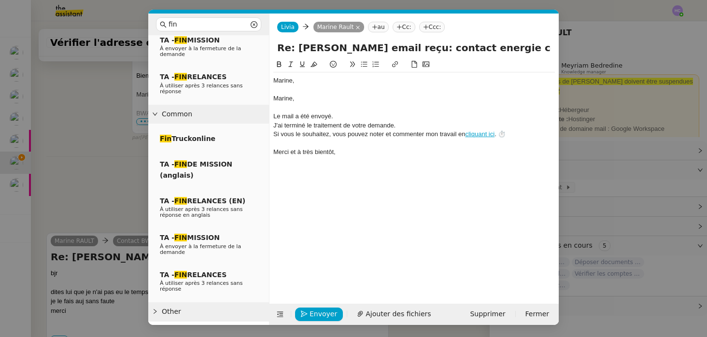
drag, startPoint x: 301, startPoint y: 102, endPoint x: 267, endPoint y: 92, distance: 34.8
click at [267, 92] on nz-layout "fin Service Fin Truckonline TA - FIN DE MISSION (anglais) TA - FIN RELANCES (EN…" at bounding box center [353, 169] width 410 height 311
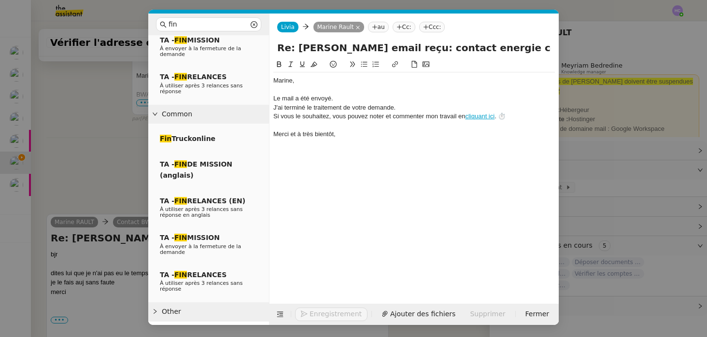
scroll to position [379, 0]
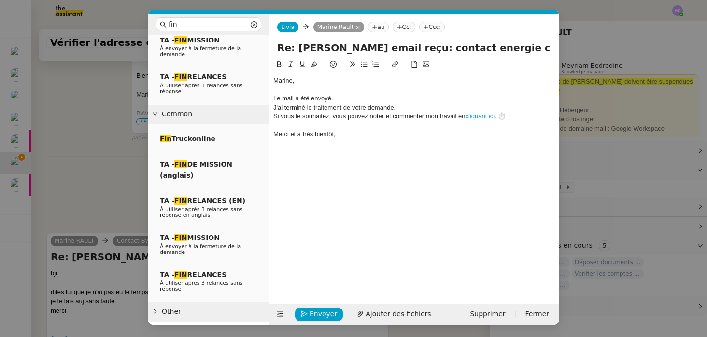
click at [343, 99] on div "Le mail a été envoyé." at bounding box center [413, 98] width 281 height 9
click at [400, 133] on div "Merci et à très bientôt," at bounding box center [413, 134] width 281 height 9
click at [320, 312] on span "Envoyer" at bounding box center [323, 313] width 28 height 11
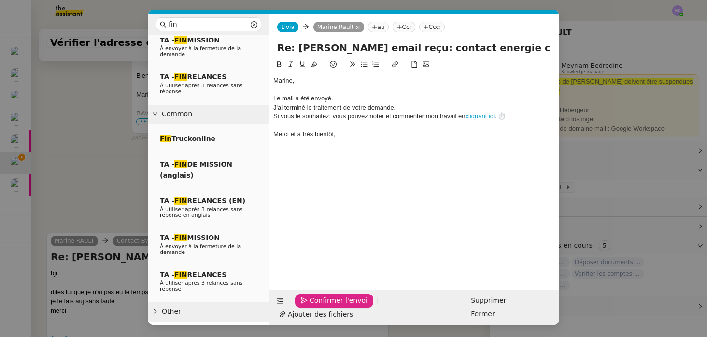
click at [346, 99] on div "Le mail a été envoyé." at bounding box center [413, 98] width 281 height 9
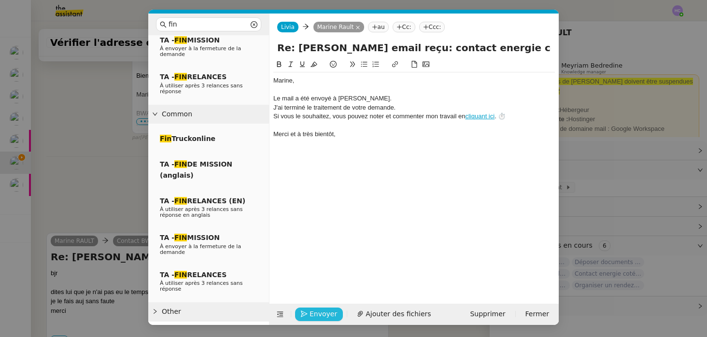
click at [405, 108] on div "J'ai terminé le traitement de votre demande." at bounding box center [413, 107] width 281 height 9
click at [316, 314] on span "Envoyer" at bounding box center [323, 313] width 28 height 11
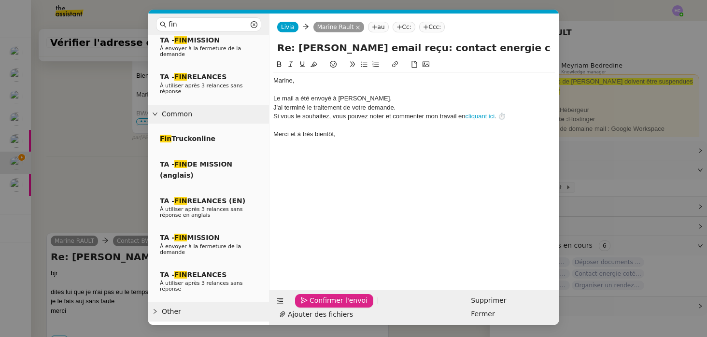
click at [321, 306] on span "Confirmer l'envoi" at bounding box center [338, 300] width 58 height 11
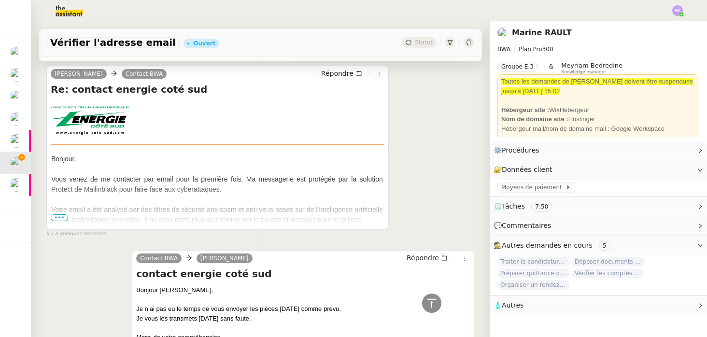
scroll to position [367, 0]
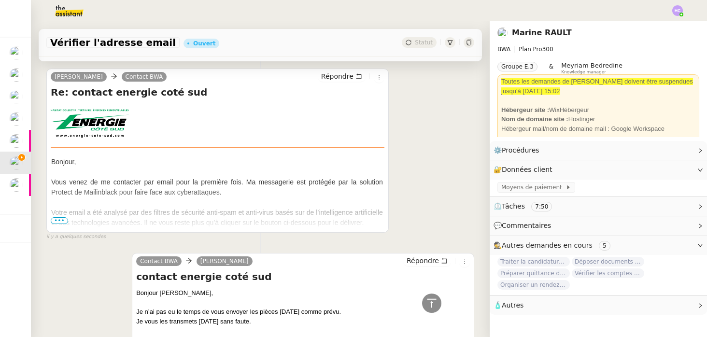
click at [57, 220] on span "•••" at bounding box center [59, 220] width 17 height 7
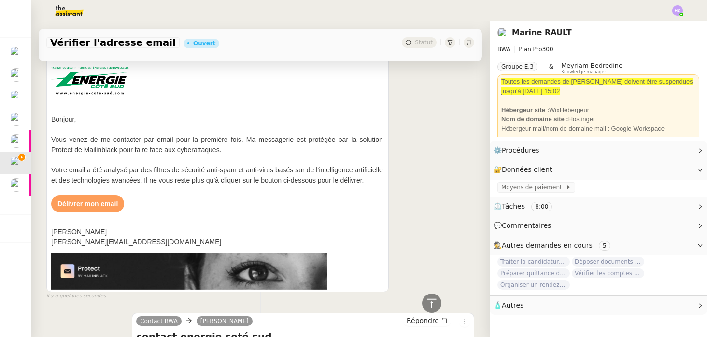
scroll to position [412, 0]
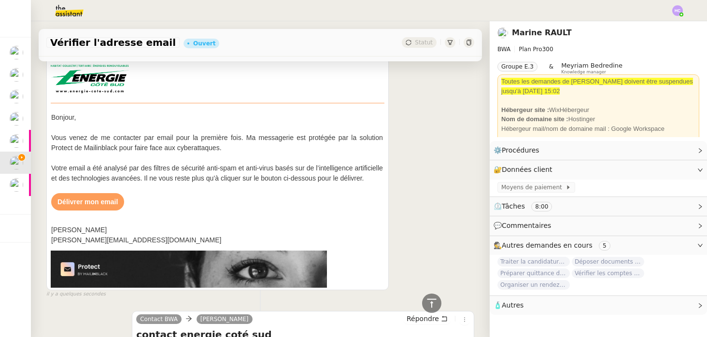
click at [92, 202] on link "Délivrer mon email" at bounding box center [87, 202] width 60 height 8
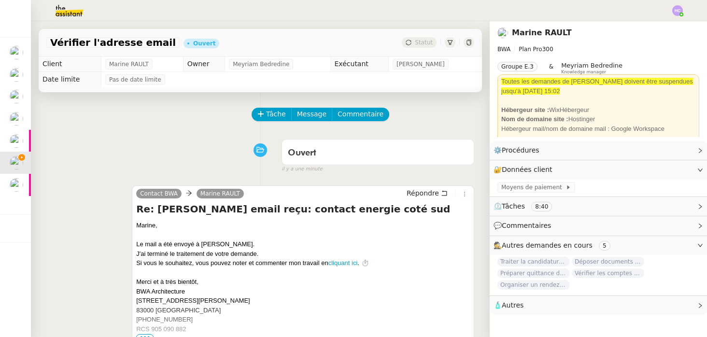
scroll to position [253, 0]
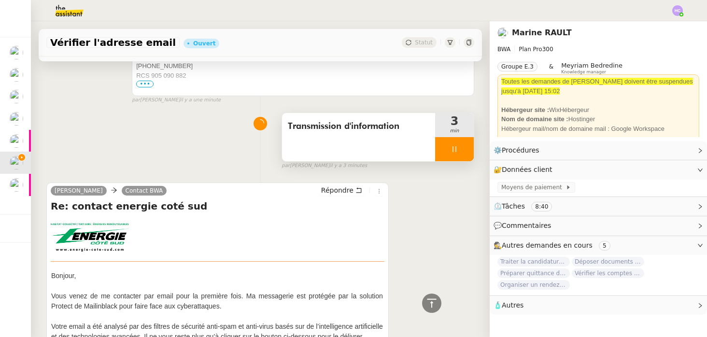
click at [450, 153] on div at bounding box center [454, 149] width 39 height 24
click at [462, 152] on icon at bounding box center [464, 149] width 8 height 8
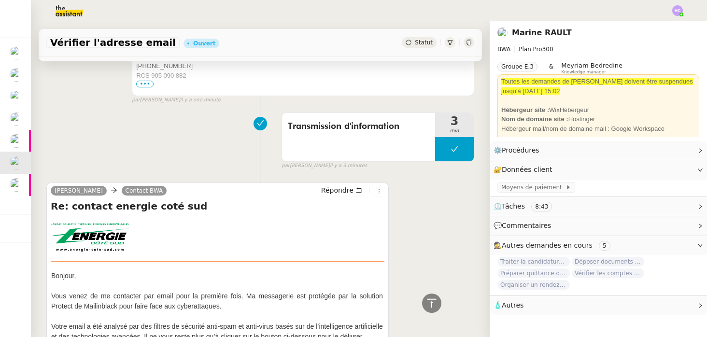
click at [421, 37] on div "Vérifier l'adresse email Ouvert Statut" at bounding box center [260, 43] width 443 height 28
click at [422, 42] on span "Statut" at bounding box center [424, 42] width 18 height 7
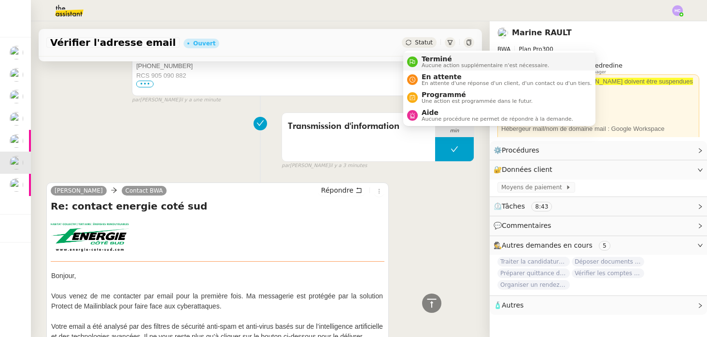
click at [433, 56] on span "Terminé" at bounding box center [484, 59] width 127 height 8
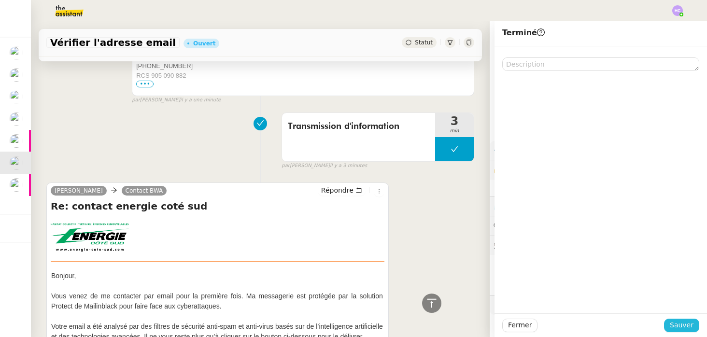
click at [675, 323] on span "Sauver" at bounding box center [682, 325] width 24 height 11
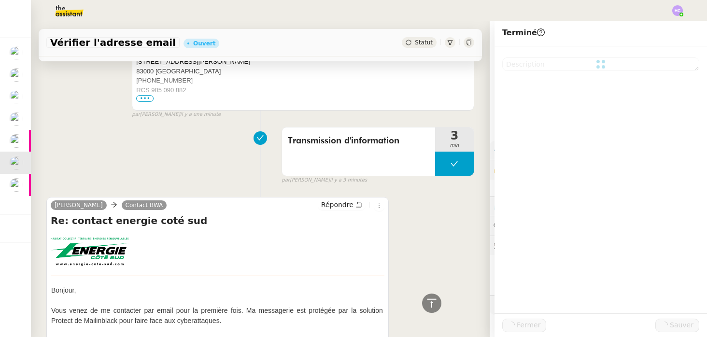
scroll to position [268, 0]
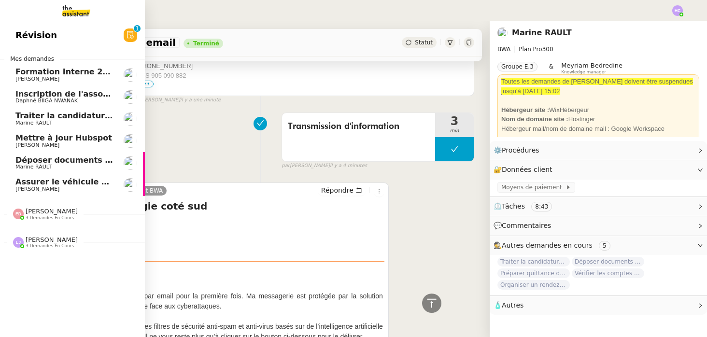
click at [61, 160] on span "Déposer documents sur espace OPCO" at bounding box center [97, 159] width 164 height 9
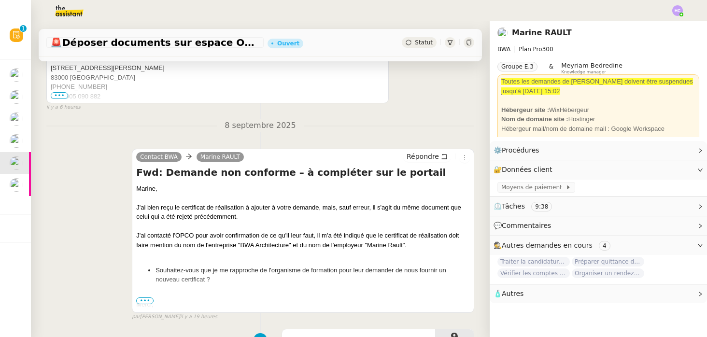
scroll to position [342, 0]
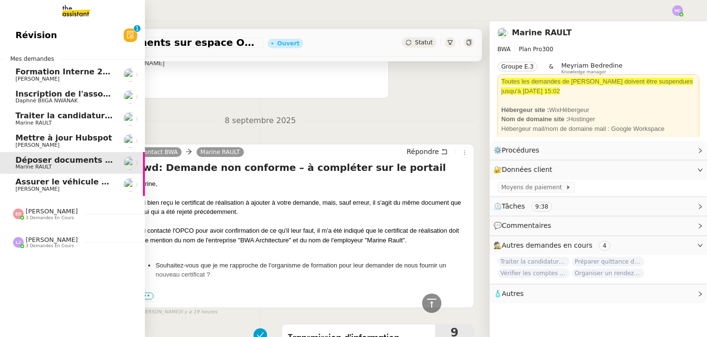
click at [35, 186] on span "[PERSON_NAME]" at bounding box center [37, 189] width 44 height 6
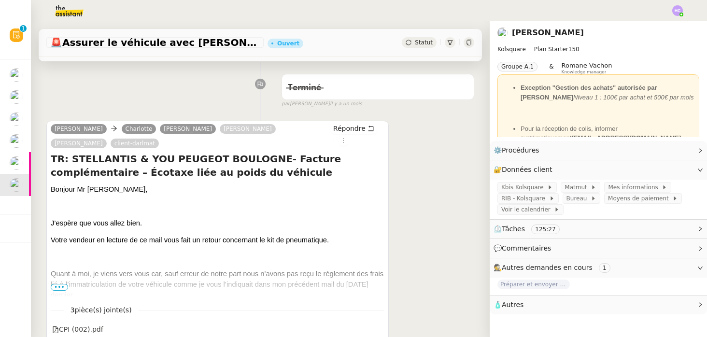
scroll to position [136, 0]
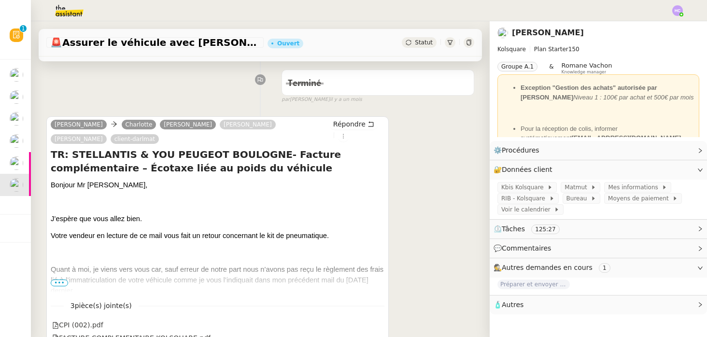
click at [63, 280] on span "•••" at bounding box center [59, 282] width 17 height 7
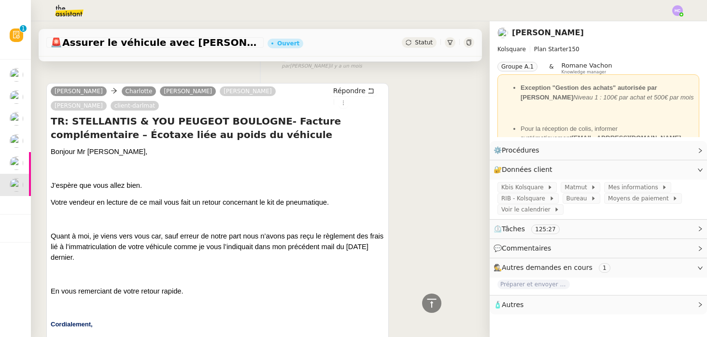
scroll to position [0, 0]
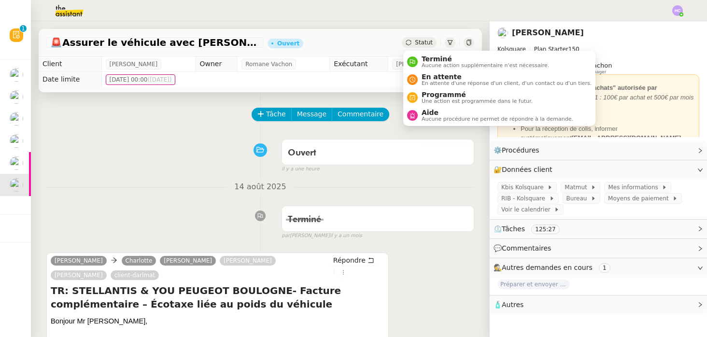
click at [418, 39] on span "Statut" at bounding box center [424, 42] width 18 height 7
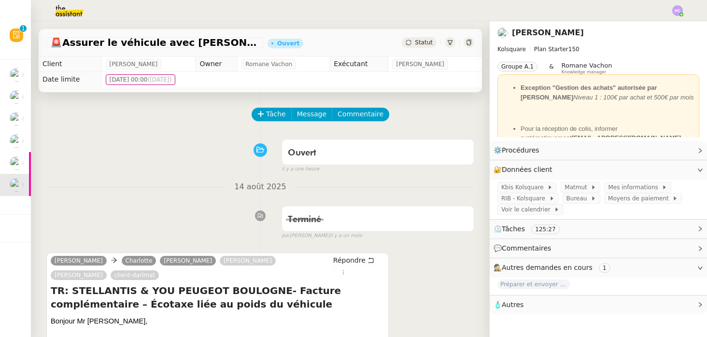
click at [417, 42] on span "Statut" at bounding box center [424, 42] width 18 height 7
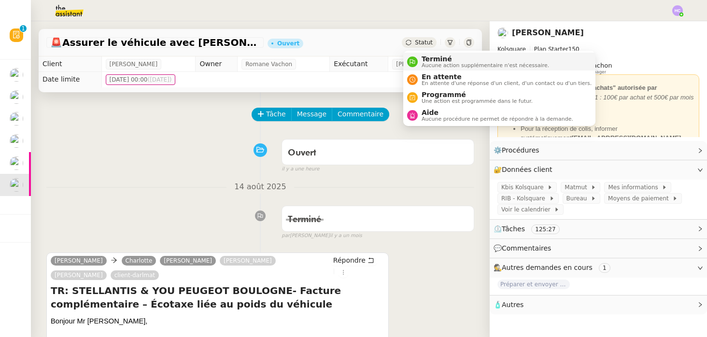
click at [424, 62] on span "Terminé" at bounding box center [484, 59] width 127 height 8
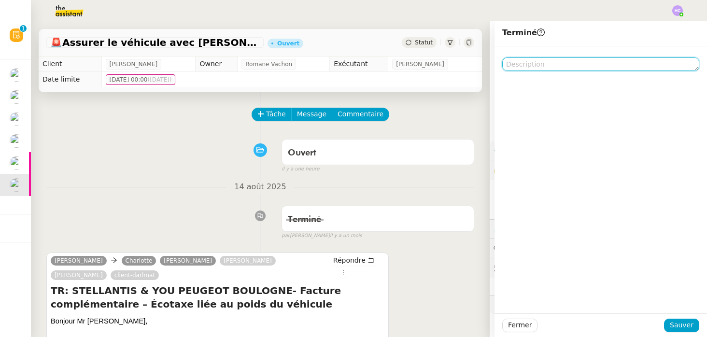
click at [531, 63] on textarea at bounding box center [600, 64] width 197 height 14
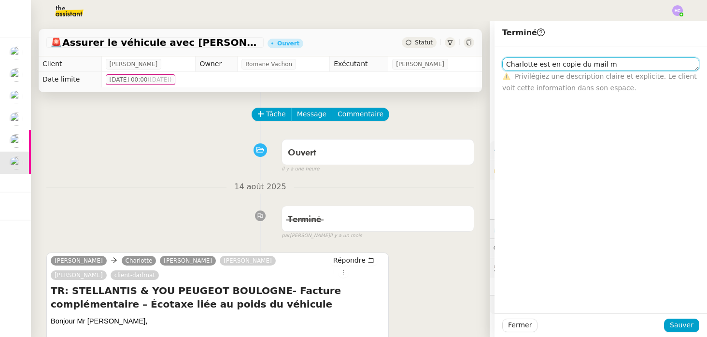
scroll to position [0, 0]
drag, startPoint x: 576, startPoint y: 67, endPoint x: 613, endPoint y: 65, distance: 36.7
click at [613, 65] on textarea "Charlotte est en copie du mail m" at bounding box center [600, 64] width 197 height 14
type textarea "[PERSON_NAME] est en copie mais l'action ne la concerne pas."
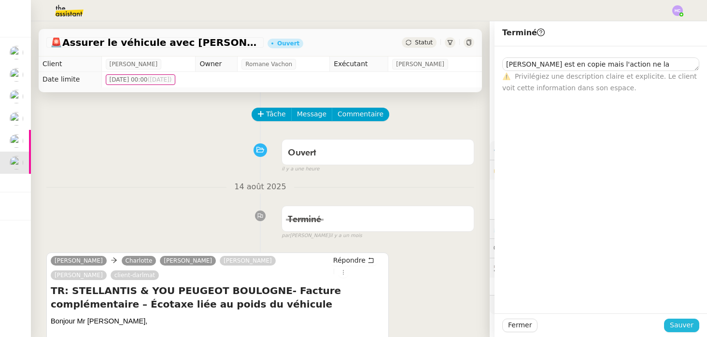
click at [685, 325] on span "Sauver" at bounding box center [682, 325] width 24 height 11
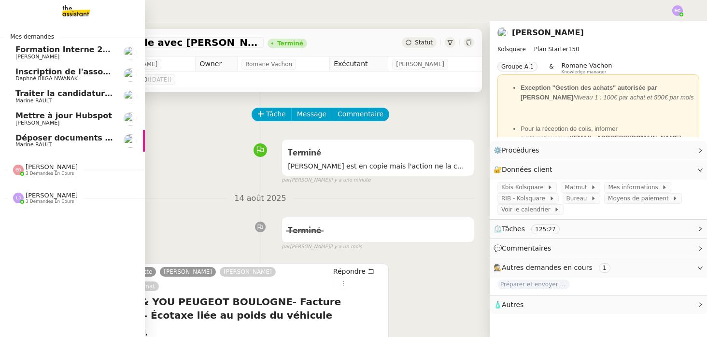
click at [55, 71] on span "Inscription de l'association à la [GEOGRAPHIC_DATA]" at bounding box center [129, 71] width 229 height 9
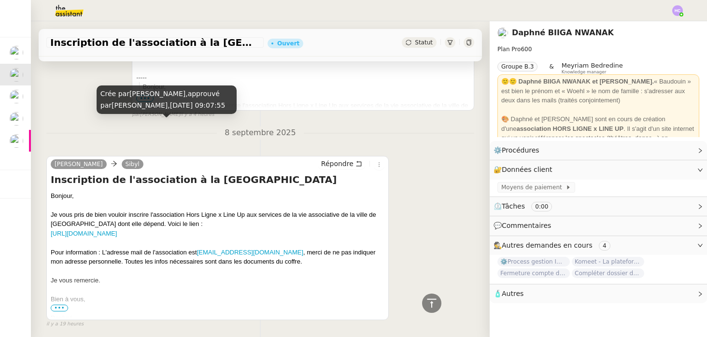
scroll to position [240, 0]
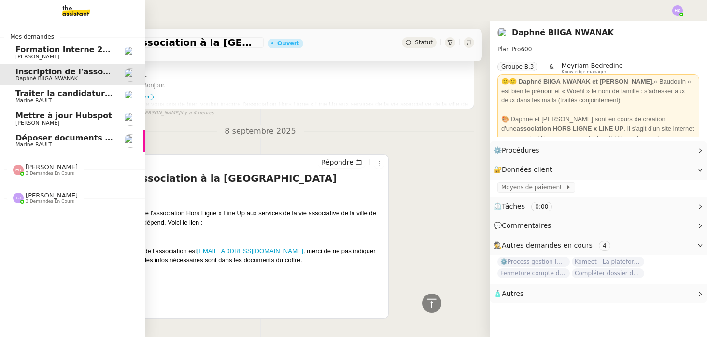
click at [30, 96] on span "Traiter la candidature de stage" at bounding box center [82, 93] width 135 height 9
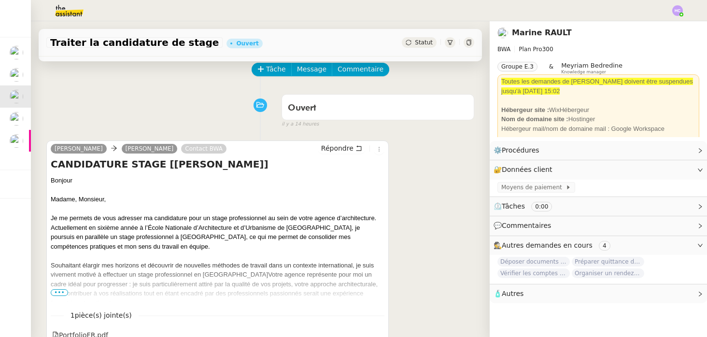
scroll to position [46, 0]
click at [63, 288] on div "Bonjour Madame, Monsieur, Je me permets de vous adresser ma candidature pour un…" at bounding box center [218, 325] width 334 height 301
click at [63, 292] on span "•••" at bounding box center [59, 291] width 17 height 7
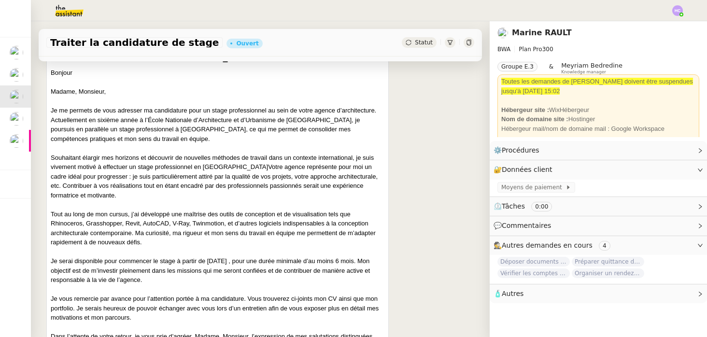
scroll to position [272, 0]
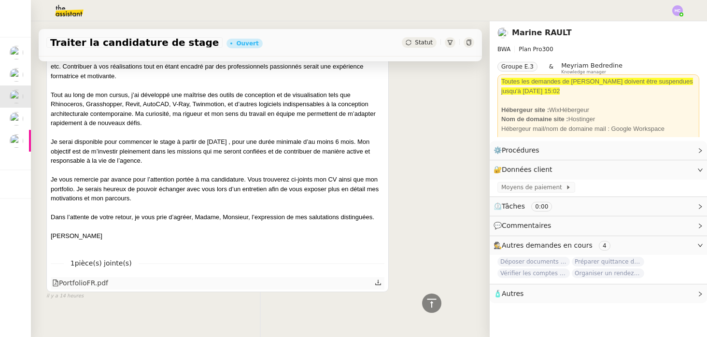
click at [376, 279] on icon at bounding box center [378, 282] width 7 height 7
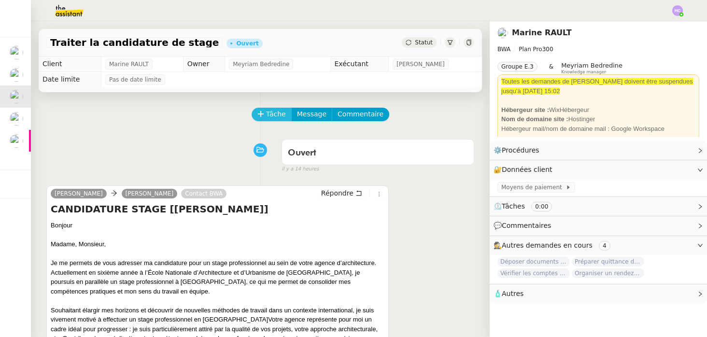
click at [266, 115] on span "Tâche" at bounding box center [276, 114] width 20 height 11
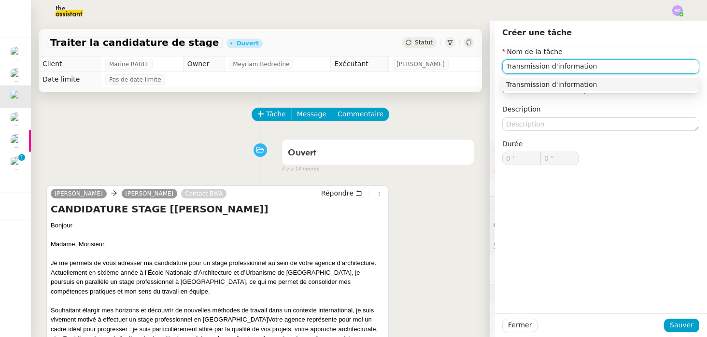
click at [542, 85] on div "Transmission d'information" at bounding box center [600, 84] width 189 height 9
type input "Transmission d'information"
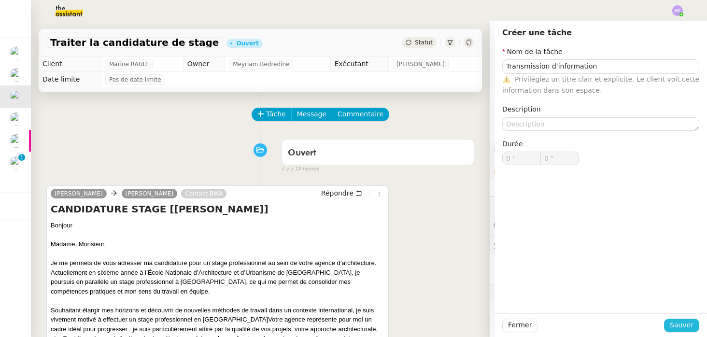
click at [685, 321] on span "Sauver" at bounding box center [682, 325] width 24 height 11
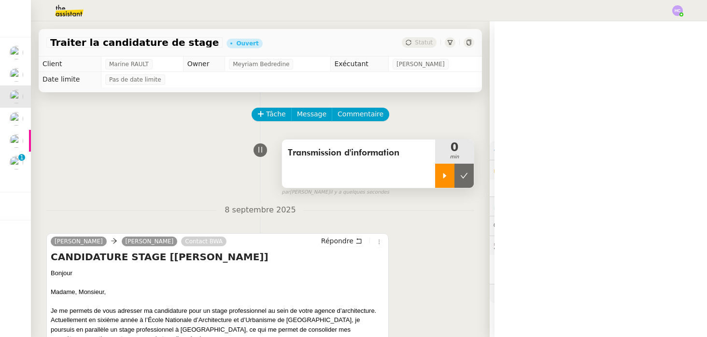
click at [446, 173] on icon at bounding box center [445, 176] width 8 height 8
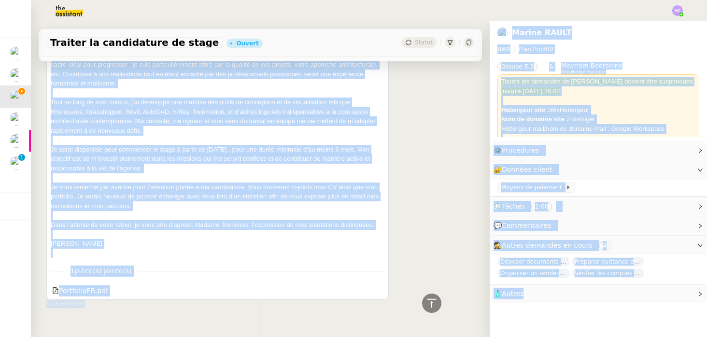
scroll to position [320, 0]
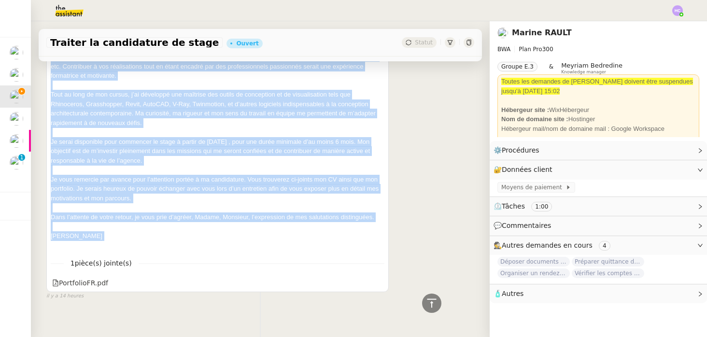
drag, startPoint x: 51, startPoint y: 93, endPoint x: 167, endPoint y: 234, distance: 182.8
click at [167, 234] on div "Bonjour Madame, Monsieur, Je me permets de vous adresser ma candidature pour un…" at bounding box center [218, 99] width 334 height 301
copy div "Loremip Dolors, Ametcons, Ad el seddoei te inci utlabore et doloremagna aliq en…"
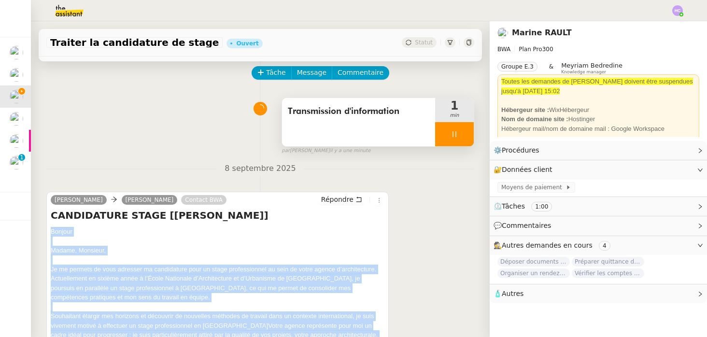
scroll to position [0, 0]
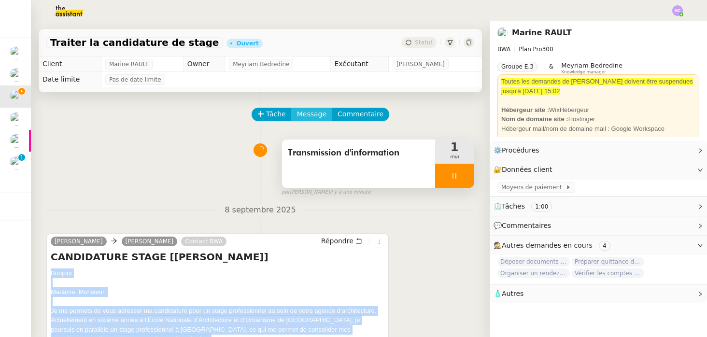
click at [302, 116] on span "Message" at bounding box center [311, 114] width 29 height 11
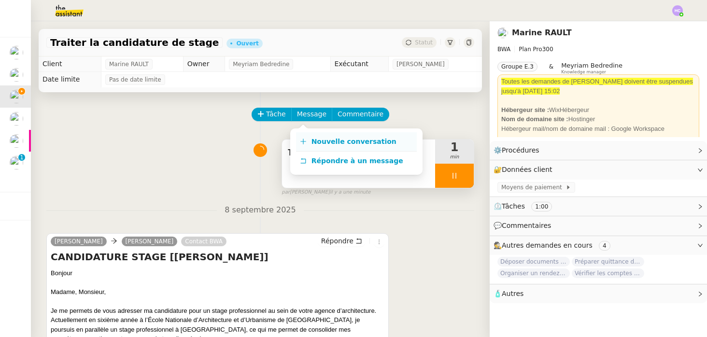
click at [322, 139] on span "Nouvelle conversation" at bounding box center [353, 142] width 85 height 8
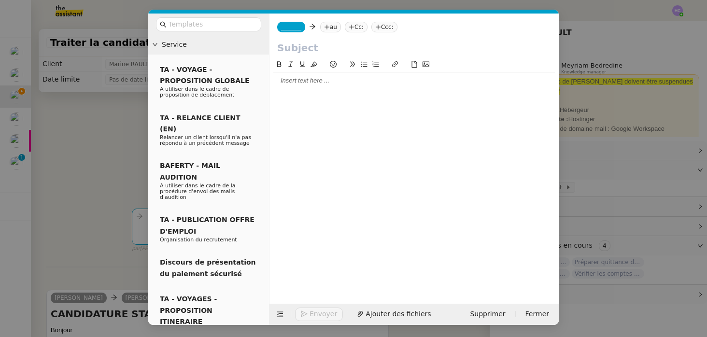
click at [288, 81] on div at bounding box center [413, 80] width 281 height 9
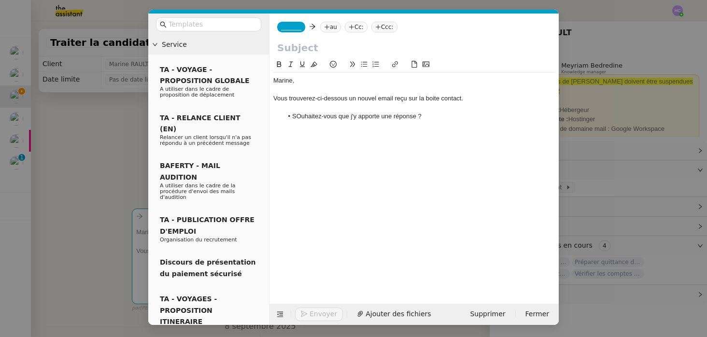
click at [299, 117] on li "SOuhaitez-vous que j'y apporte une réponse ?" at bounding box center [419, 116] width 272 height 9
click at [432, 115] on li "Souhaitez-vous que j'y apporte une réponse ?" at bounding box center [419, 116] width 272 height 9
click at [456, 112] on li "Souhaitez-vous que j'y apporte une réponse ?" at bounding box center [419, 116] width 272 height 9
click at [375, 133] on div "Merci," at bounding box center [413, 134] width 281 height 9
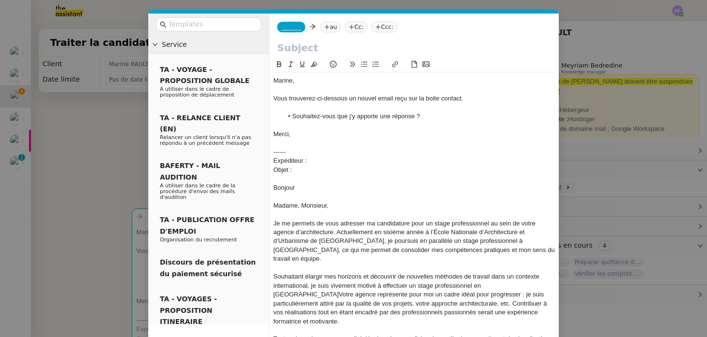
click at [302, 172] on div "Objet :" at bounding box center [413, 170] width 281 height 9
click at [335, 139] on div at bounding box center [413, 143] width 281 height 9
click at [305, 49] on input "text" at bounding box center [414, 48] width 274 height 14
type input "Nouvel email reçu :"
click at [111, 184] on nz-modal-container "Service TA - VOYAGE - PROPOSITION GLOBALE A utiliser dans le cadre de propositi…" at bounding box center [353, 168] width 707 height 337
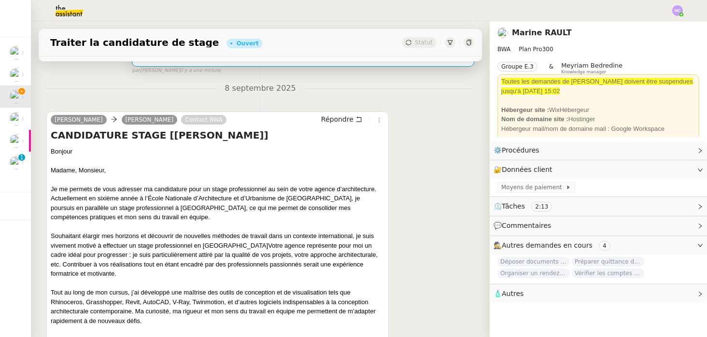
scroll to position [344, 0]
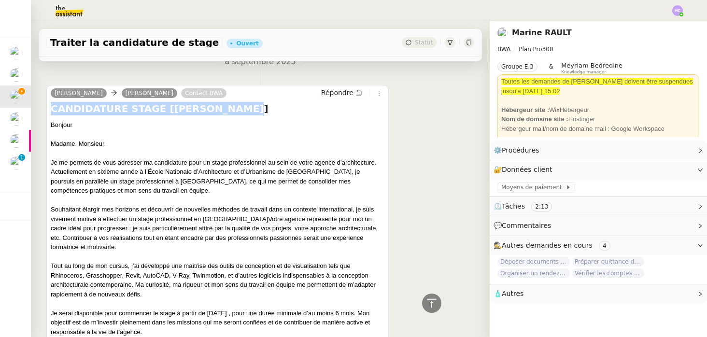
drag, startPoint x: 221, startPoint y: 109, endPoint x: 40, endPoint y: 105, distance: 181.1
click at [40, 105] on div "Tâche Message Commentaire Veuillez patienter une erreur s'est produite 👌👌👌 mess…" at bounding box center [260, 117] width 459 height 739
copy h4 "CANDIDATURE STAGE [[PERSON_NAME]]"
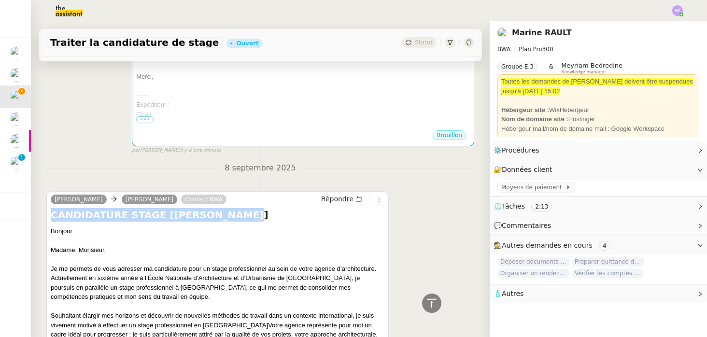
scroll to position [238, 0]
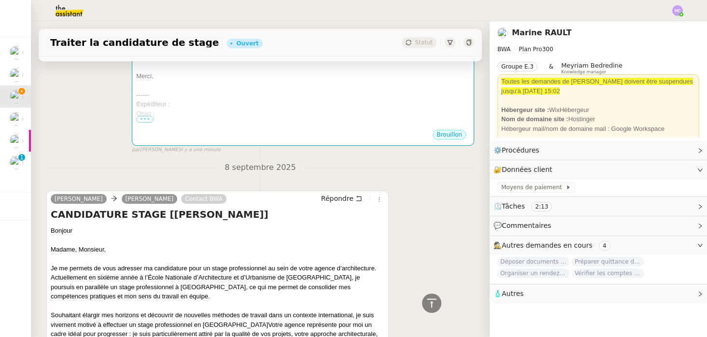
click at [214, 104] on div "Expéditeur :" at bounding box center [303, 104] width 334 height 10
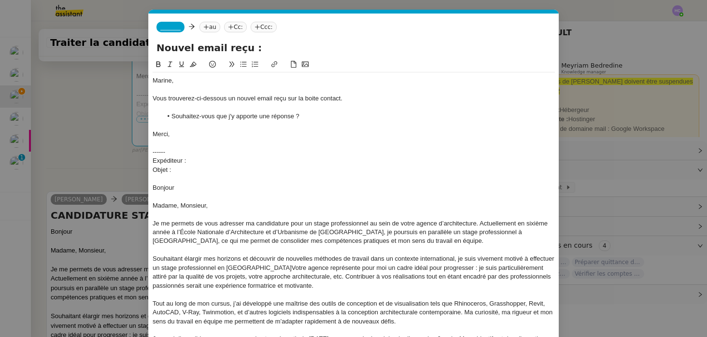
scroll to position [0, 20]
click at [189, 169] on div "Objet :" at bounding box center [354, 170] width 402 height 9
click at [252, 45] on input "Nouvel email reçu :" at bounding box center [353, 48] width 394 height 14
paste input "CANDIDATURE STAGE [[PERSON_NAME]]"
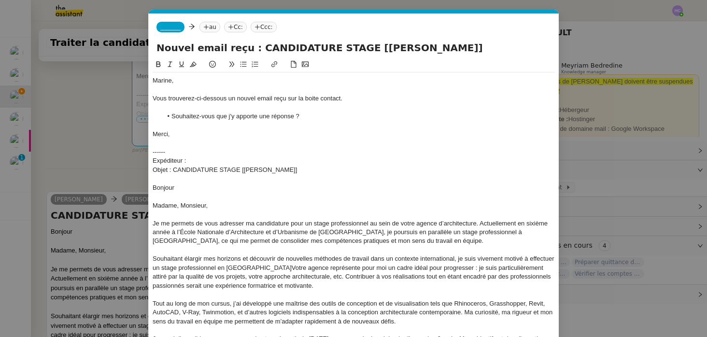
type input "Nouvel email reçu : CANDIDATURE STAGE [[PERSON_NAME]]"
click at [77, 132] on nz-modal-container "Service TA - VOYAGE - PROPOSITION GLOBALE A utiliser dans le cadre de propositi…" at bounding box center [353, 168] width 707 height 337
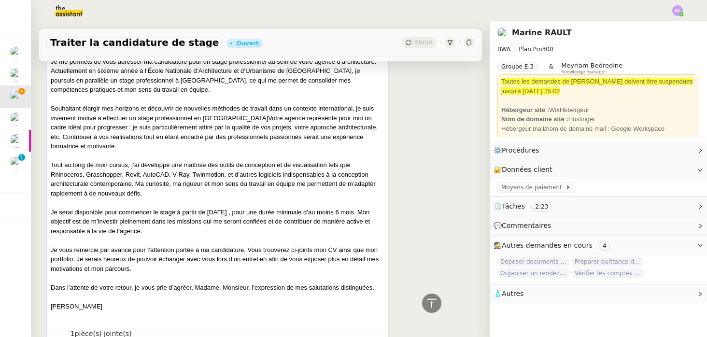
scroll to position [316, 0]
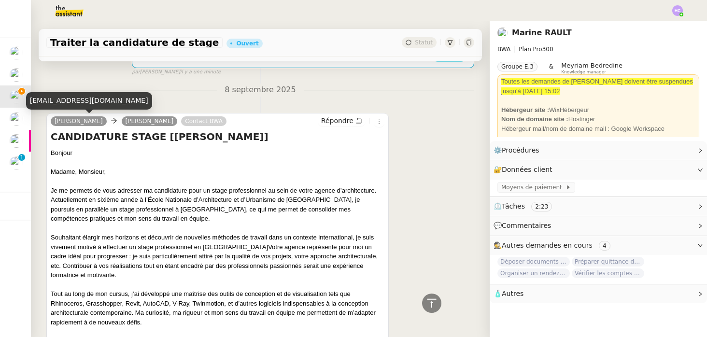
click at [67, 99] on div "[EMAIL_ADDRESS][DOMAIN_NAME]" at bounding box center [89, 100] width 126 height 17
copy div "[EMAIL_ADDRESS][DOMAIN_NAME]"
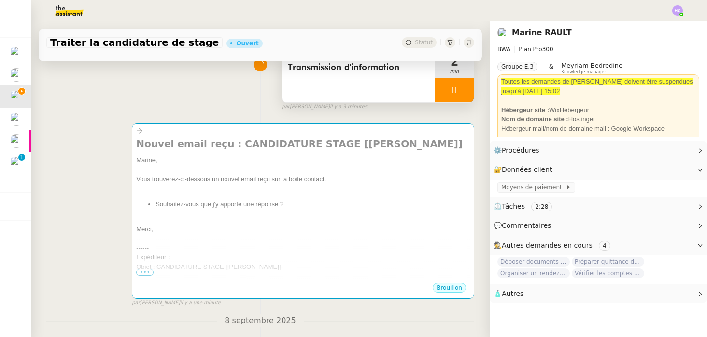
scroll to position [35, 0]
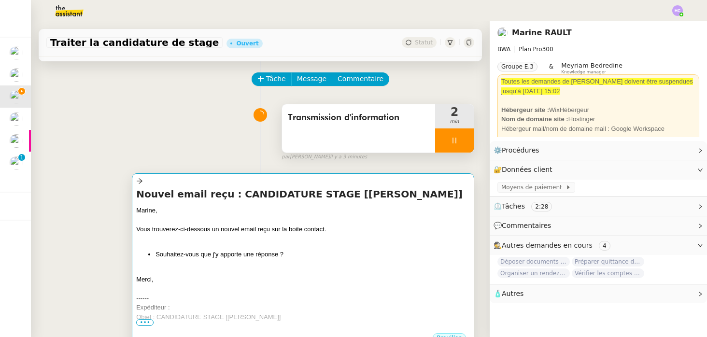
click at [252, 225] on div "Vous trouverez-ci-dessous un nouvel email reçu sur la boite contact." at bounding box center [303, 229] width 334 height 10
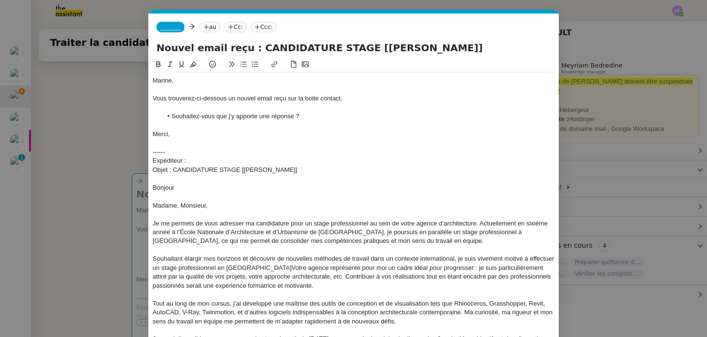
scroll to position [0, 20]
click at [199, 162] on div "Expéditeur :" at bounding box center [354, 160] width 402 height 9
click at [220, 135] on div "Merci," at bounding box center [354, 134] width 402 height 9
click at [174, 28] on span "_______" at bounding box center [170, 27] width 20 height 7
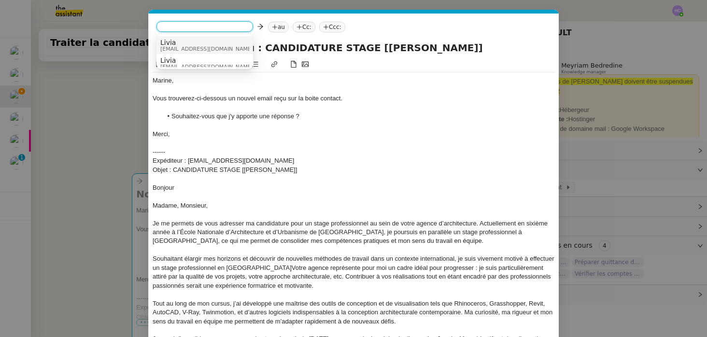
scroll to position [5, 0]
click at [181, 42] on span "[EMAIL_ADDRESS][DOMAIN_NAME]" at bounding box center [206, 44] width 93 height 5
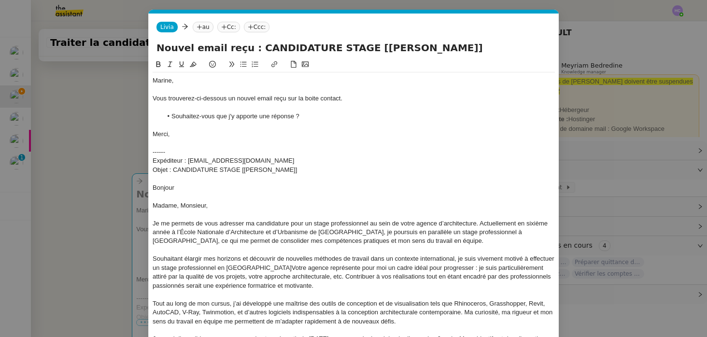
scroll to position [0, 0]
click at [203, 25] on nz-tag "au" at bounding box center [203, 27] width 21 height 11
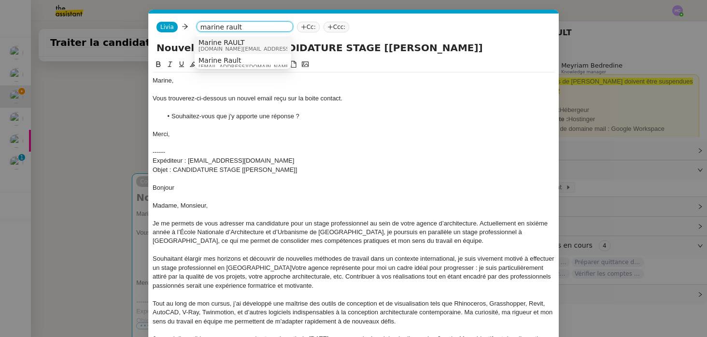
type input "marine rault"
click at [246, 44] on span "Marine RAULT" at bounding box center [266, 43] width 137 height 8
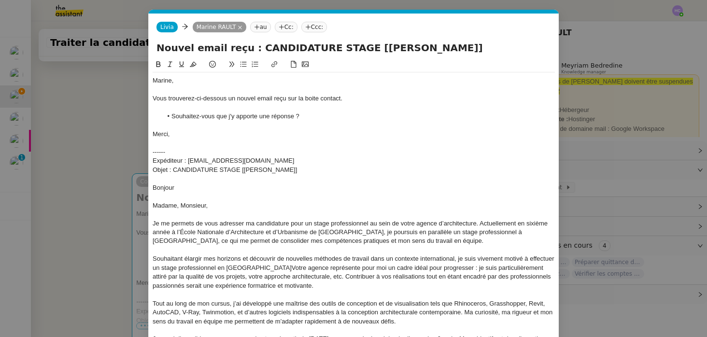
click at [216, 86] on div at bounding box center [354, 89] width 402 height 9
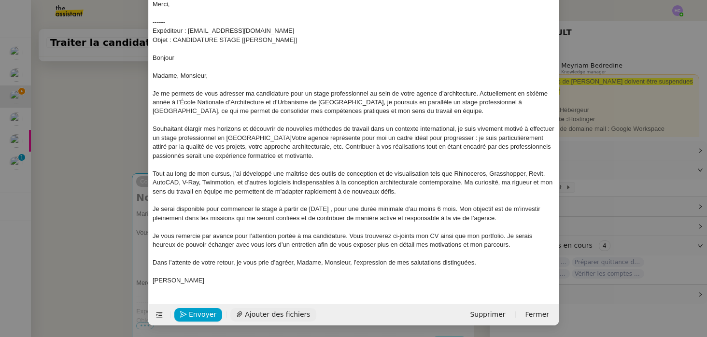
click at [263, 316] on span "Ajouter des fichiers" at bounding box center [277, 314] width 65 height 11
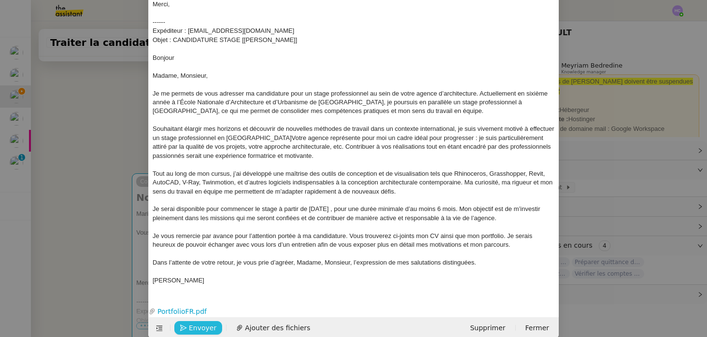
click at [195, 326] on span "Envoyer" at bounding box center [203, 327] width 28 height 11
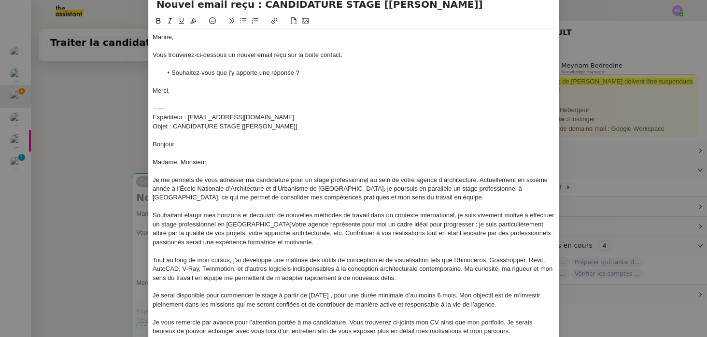
scroll to position [43, 0]
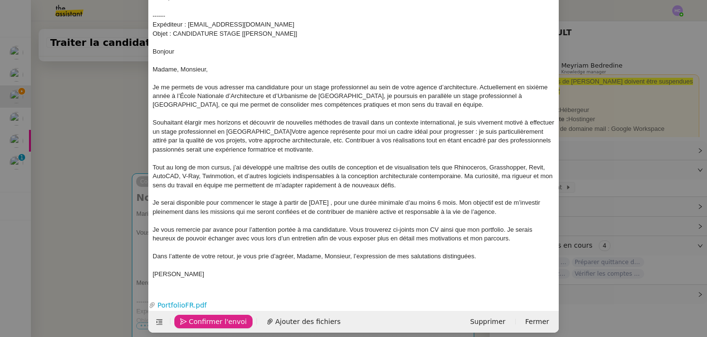
click at [220, 320] on span "Confirmer l'envoi" at bounding box center [218, 321] width 58 height 11
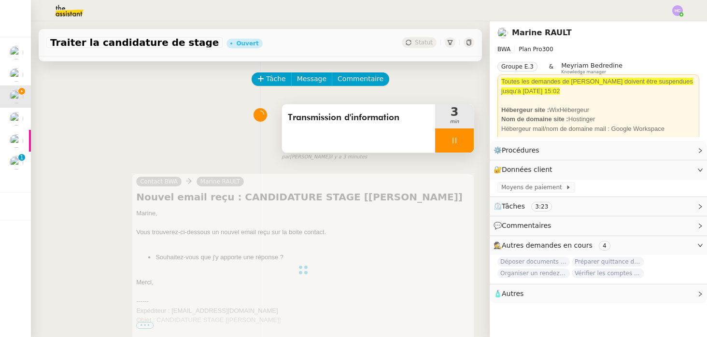
click at [449, 139] on div at bounding box center [454, 140] width 39 height 24
click at [460, 141] on icon at bounding box center [464, 141] width 8 height 8
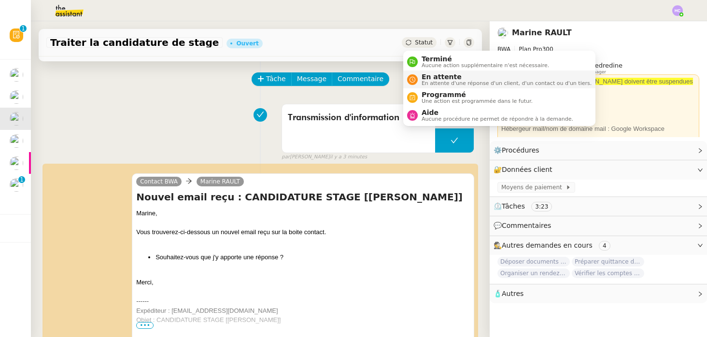
click at [430, 75] on span "En attente" at bounding box center [506, 77] width 170 height 8
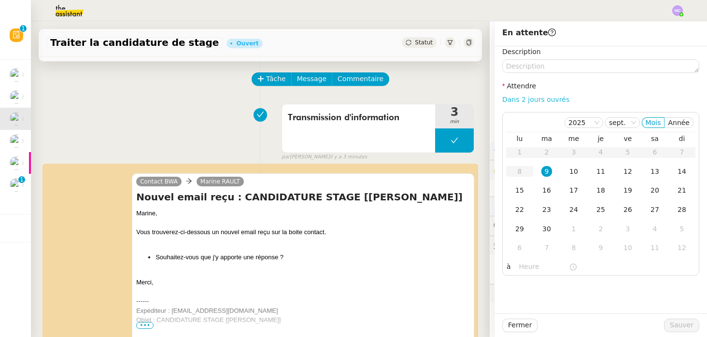
click at [518, 97] on link "Dans 2 jours ouvrés" at bounding box center [535, 100] width 67 height 8
type input "07:00"
click at [681, 321] on span "Sauver" at bounding box center [682, 325] width 24 height 11
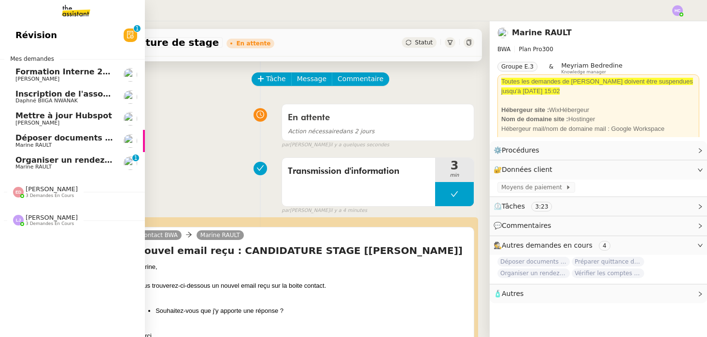
click at [65, 137] on span "Déposer documents sur espace OPCO" at bounding box center [97, 137] width 164 height 9
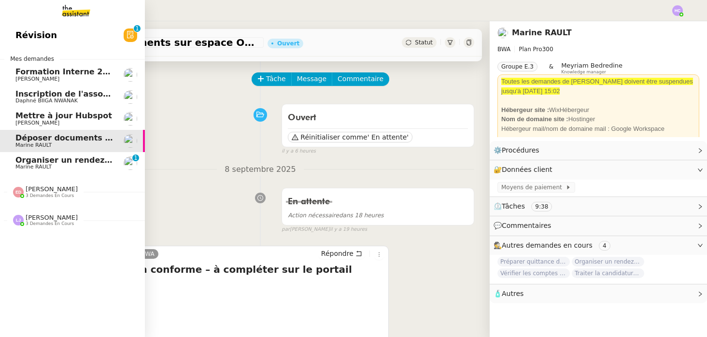
click at [70, 161] on span "Organiser un rendez-vous sur site" at bounding box center [89, 159] width 148 height 9
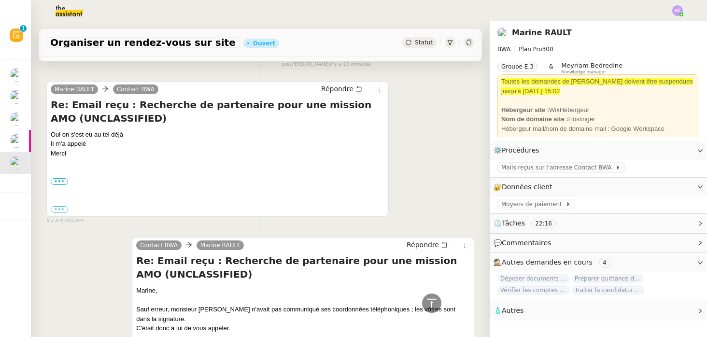
scroll to position [77, 0]
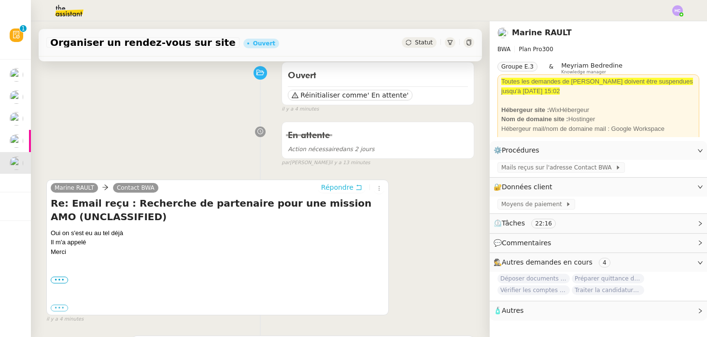
click at [338, 188] on span "Répondre" at bounding box center [337, 187] width 32 height 10
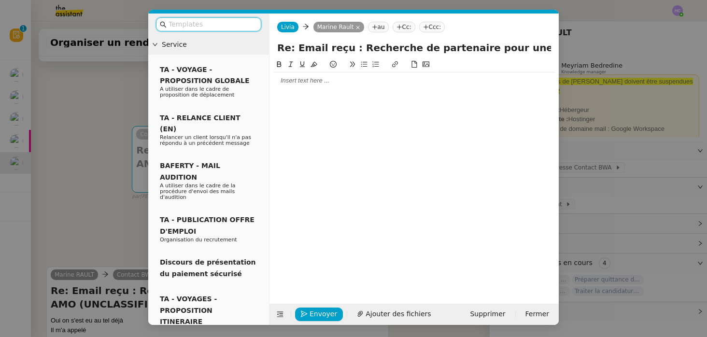
click at [193, 24] on input "text" at bounding box center [211, 24] width 87 height 11
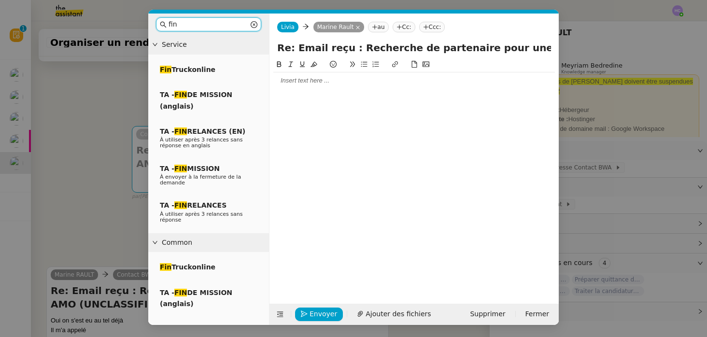
type input "fin"
click at [103, 122] on nz-modal-container "fin Service Fin Truckonline TA - FIN DE MISSION (anglais) TA - FIN RELANCES (EN…" at bounding box center [353, 168] width 707 height 337
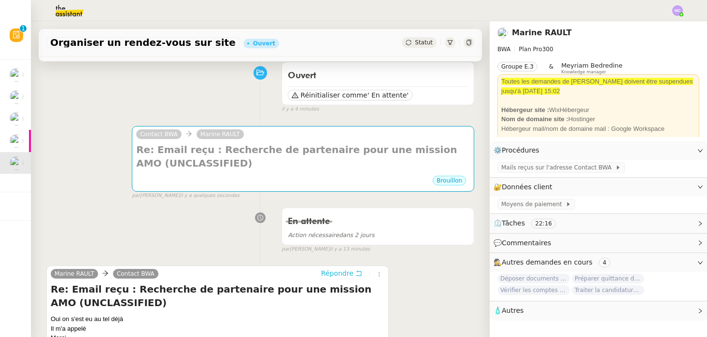
scroll to position [0, 0]
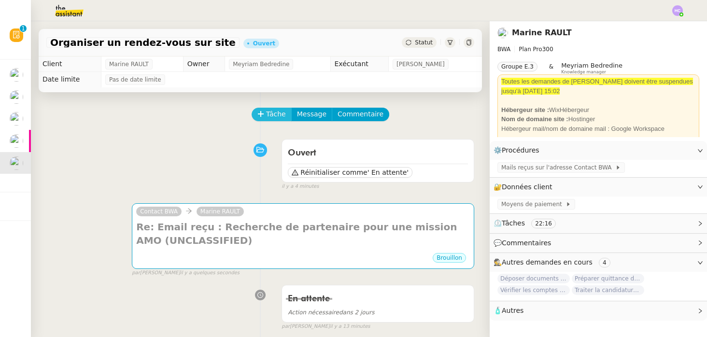
click at [274, 111] on span "Tâche" at bounding box center [276, 114] width 20 height 11
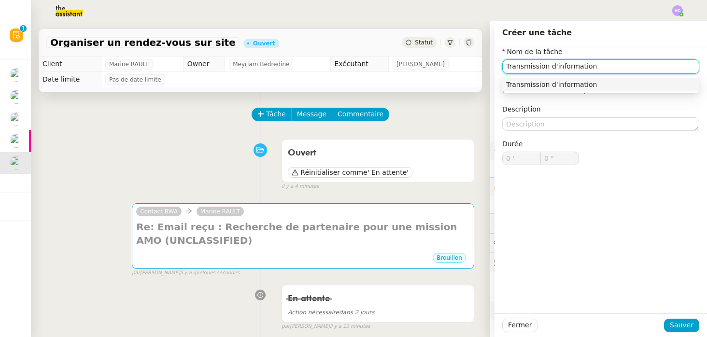
click at [590, 84] on div "Transmission d'information" at bounding box center [600, 84] width 189 height 9
type input "Transmission d'information"
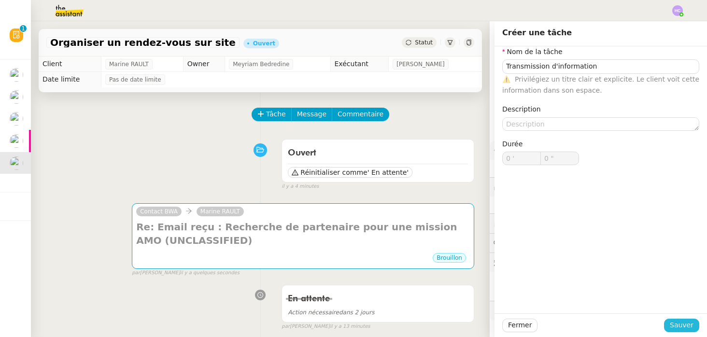
click at [684, 325] on span "Sauver" at bounding box center [682, 325] width 24 height 11
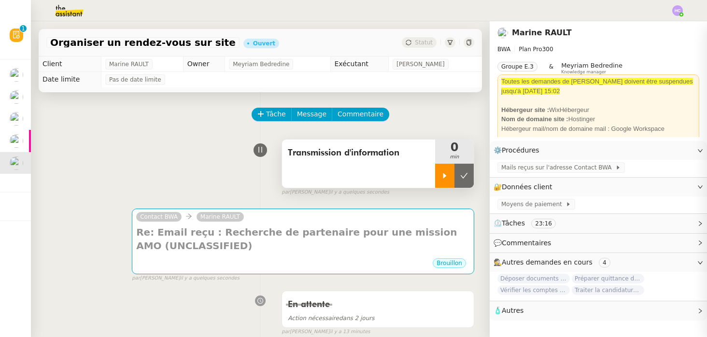
click at [445, 177] on icon at bounding box center [445, 176] width 8 height 8
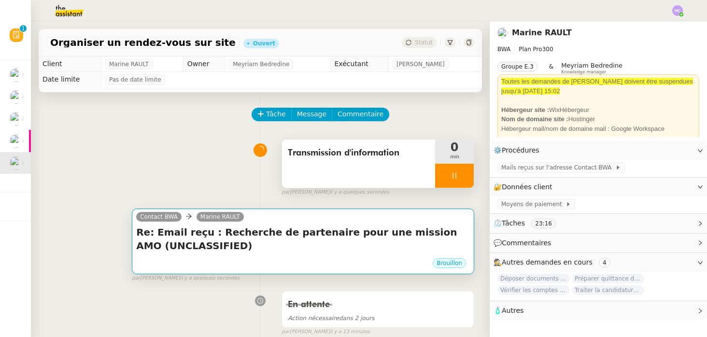
click at [237, 256] on div "Re: Email reçu : Recherche de partenaire pour une mission AMO (UNCLASSIFIED) •••" at bounding box center [303, 241] width 334 height 32
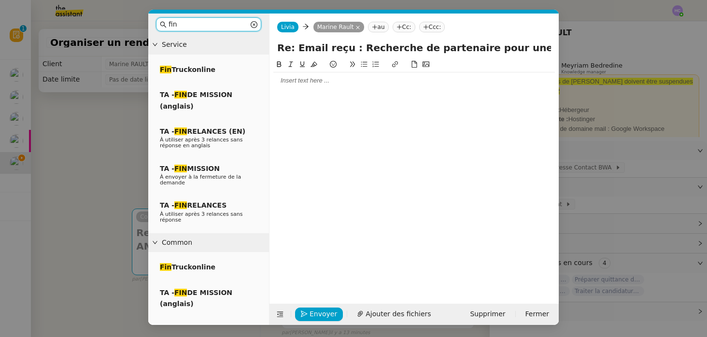
click at [294, 81] on div at bounding box center [413, 80] width 281 height 9
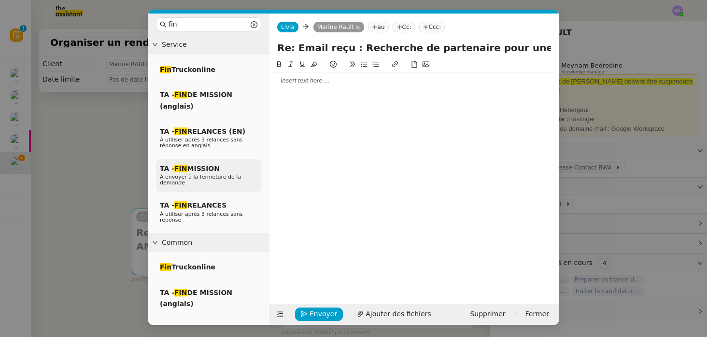
click at [204, 167] on span "TA - FIN MISSION" at bounding box center [190, 169] width 60 height 8
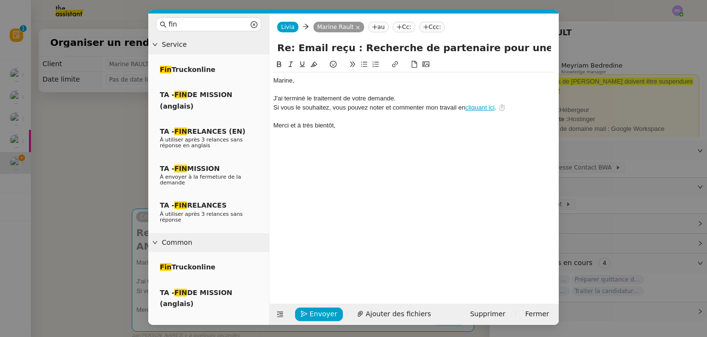
click at [275, 101] on div "J'ai terminé le traitement de votre demande." at bounding box center [413, 98] width 281 height 9
click at [433, 98] on div "Très bien. J'ai terminé le traitement de votre demande." at bounding box center [413, 98] width 281 height 9
click at [318, 313] on span "Envoyer" at bounding box center [323, 313] width 28 height 11
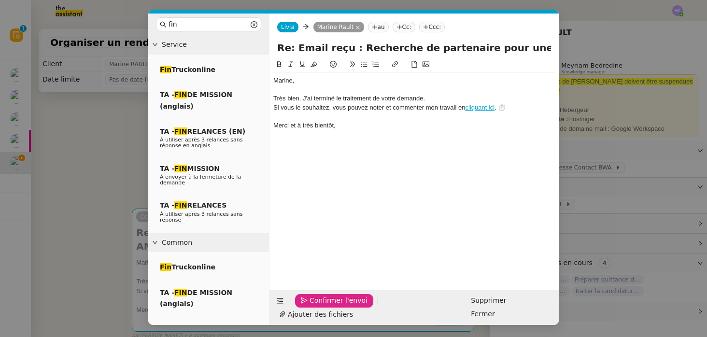
click at [318, 306] on span "Confirmer l'envoi" at bounding box center [338, 300] width 58 height 11
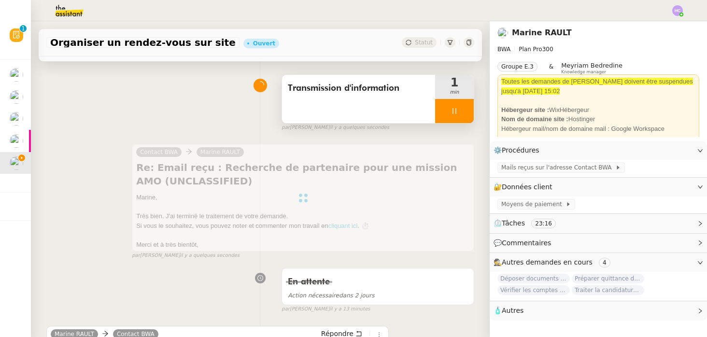
scroll to position [66, 0]
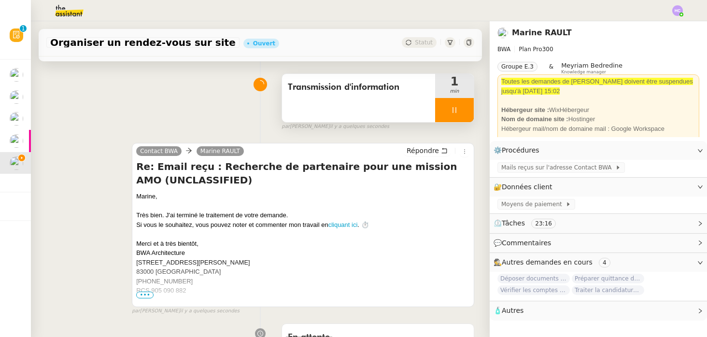
click at [461, 112] on div at bounding box center [454, 110] width 39 height 24
click at [466, 113] on icon at bounding box center [464, 110] width 8 height 8
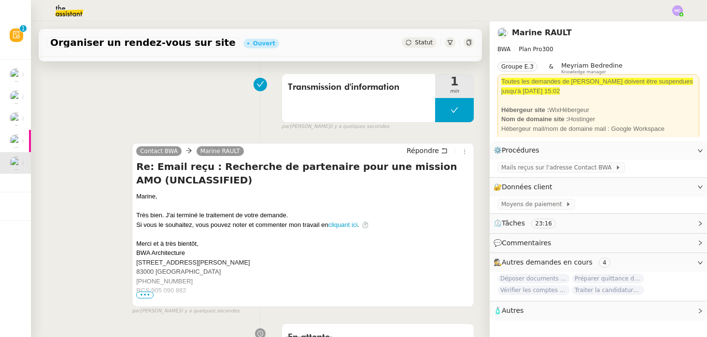
click at [427, 44] on span "Statut" at bounding box center [424, 42] width 18 height 7
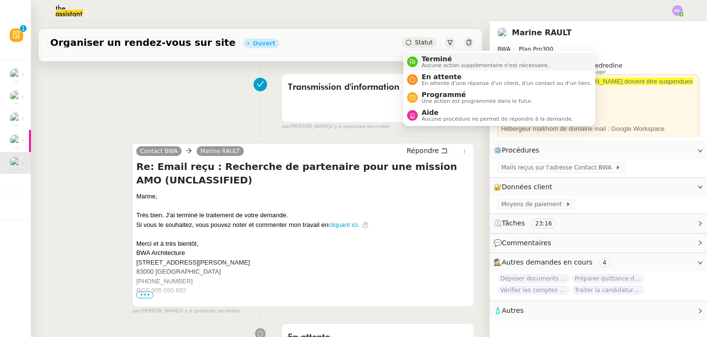
click at [430, 67] on span "Aucune action supplémentaire n'est nécessaire." at bounding box center [484, 65] width 127 height 5
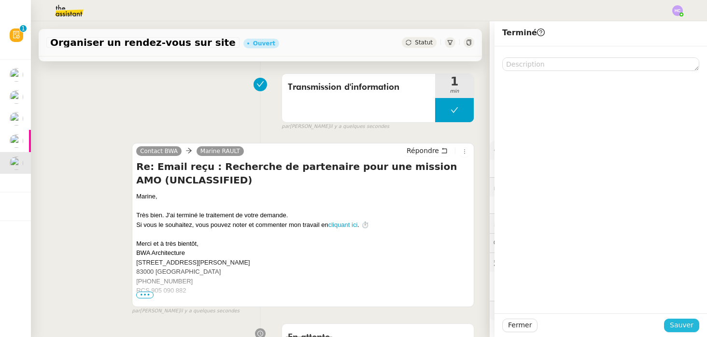
click at [681, 325] on span "Sauver" at bounding box center [682, 325] width 24 height 11
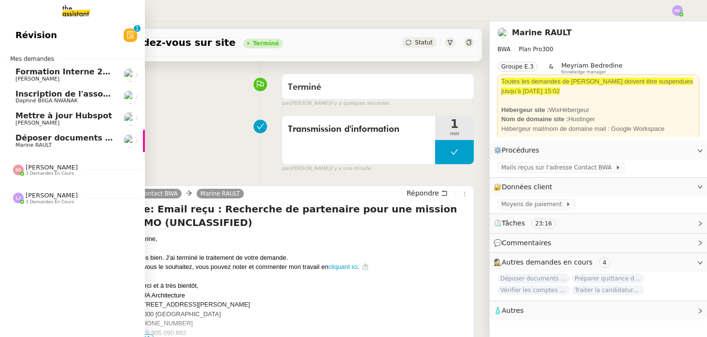
click at [53, 96] on span "Inscription de l'association à la [GEOGRAPHIC_DATA]" at bounding box center [129, 93] width 229 height 9
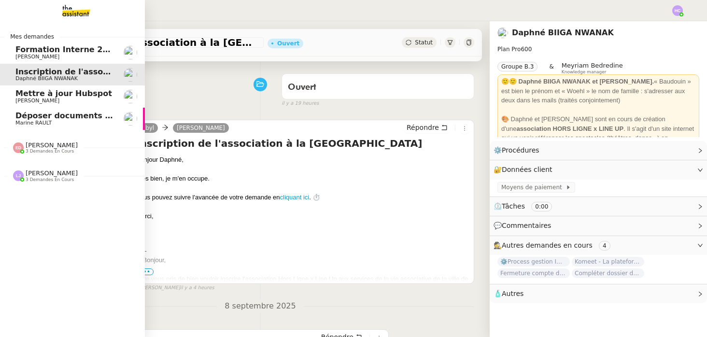
click at [32, 143] on span "[PERSON_NAME]" at bounding box center [52, 144] width 52 height 7
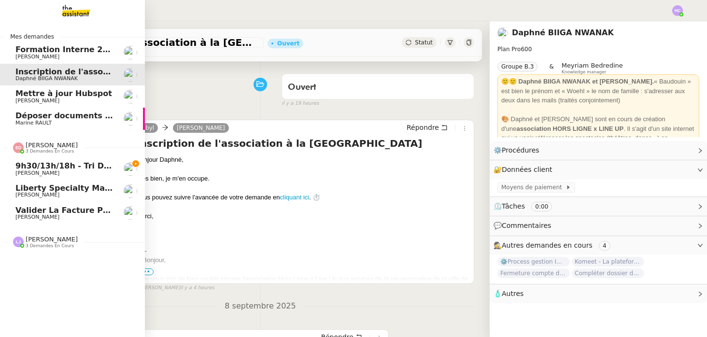
click at [35, 146] on span "[PERSON_NAME]" at bounding box center [52, 144] width 52 height 7
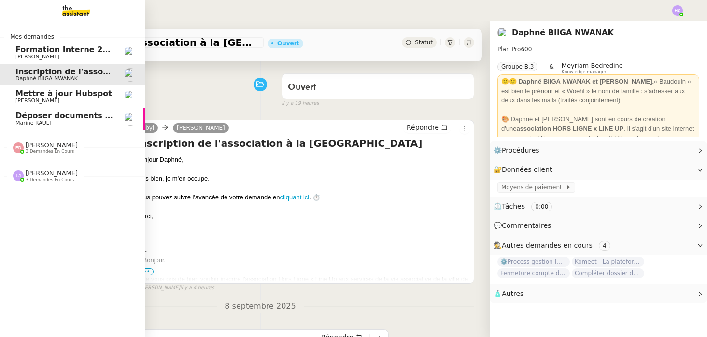
click at [47, 175] on span "[PERSON_NAME]" at bounding box center [52, 172] width 52 height 7
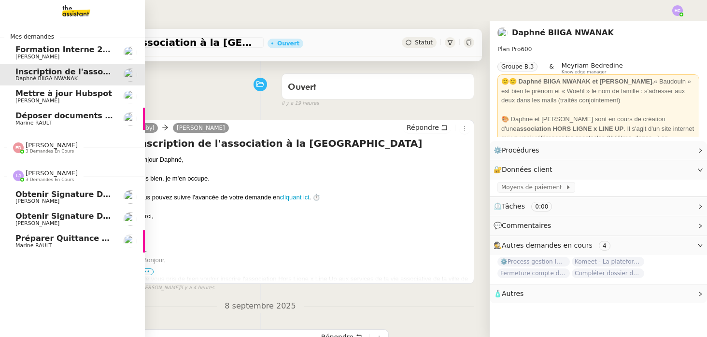
click at [47, 175] on span "[PERSON_NAME]" at bounding box center [52, 172] width 52 height 7
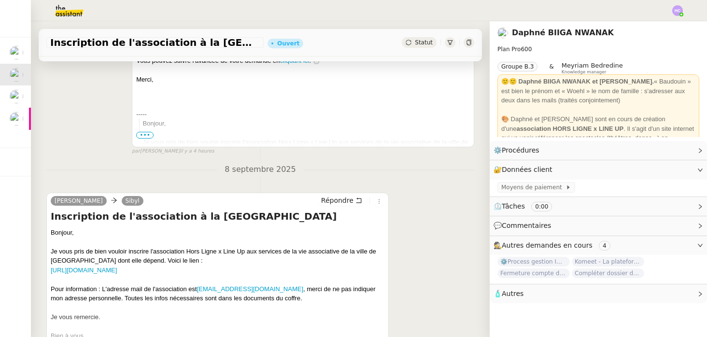
scroll to position [276, 0]
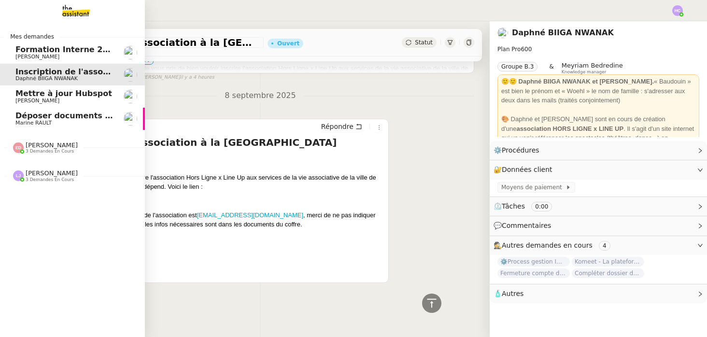
click at [30, 94] on span "Mettre à jour Hubspot" at bounding box center [63, 93] width 97 height 9
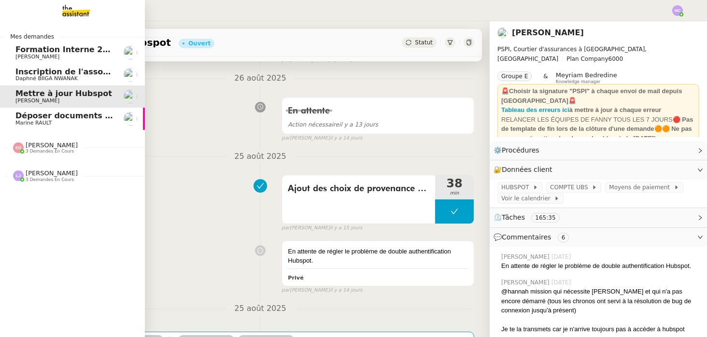
scroll to position [123, 0]
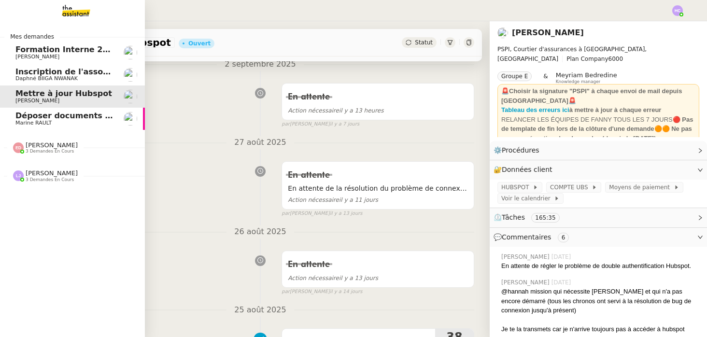
click at [44, 116] on span "Déposer documents sur espace OPCO" at bounding box center [97, 115] width 164 height 9
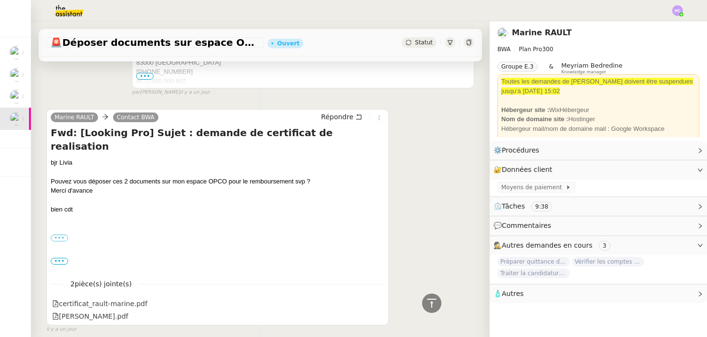
scroll to position [1181, 0]
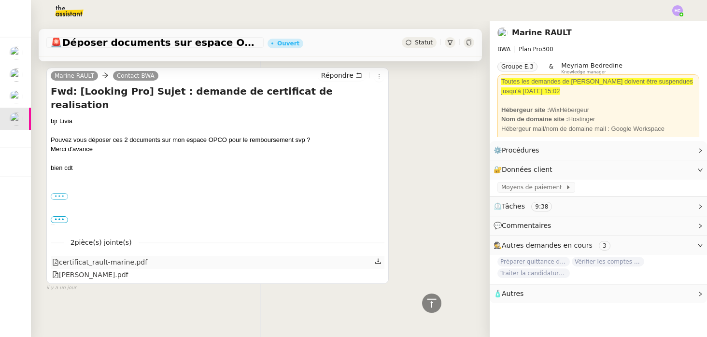
click at [185, 259] on div "certificat_rault-marine.pdf" at bounding box center [218, 262] width 334 height 13
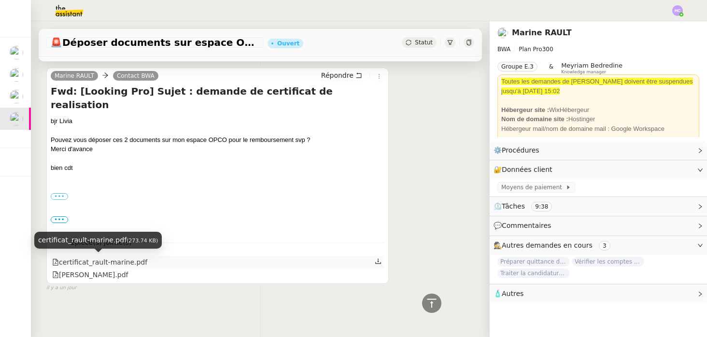
click at [117, 260] on div "certificat_rault-marine.pdf" at bounding box center [99, 262] width 95 height 11
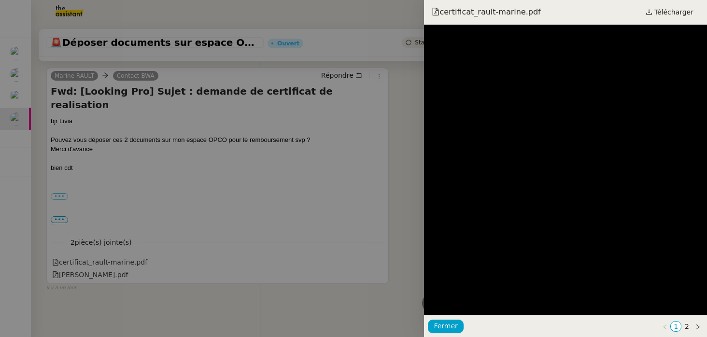
click at [398, 223] on div at bounding box center [353, 168] width 707 height 337
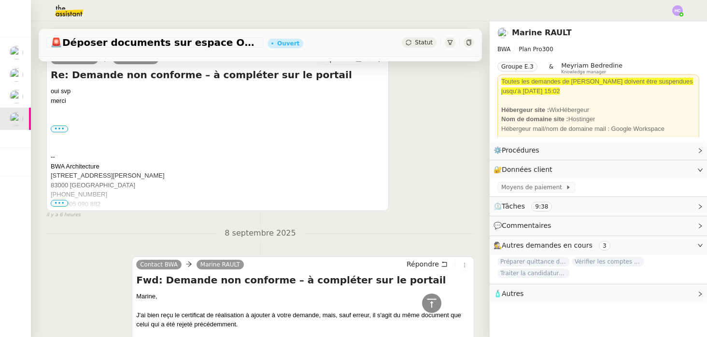
scroll to position [0, 0]
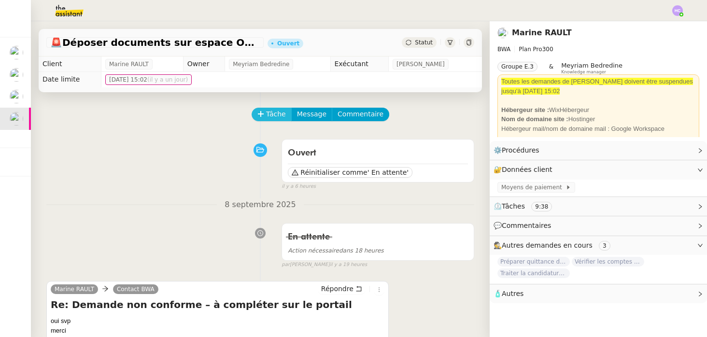
click at [277, 113] on span "Tâche" at bounding box center [276, 114] width 20 height 11
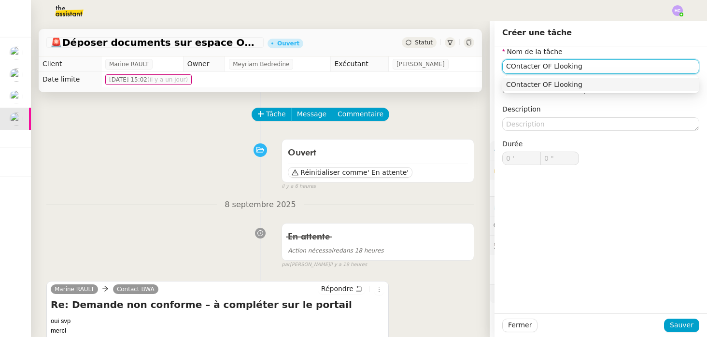
click at [512, 66] on input "COntacter OF Llooking" at bounding box center [600, 66] width 197 height 14
click at [603, 83] on div "Contacter OF Llooking" at bounding box center [600, 84] width 189 height 9
click at [556, 68] on input "Contacter OF Llooking" at bounding box center [600, 66] width 197 height 14
click at [579, 84] on div "Contacter OF Looking" at bounding box center [600, 84] width 189 height 9
type input "Contacter OF Looking"
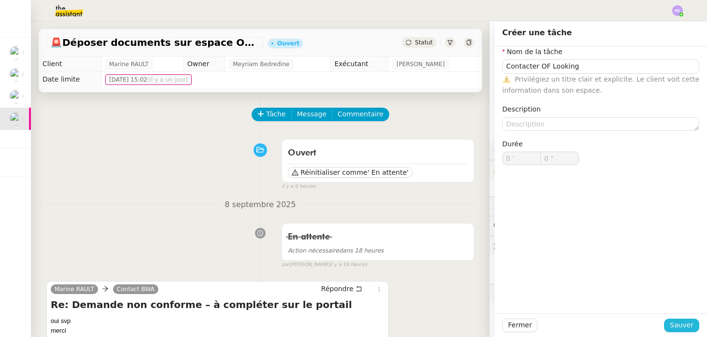
click at [676, 328] on span "Sauver" at bounding box center [682, 325] width 24 height 11
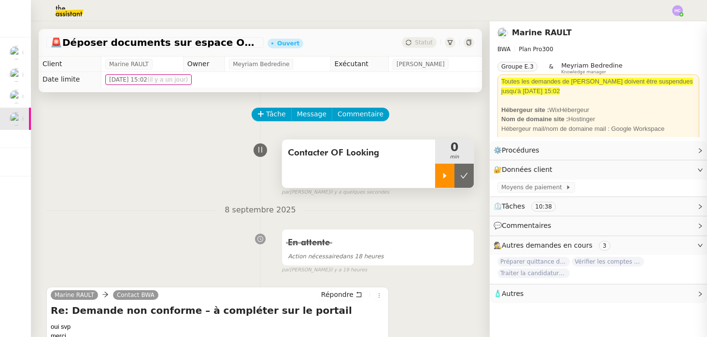
click at [440, 179] on div at bounding box center [444, 176] width 19 height 24
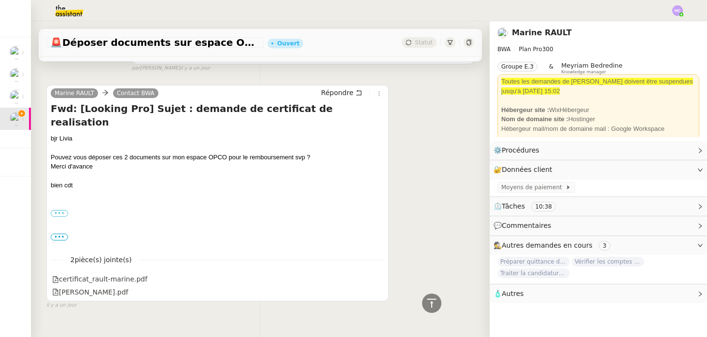
scroll to position [1186, 0]
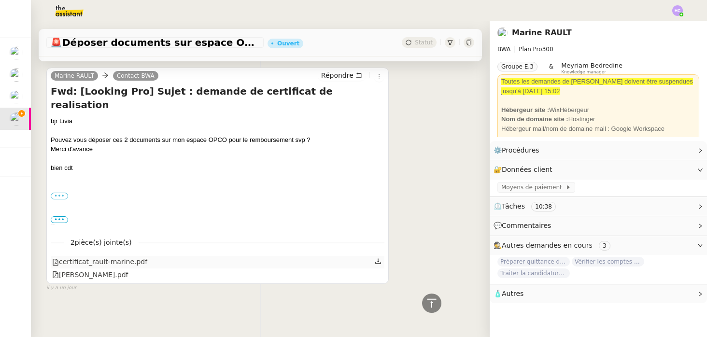
click at [377, 260] on icon at bounding box center [378, 261] width 7 height 7
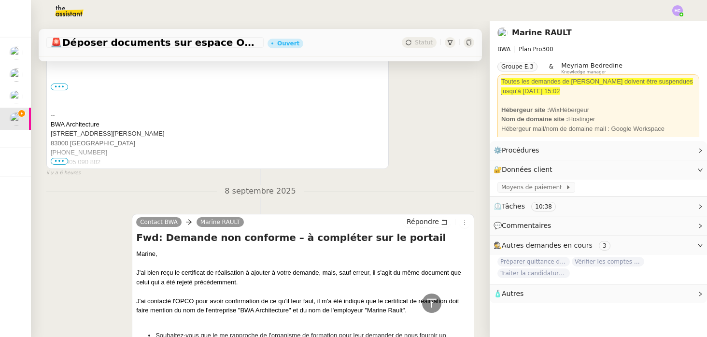
scroll to position [0, 0]
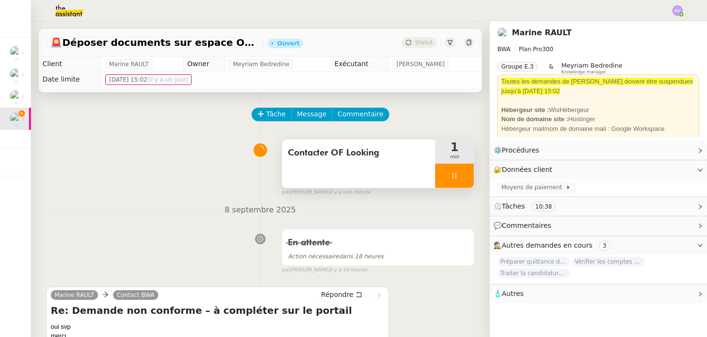
click at [455, 170] on div at bounding box center [454, 176] width 39 height 24
click at [467, 173] on icon at bounding box center [463, 175] width 7 height 5
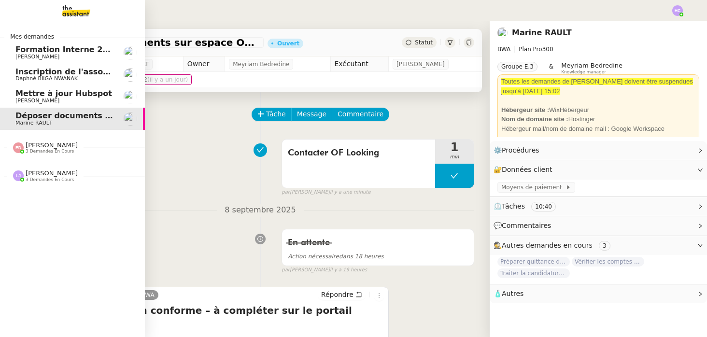
click at [50, 94] on span "Mettre à jour Hubspot" at bounding box center [63, 93] width 97 height 9
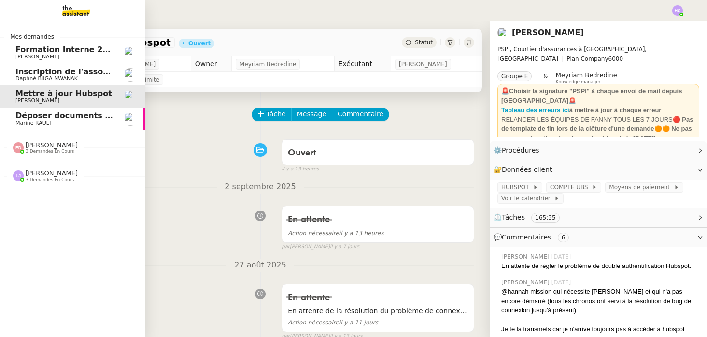
click at [59, 73] on span "Inscription de l'association à la [GEOGRAPHIC_DATA]" at bounding box center [129, 71] width 229 height 9
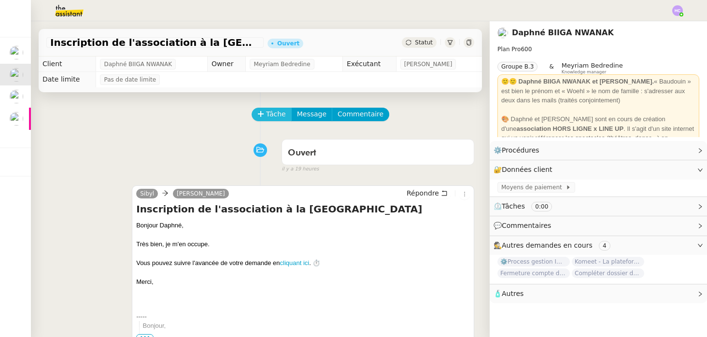
click at [278, 114] on span "Tâche" at bounding box center [276, 114] width 20 height 11
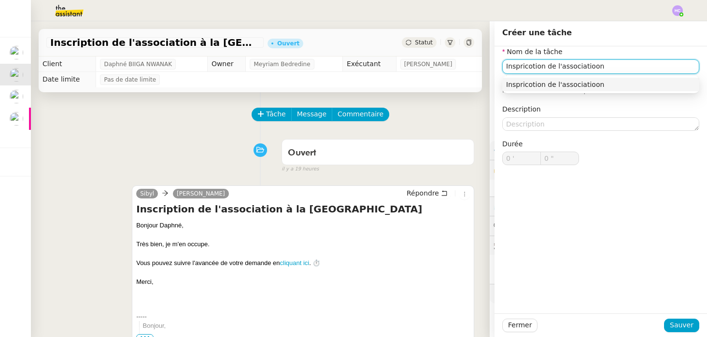
click at [590, 67] on input "Inspricotion de l'associatioon" at bounding box center [600, 66] width 197 height 14
click at [524, 70] on input "Inspricotion de l'association" at bounding box center [600, 66] width 197 height 14
click at [529, 68] on input "Inspricotion de l'association" at bounding box center [600, 66] width 197 height 14
click at [538, 85] on div "Inscription de l'association" at bounding box center [600, 84] width 189 height 9
click at [596, 65] on input "Inscription de l'association" at bounding box center [600, 66] width 197 height 14
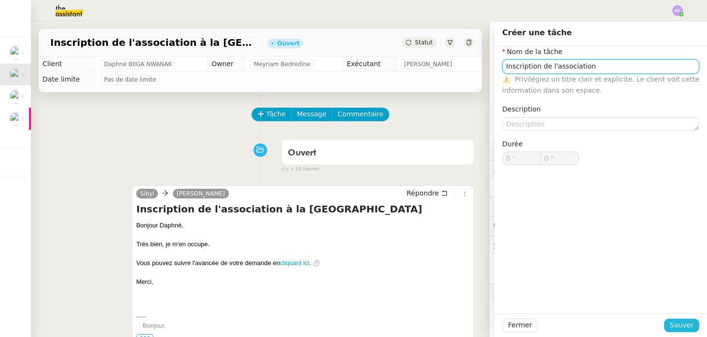
type input "Inscription de l'association"
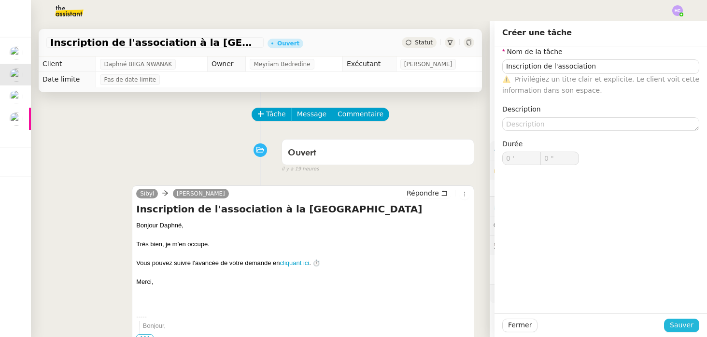
click at [675, 321] on span "Sauver" at bounding box center [682, 325] width 24 height 11
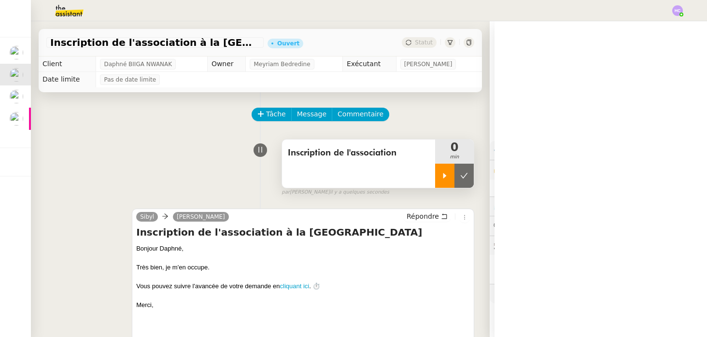
click at [445, 178] on icon at bounding box center [445, 176] width 8 height 8
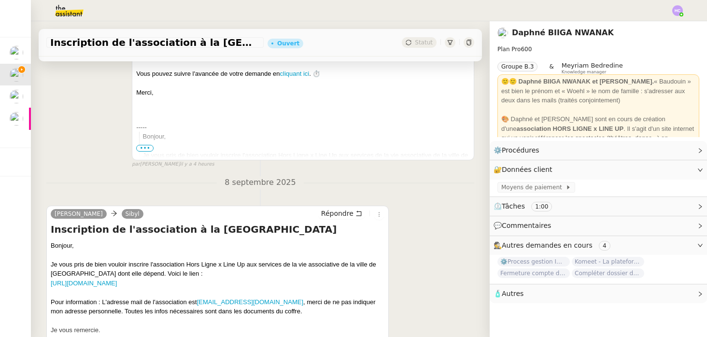
scroll to position [299, 0]
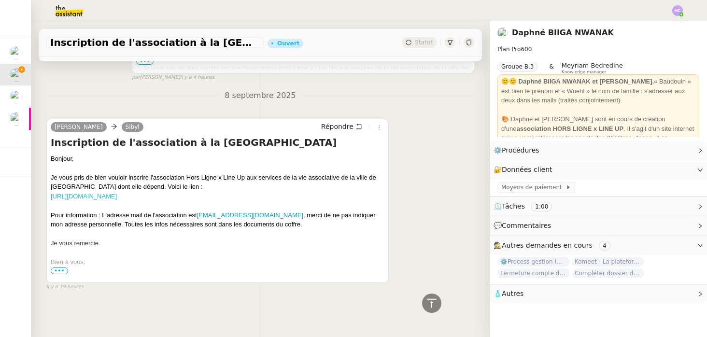
click at [117, 195] on link "[URL][DOMAIN_NAME]" at bounding box center [84, 196] width 66 height 7
click at [667, 171] on link "Modifier" at bounding box center [674, 169] width 28 height 11
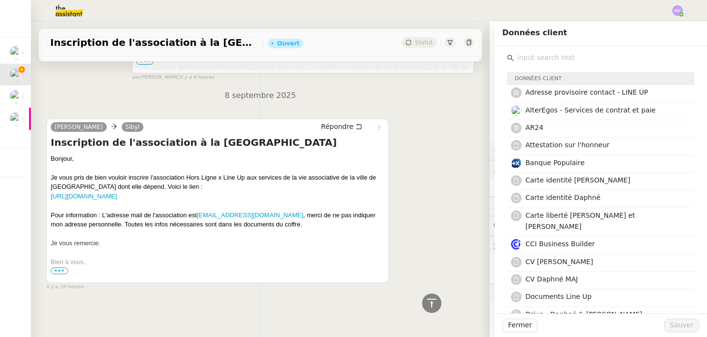
click at [570, 58] on input "text" at bounding box center [604, 57] width 181 height 13
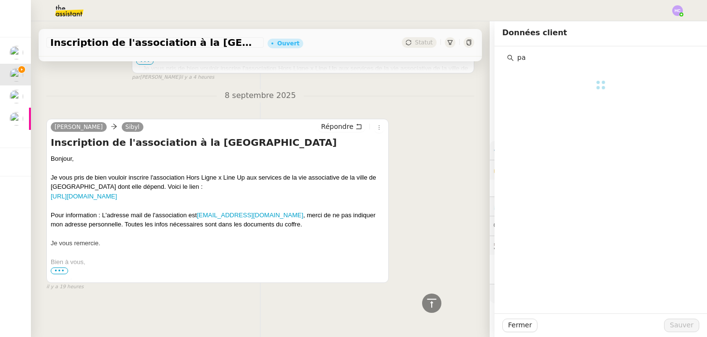
type input "p"
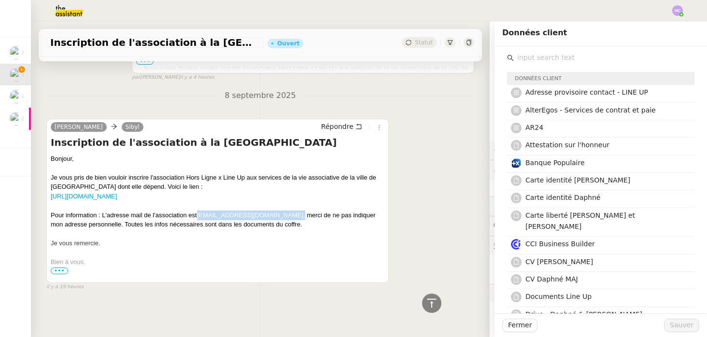
drag, startPoint x: 270, startPoint y: 215, endPoint x: 197, endPoint y: 217, distance: 73.4
click at [197, 217] on div "Pour information : L'adresse mail de l'association est [EMAIL_ADDRESS][DOMAIN_N…" at bounding box center [218, 219] width 334 height 19
copy div "[EMAIL_ADDRESS][DOMAIN_NAME] ,"
click at [463, 156] on div "[PERSON_NAME] Inscription de l'association à la [GEOGRAPHIC_DATA] Bonjour, Je v…" at bounding box center [260, 200] width 428 height 181
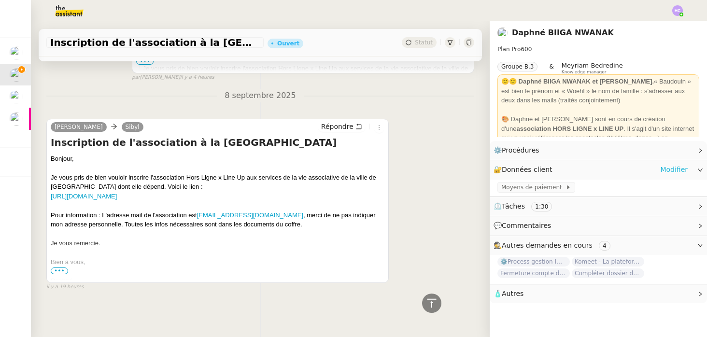
click at [667, 165] on link "Modifier" at bounding box center [674, 169] width 28 height 11
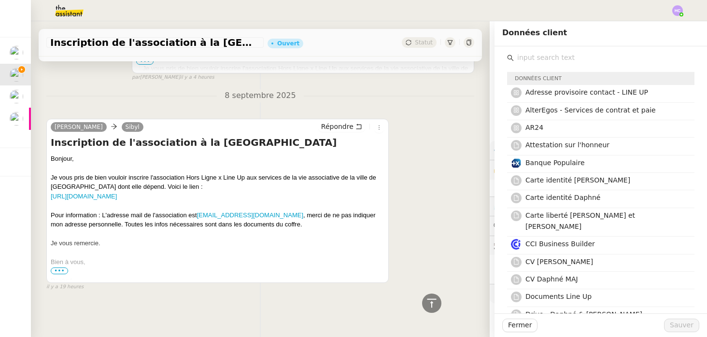
click at [542, 57] on input "text" at bounding box center [604, 57] width 181 height 13
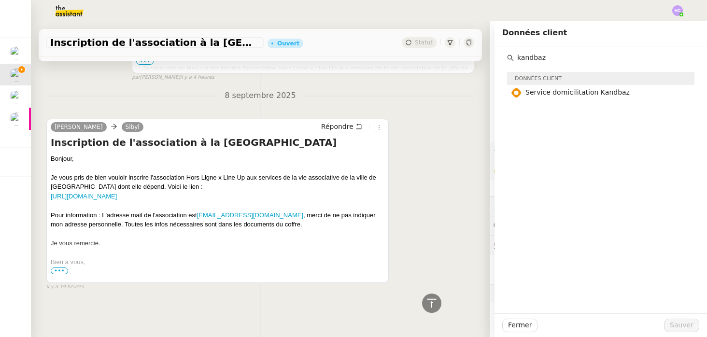
type input "kandbaz"
click at [419, 105] on div "[DATE] [PERSON_NAME] Inscription de l'association à la [GEOGRAPHIC_DATA] Bonjou…" at bounding box center [260, 189] width 428 height 201
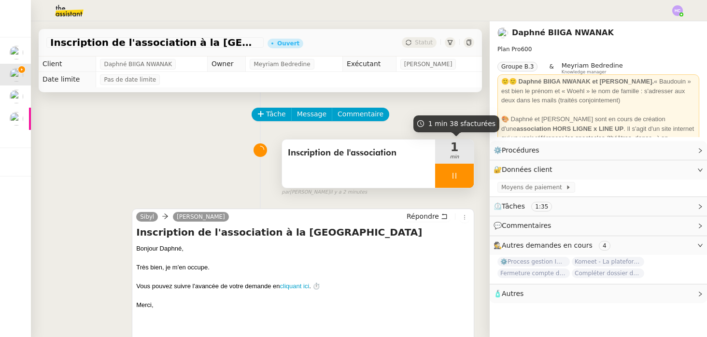
click at [452, 174] on icon at bounding box center [454, 176] width 8 height 8
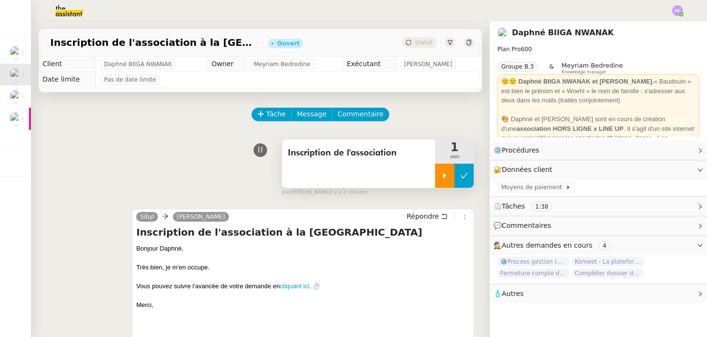
click at [457, 174] on button at bounding box center [463, 176] width 19 height 24
click at [457, 182] on button at bounding box center [454, 176] width 39 height 24
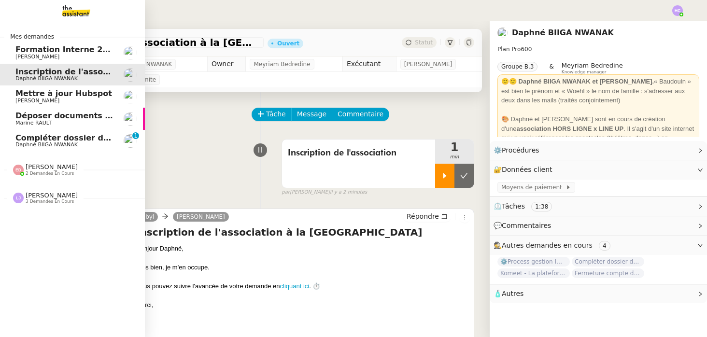
click at [43, 141] on span "Compléter dossier domiciliation asso sur Se Domicilier" at bounding box center [134, 137] width 238 height 9
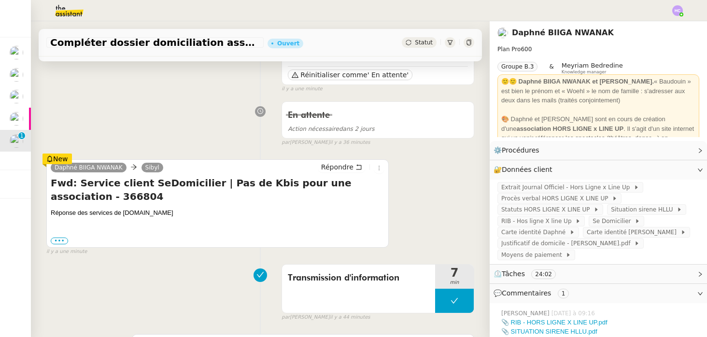
scroll to position [115, 0]
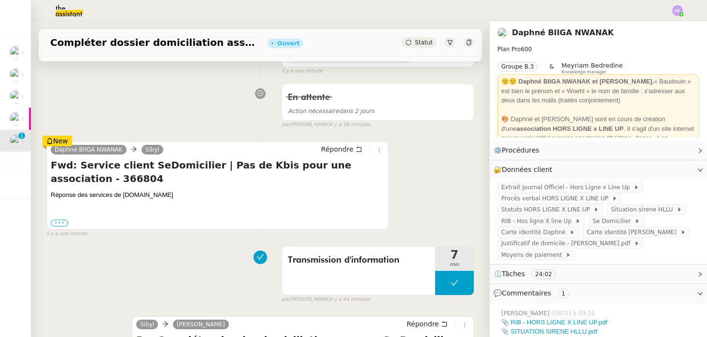
click at [62, 223] on label "•••" at bounding box center [59, 223] width 17 height 7
click at [0, 0] on input "•••" at bounding box center [0, 0] width 0 height 0
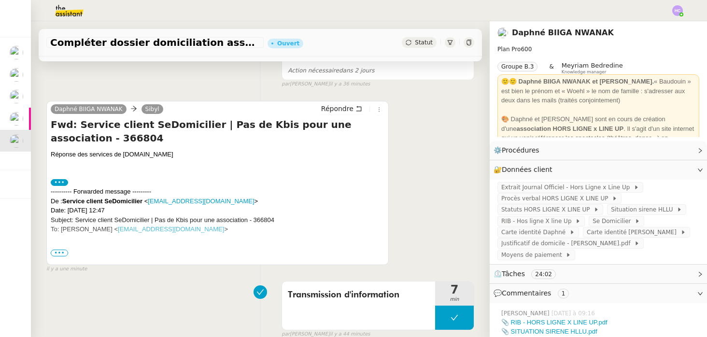
scroll to position [156, 0]
click at [60, 252] on span "•••" at bounding box center [59, 252] width 17 height 7
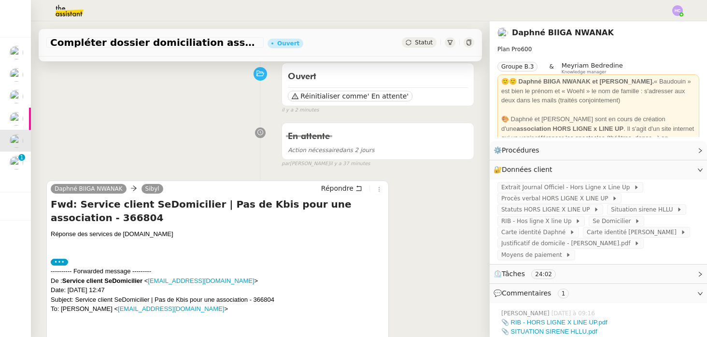
scroll to position [0, 0]
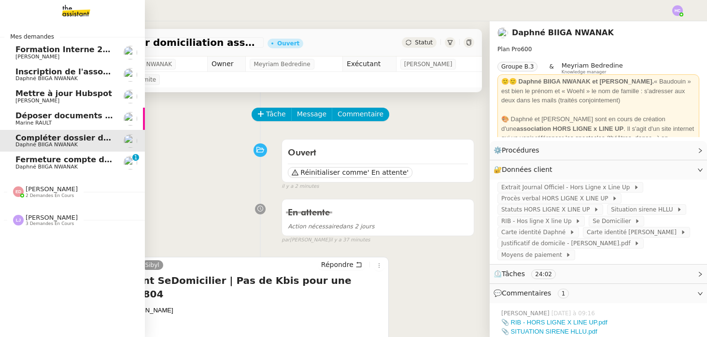
click at [26, 163] on span "Fermeture compte domiciliation Kandbaz" at bounding box center [105, 159] width 180 height 9
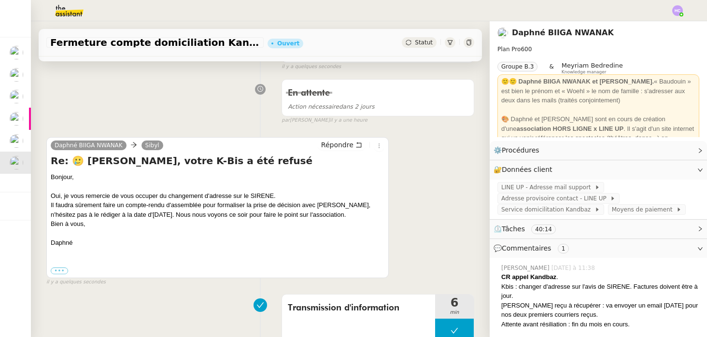
scroll to position [123, 0]
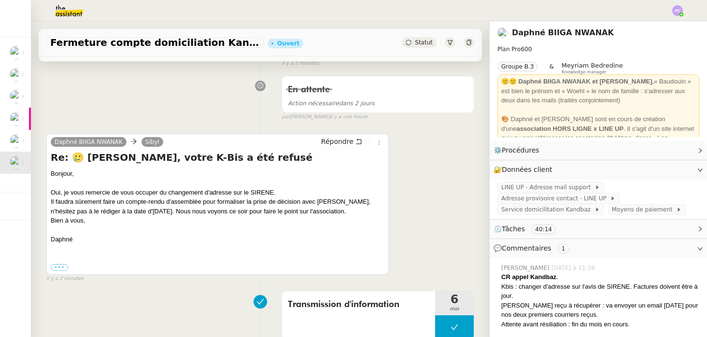
click at [212, 117] on div "En attente Action nécessaire dans 2 jours false par [PERSON_NAME] il y a une he…" at bounding box center [260, 96] width 428 height 50
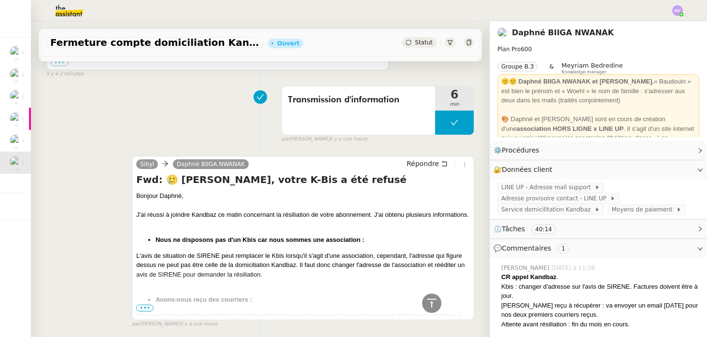
scroll to position [354, 0]
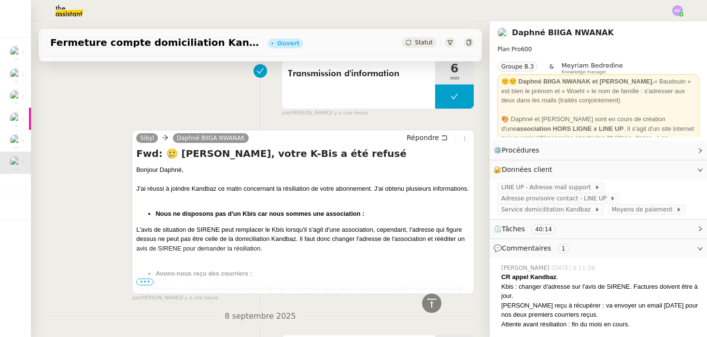
click at [146, 280] on span "•••" at bounding box center [144, 282] width 17 height 7
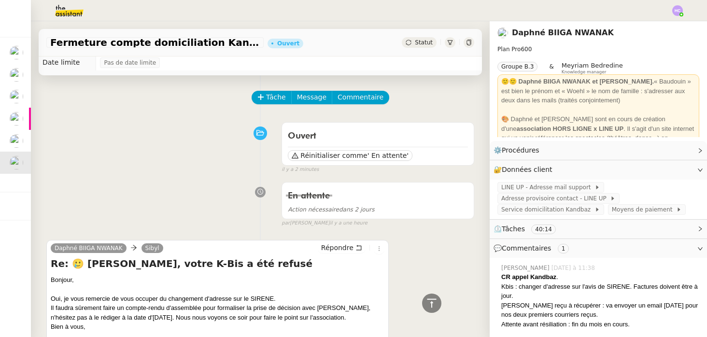
scroll to position [0, 0]
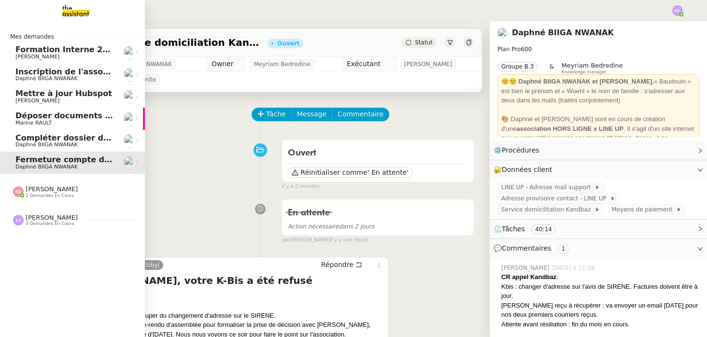
click at [34, 143] on span "Daphné BIIGA NWANAK" at bounding box center [46, 144] width 62 height 6
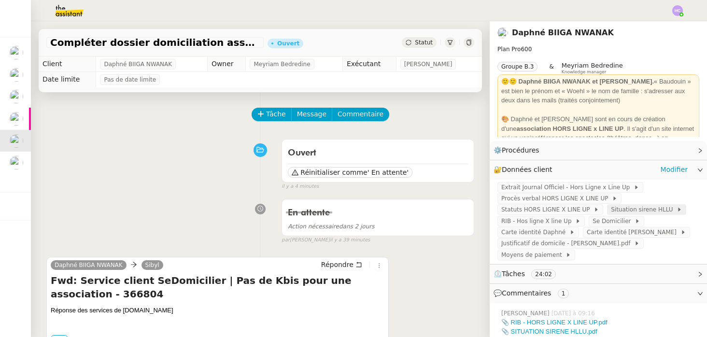
click at [617, 210] on span "Situation sirene HLLU" at bounding box center [644, 210] width 66 height 10
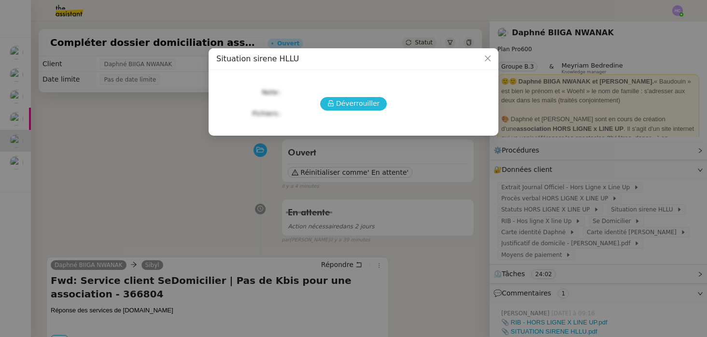
click at [334, 106] on icon at bounding box center [330, 103] width 7 height 7
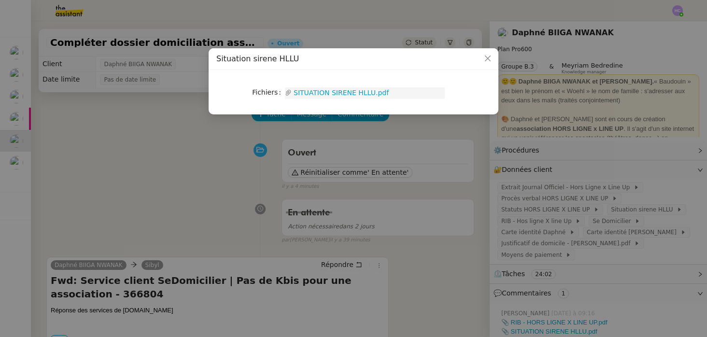
click at [330, 92] on link "SITUATION SIRENE HLLU.pdf" at bounding box center [368, 92] width 153 height 11
click at [181, 138] on nz-modal-container "Situation sirene HLLU Fichiers Upload SITUATION SIRENE HLLU.pdf" at bounding box center [353, 168] width 707 height 337
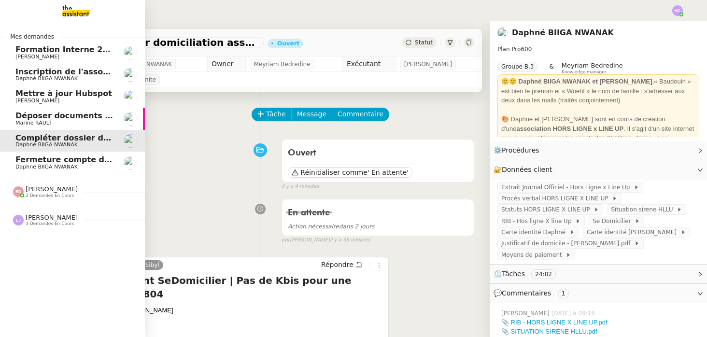
click at [64, 118] on span "Déposer documents sur espace OPCO" at bounding box center [97, 115] width 164 height 9
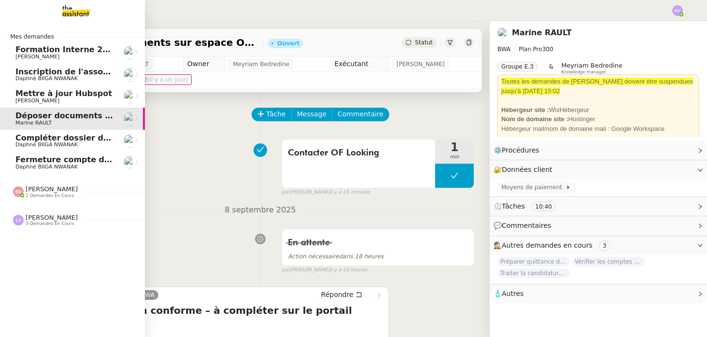
click at [67, 56] on span "[PERSON_NAME]" at bounding box center [64, 57] width 98 height 6
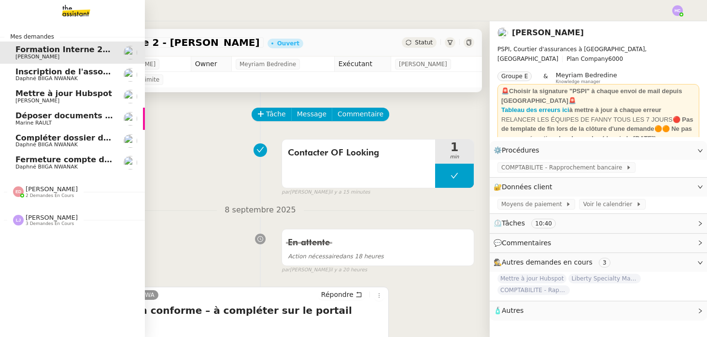
click at [67, 69] on span "Inscription de l'association à la [GEOGRAPHIC_DATA]" at bounding box center [129, 71] width 229 height 9
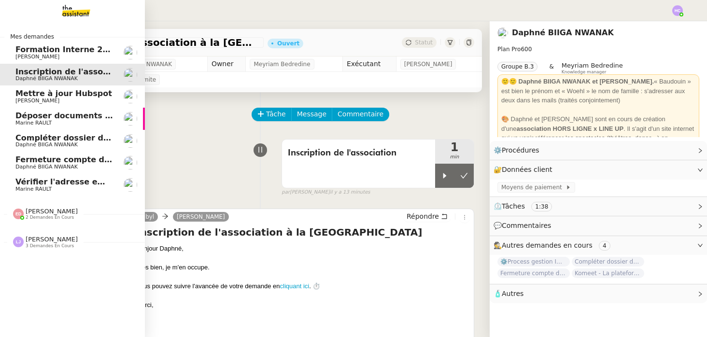
click at [46, 187] on span "Marine RAULT" at bounding box center [33, 189] width 36 height 6
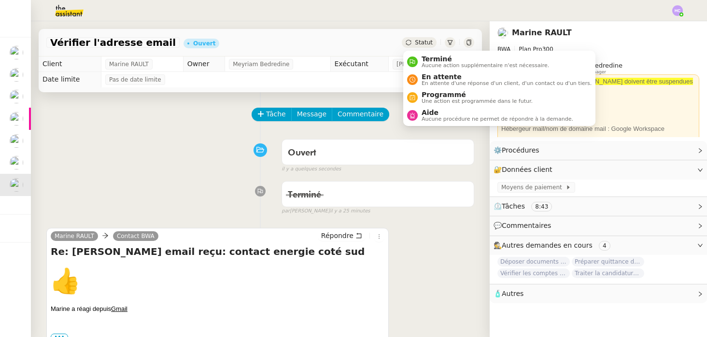
click at [416, 43] on span "Statut" at bounding box center [424, 42] width 18 height 7
click at [421, 59] on span "Terminé" at bounding box center [484, 59] width 127 height 8
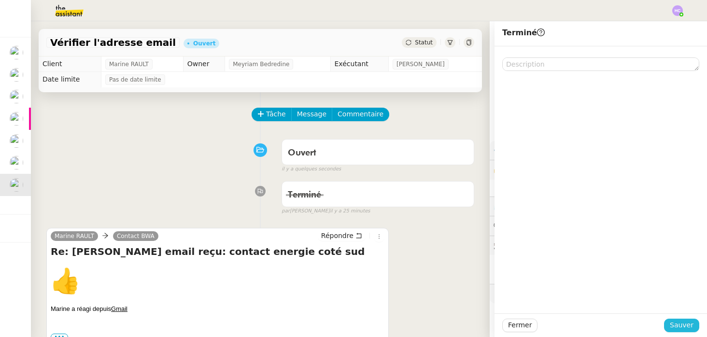
click at [680, 324] on span "Sauver" at bounding box center [682, 325] width 24 height 11
